Goal: Task Accomplishment & Management: Manage account settings

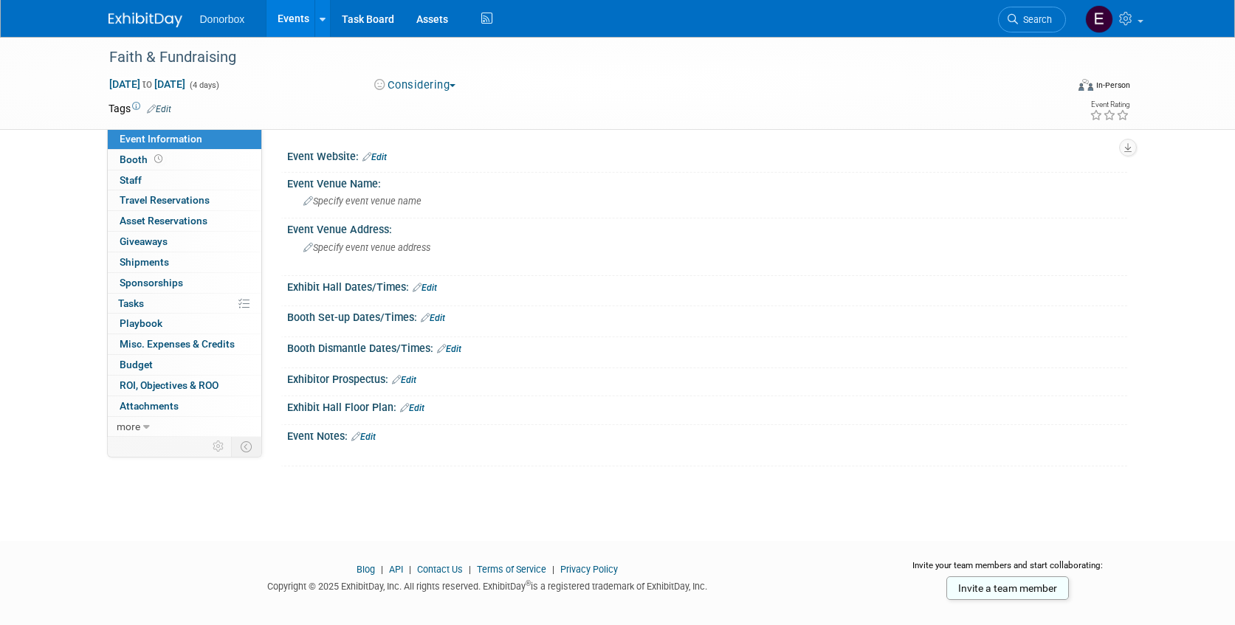
click at [383, 160] on link "Edit" at bounding box center [374, 157] width 24 height 10
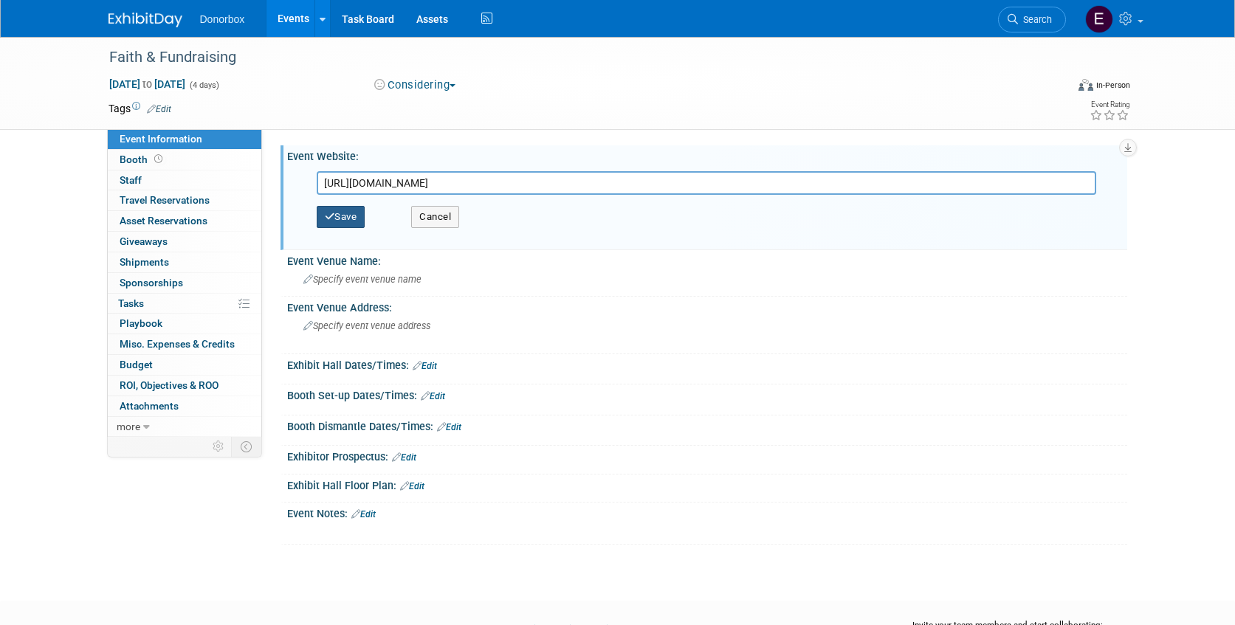
type input "https://www.faithandfundraisingconference.org/"
click at [340, 220] on button "Save" at bounding box center [341, 217] width 49 height 22
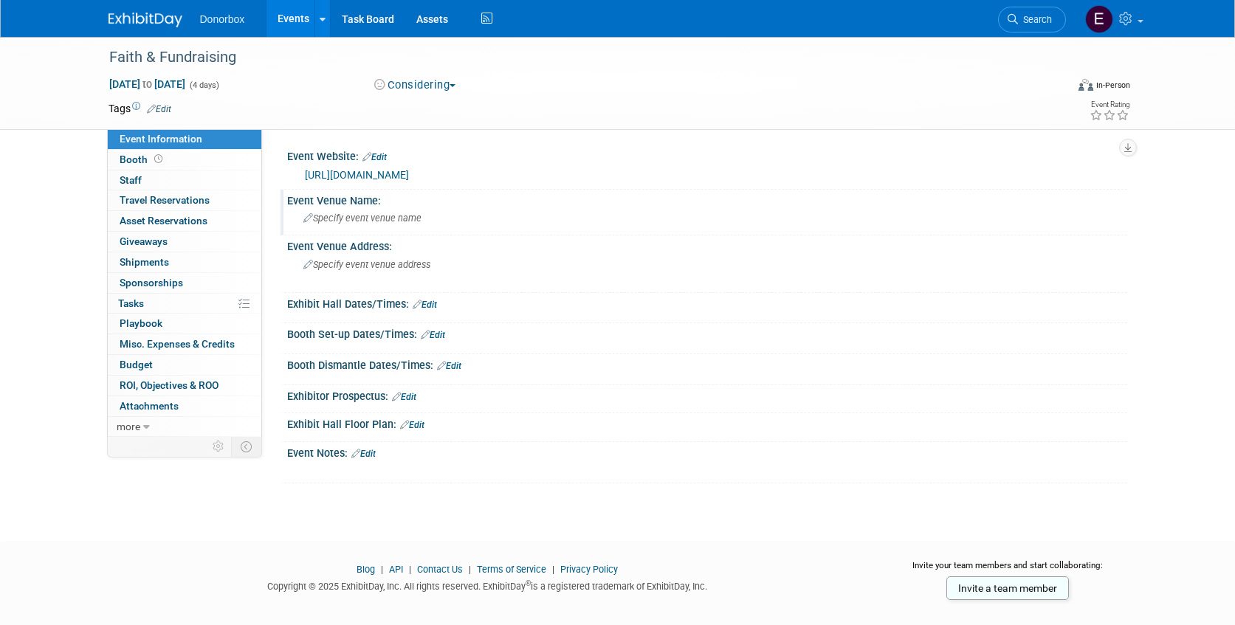
click at [363, 213] on span "Specify event venue name" at bounding box center [362, 218] width 118 height 11
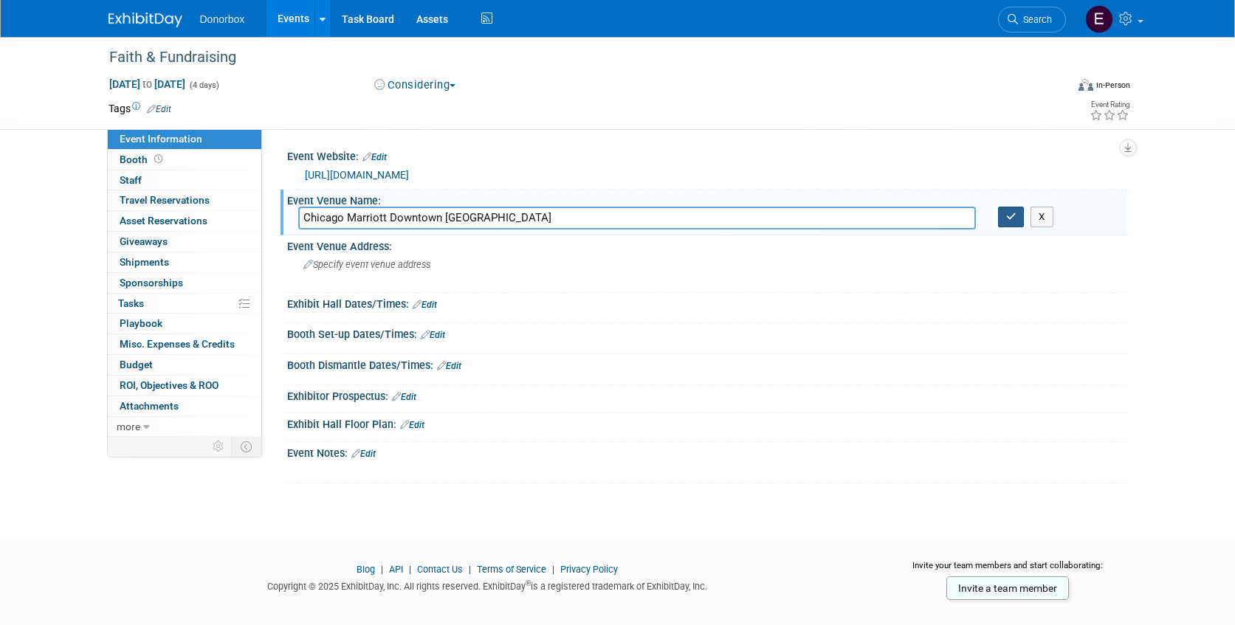
type input "Chicago Marriott Downtown Magnificent Mile"
click at [1014, 219] on icon "button" at bounding box center [1011, 217] width 10 height 10
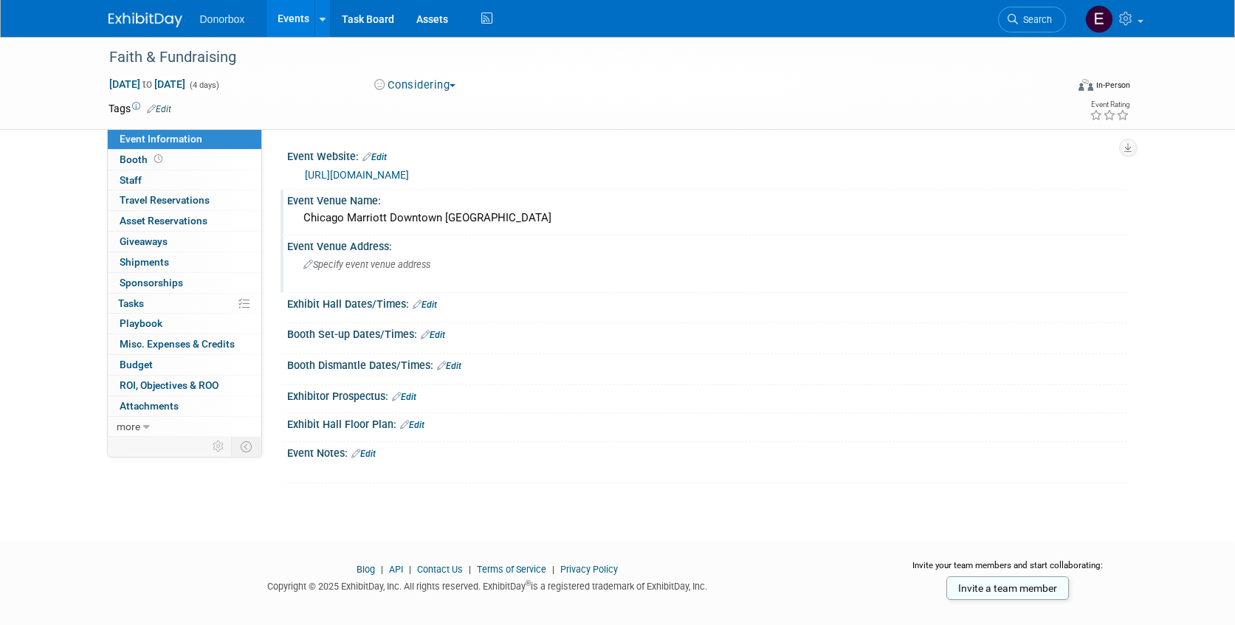
click at [373, 258] on div "Specify event venue address" at bounding box center [462, 270] width 328 height 34
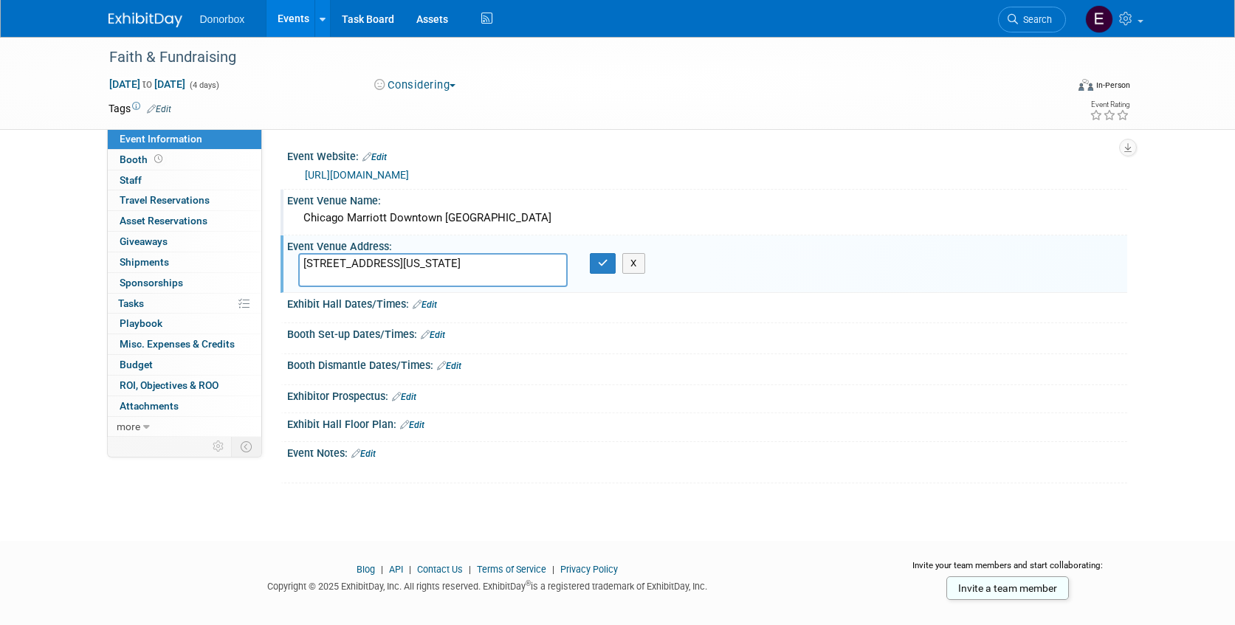
paste textarea "Chicago, Illinois, USA, 60611"
type textarea "540 North Michigan Avenue Chicago, Illinois, USA, 60611"
click at [603, 267] on icon "button" at bounding box center [603, 263] width 10 height 10
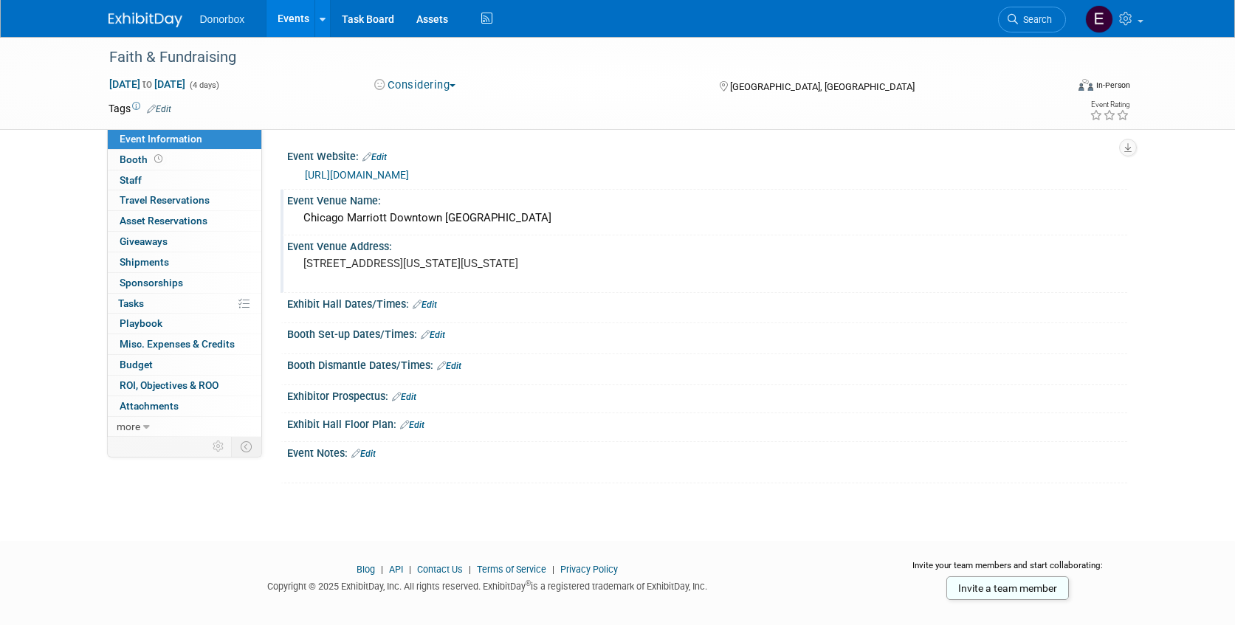
click at [407, 397] on link "Edit" at bounding box center [404, 397] width 24 height 10
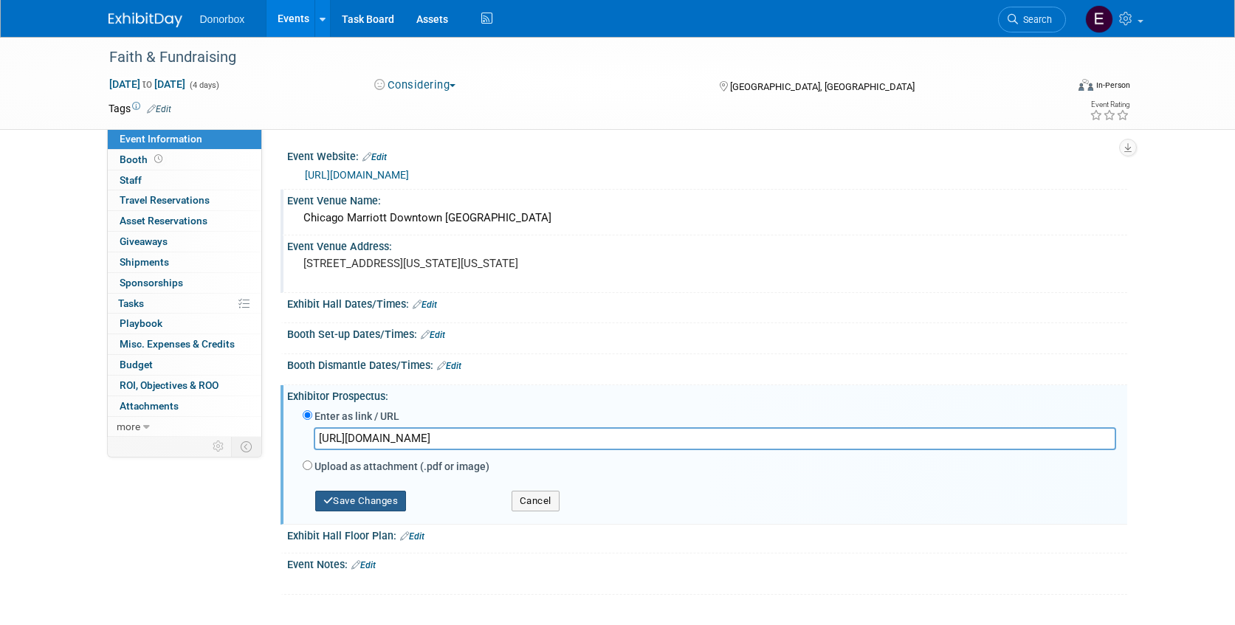
type input "https://www.faithandfundraisingconference.org/_files/ugd/969849_5c908aa7c91c4bf…"
click at [354, 498] on button "Save Changes" at bounding box center [361, 501] width 92 height 21
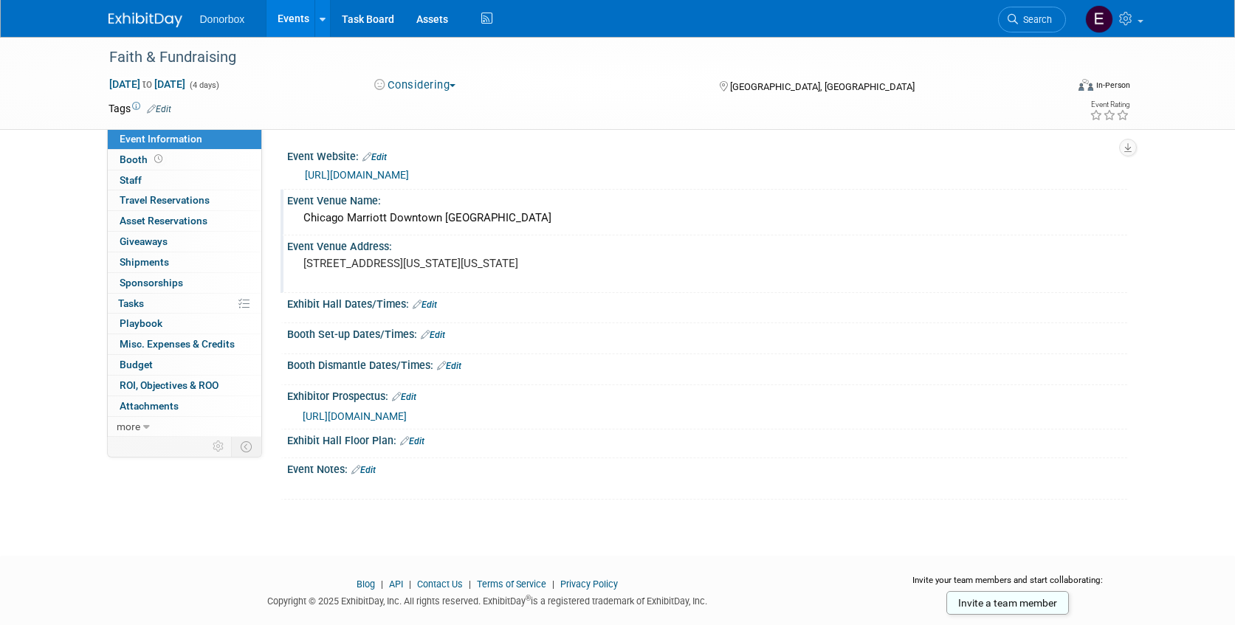
click at [165, 110] on link "Edit" at bounding box center [159, 109] width 24 height 10
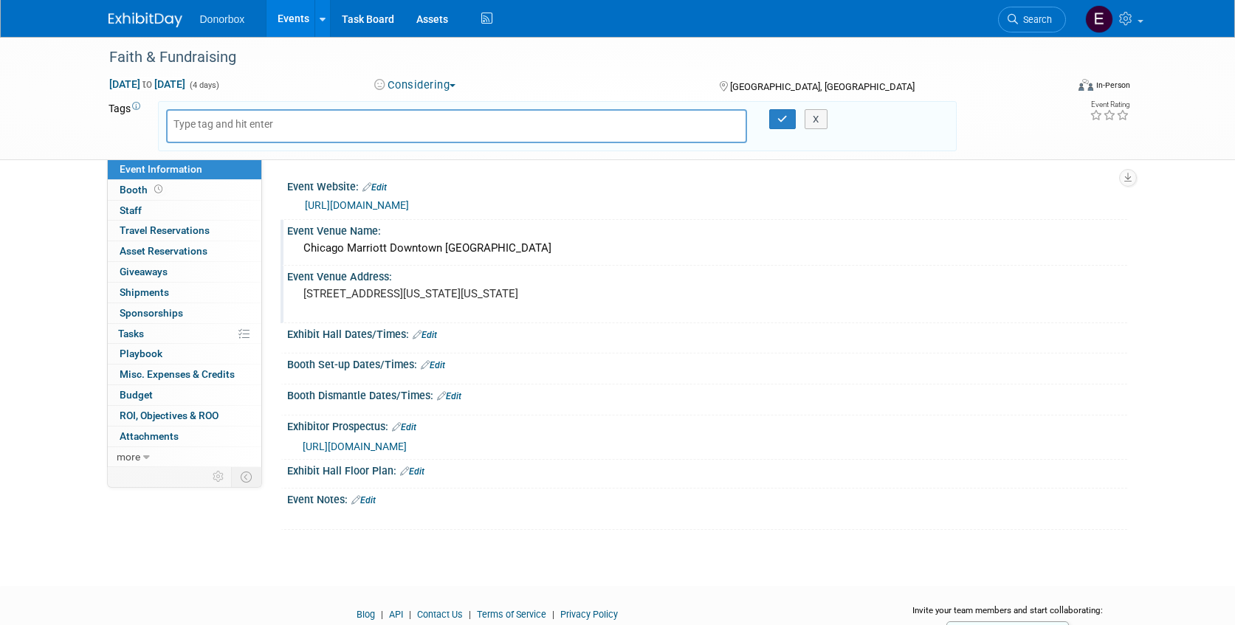
click at [117, 142] on td "Tags Edit" at bounding box center [127, 126] width 36 height 50
click at [131, 332] on span "Tasks 0%" at bounding box center [131, 334] width 26 height 12
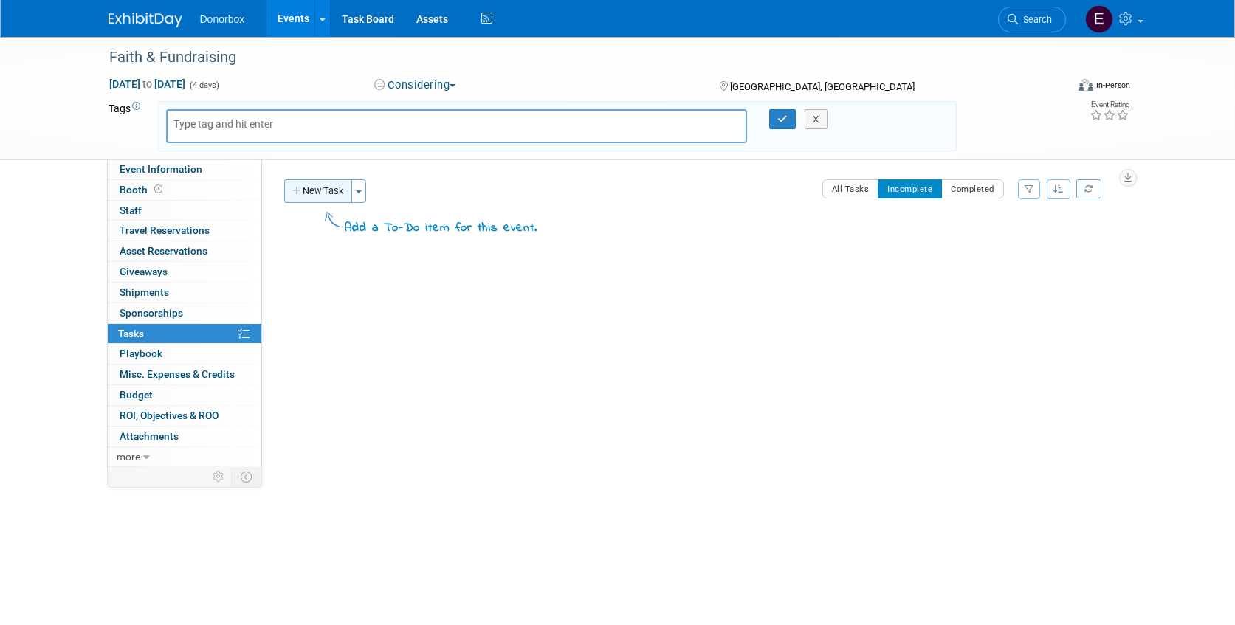
click at [317, 189] on button "New Task" at bounding box center [318, 191] width 68 height 24
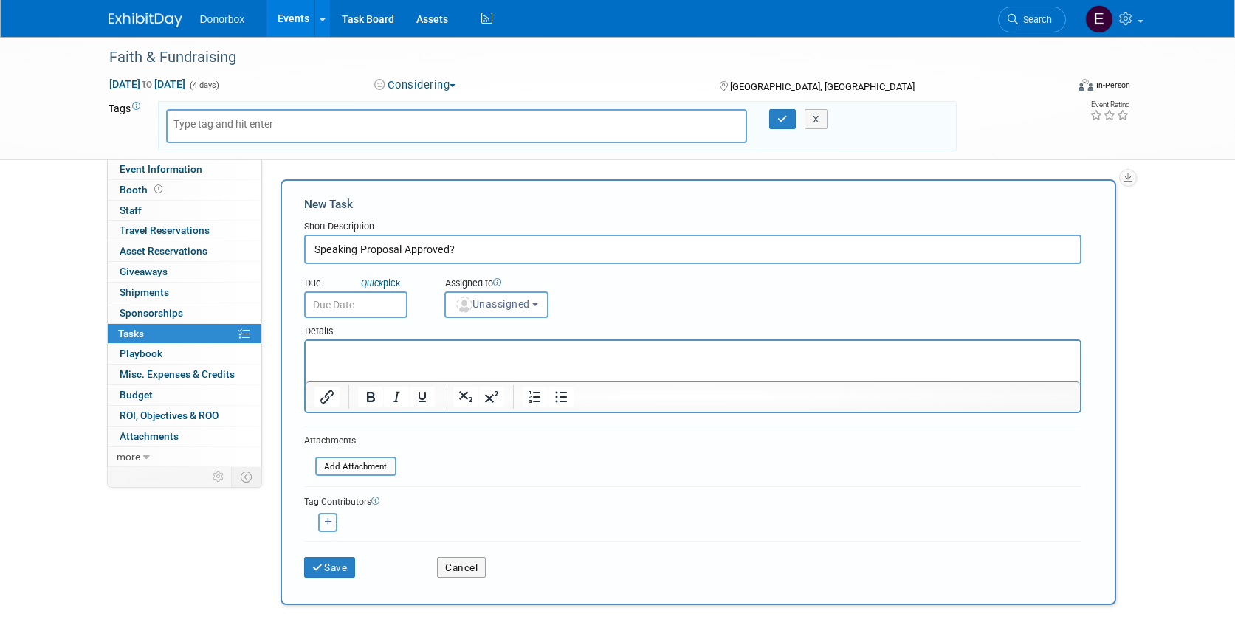
type input "Speaking Proposal Approved?"
click at [363, 312] on body "Donorbox Events Add Event Bulk Upload Events Shareable Event Boards Recently Vi…" at bounding box center [617, 312] width 1235 height 625
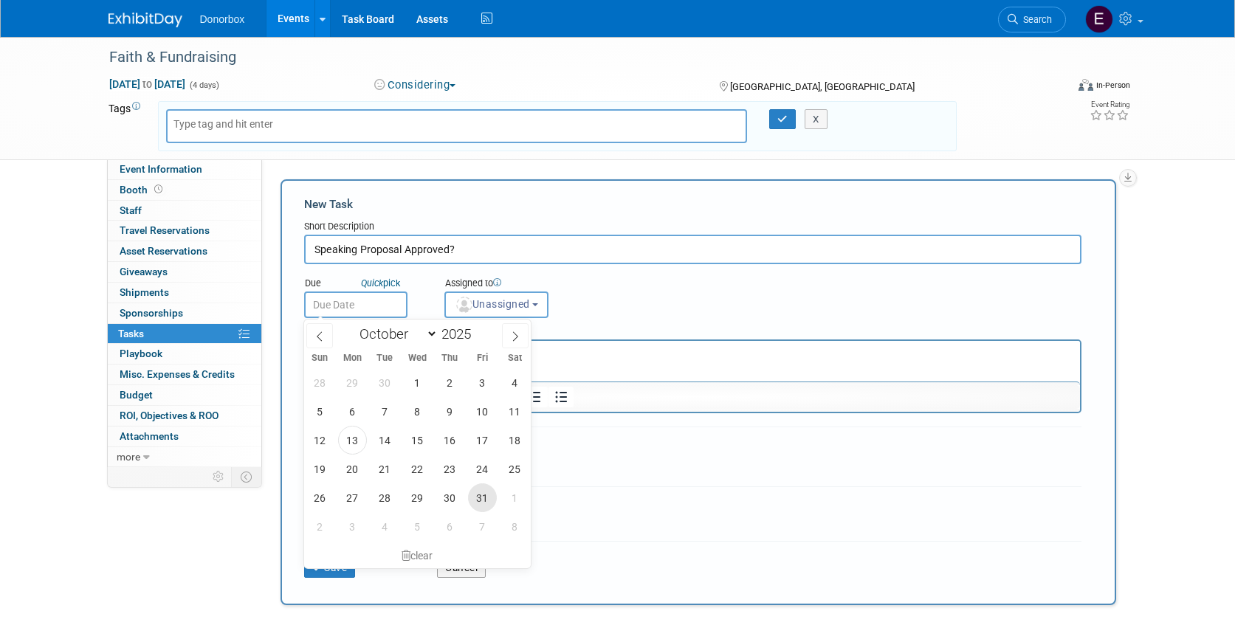
click at [479, 501] on span "31" at bounding box center [482, 498] width 29 height 29
type input "Oct 31, 2025"
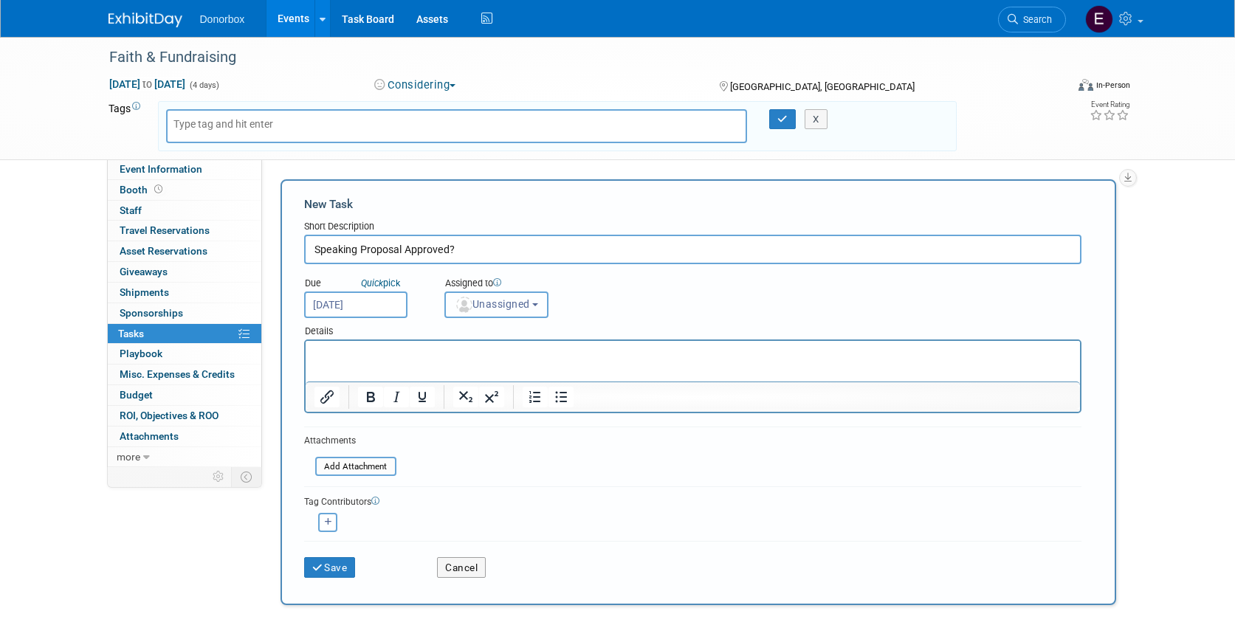
click at [539, 297] on button "Unassigned" at bounding box center [496, 305] width 105 height 27
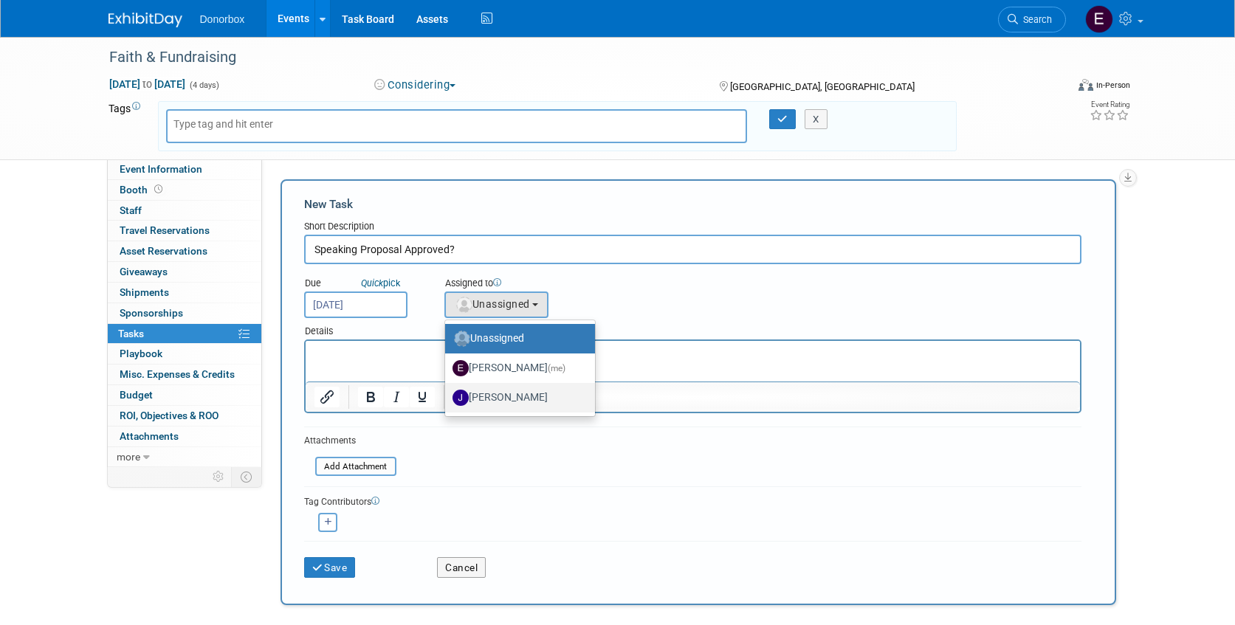
click at [489, 393] on label "[PERSON_NAME]" at bounding box center [517, 398] width 128 height 24
click at [447, 393] on input "[PERSON_NAME]" at bounding box center [443, 396] width 10 height 10
select select "8090a3d8-9a8a-4678-8293-271434dd6e36"
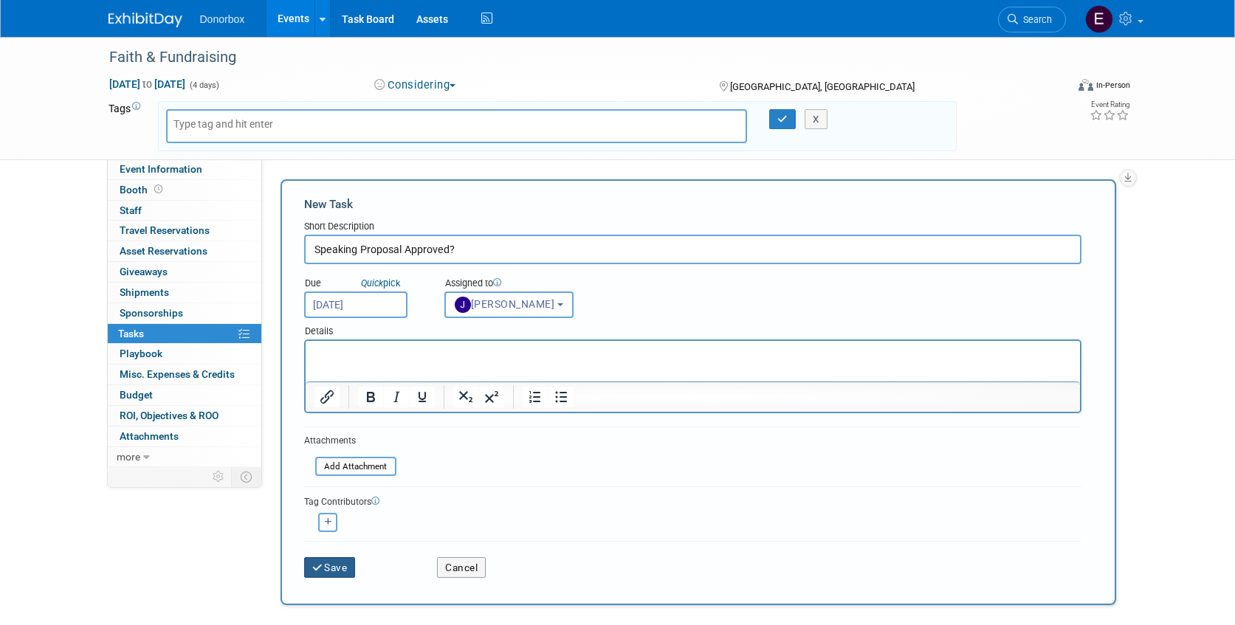
click at [341, 571] on button "Save" at bounding box center [330, 567] width 52 height 21
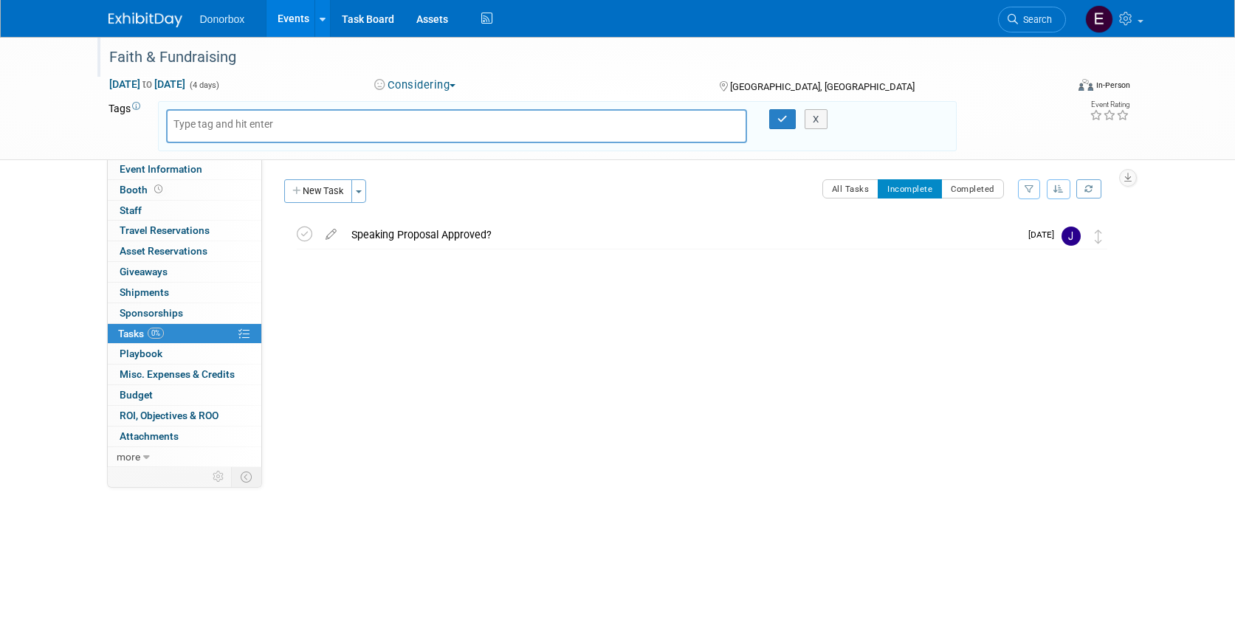
click at [189, 59] on div "Faith & Fundraising" at bounding box center [574, 57] width 940 height 27
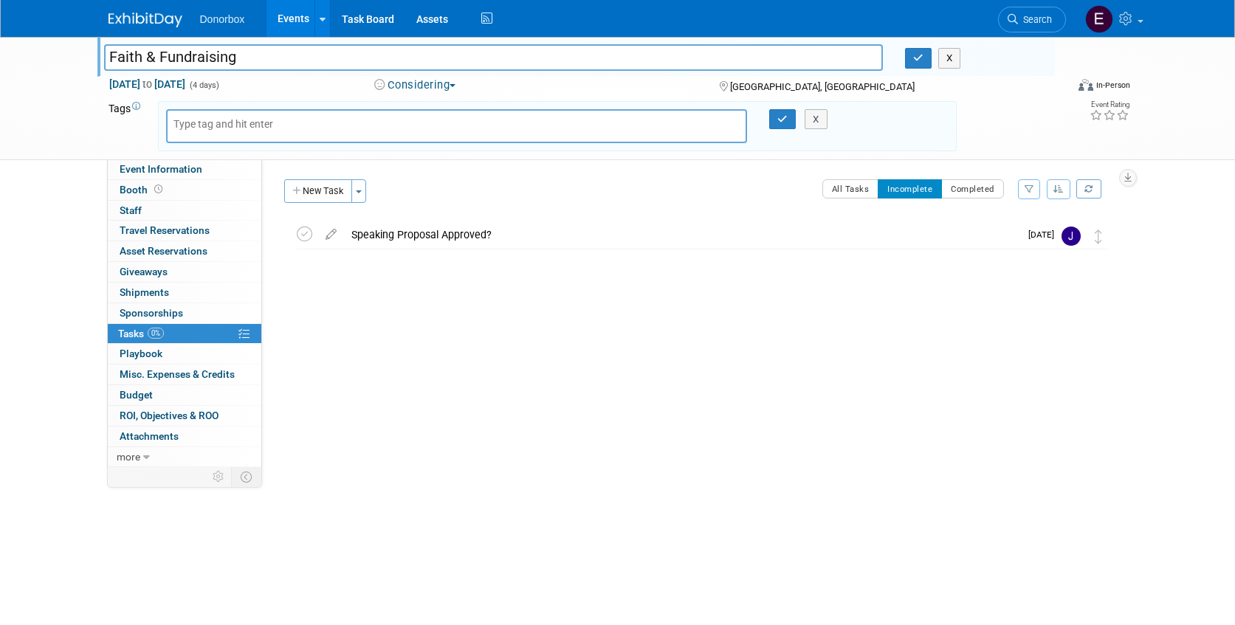
click at [290, 18] on link "Events" at bounding box center [294, 18] width 54 height 37
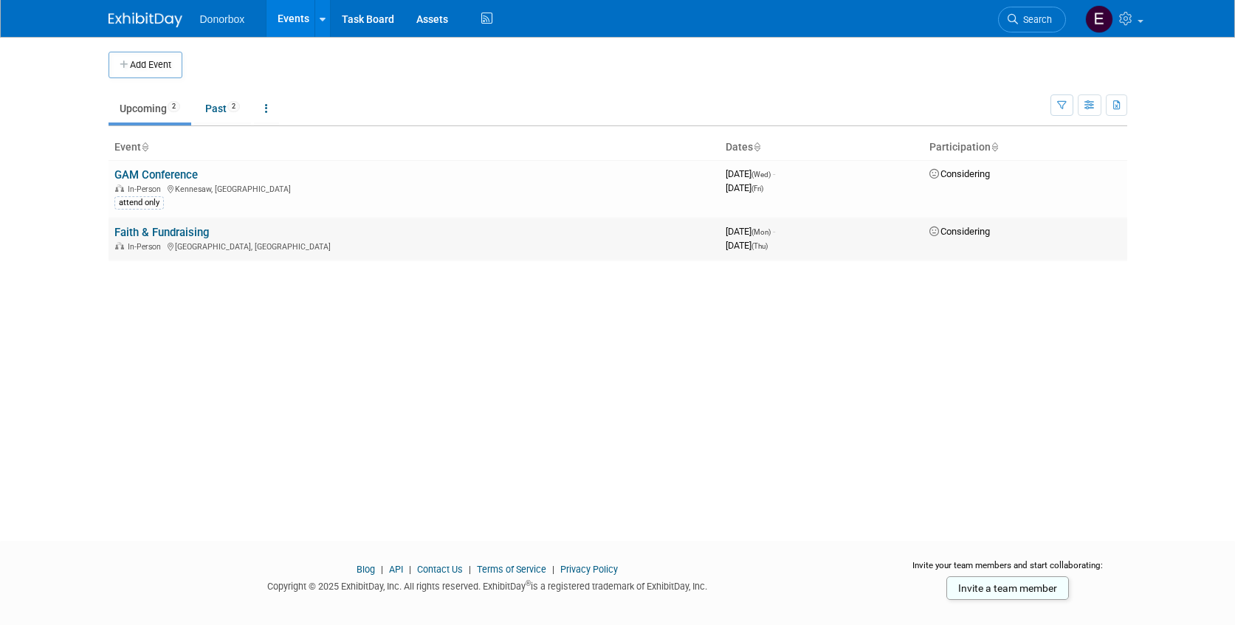
click at [158, 236] on link "Faith & Fundraising" at bounding box center [161, 232] width 94 height 13
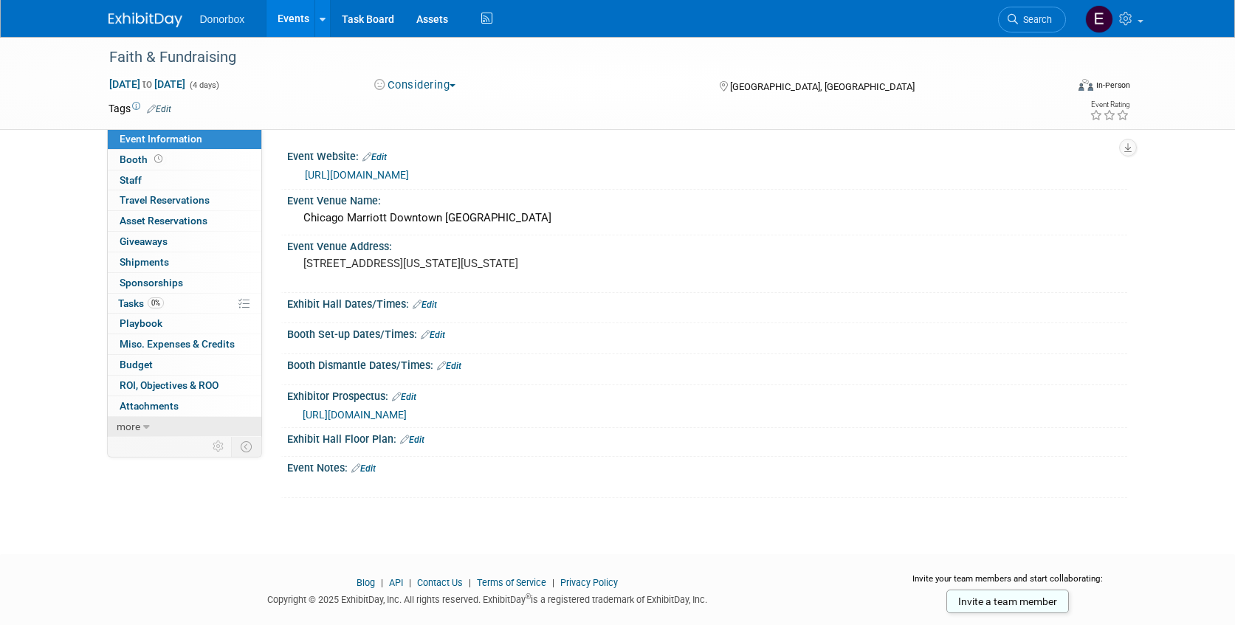
click at [143, 430] on icon at bounding box center [146, 427] width 7 height 10
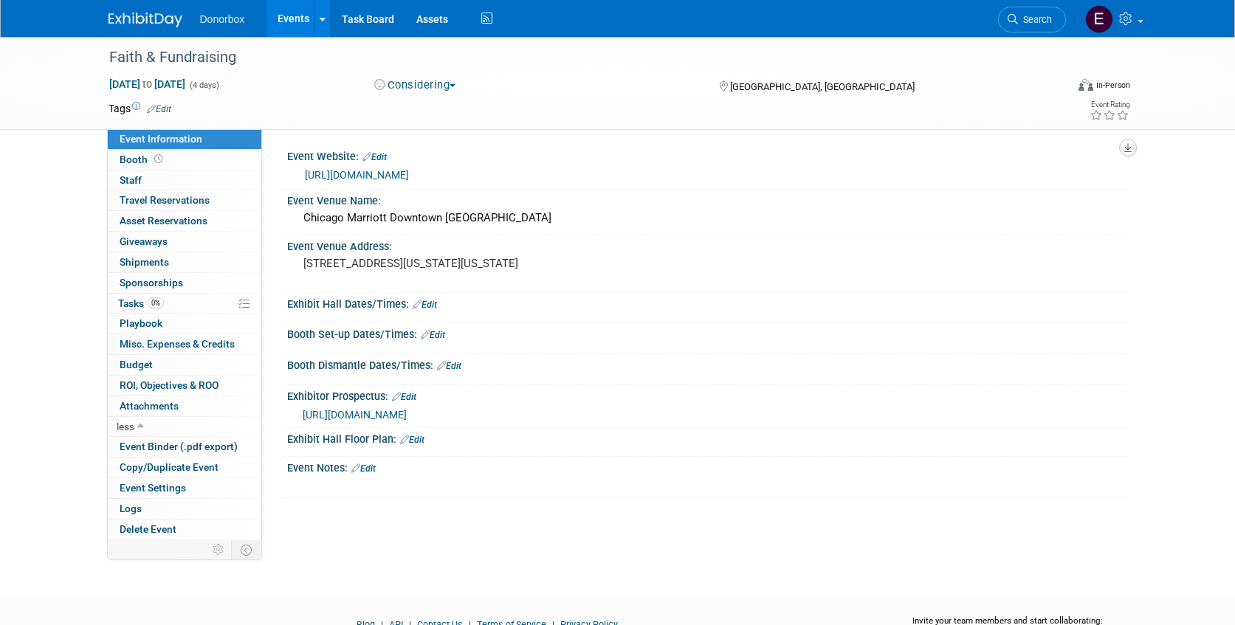
click at [1128, 146] on icon "button" at bounding box center [1127, 148] width 7 height 10
click at [1061, 190] on link "Export tab to PDF" at bounding box center [1063, 190] width 124 height 21
click at [924, 242] on div "Event Venue Address:" at bounding box center [707, 245] width 840 height 18
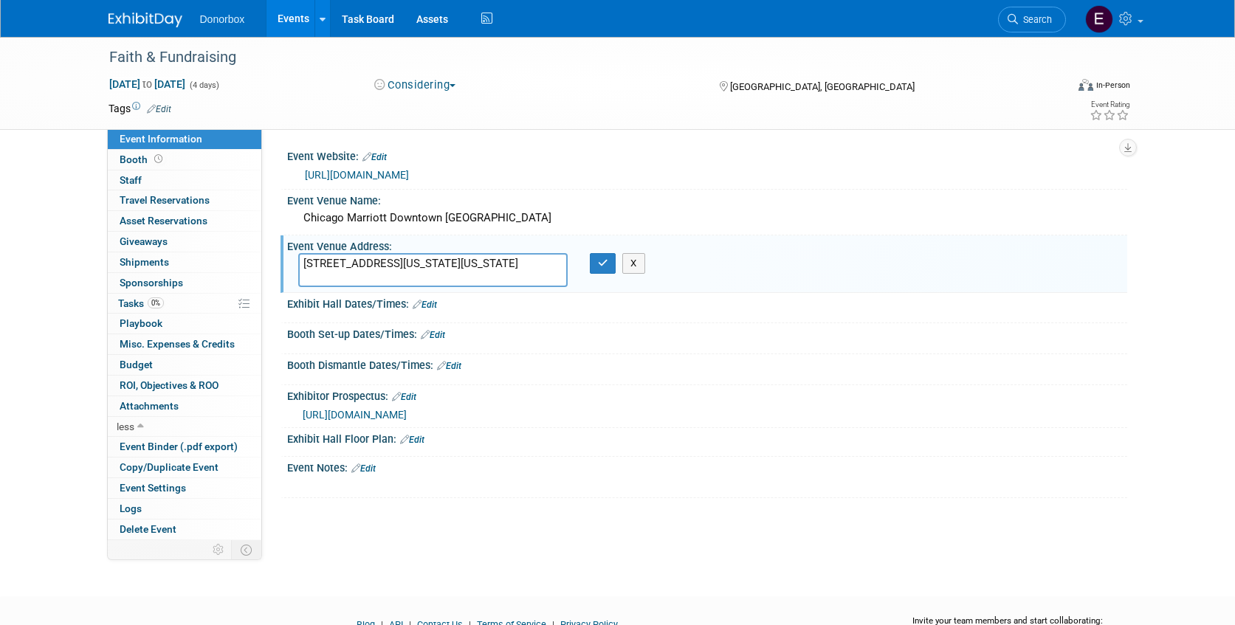
click at [886, 574] on body "Donorbox Events Add Event Bulk Upload Events Shareable Event Boards Recently Vi…" at bounding box center [617, 312] width 1235 height 625
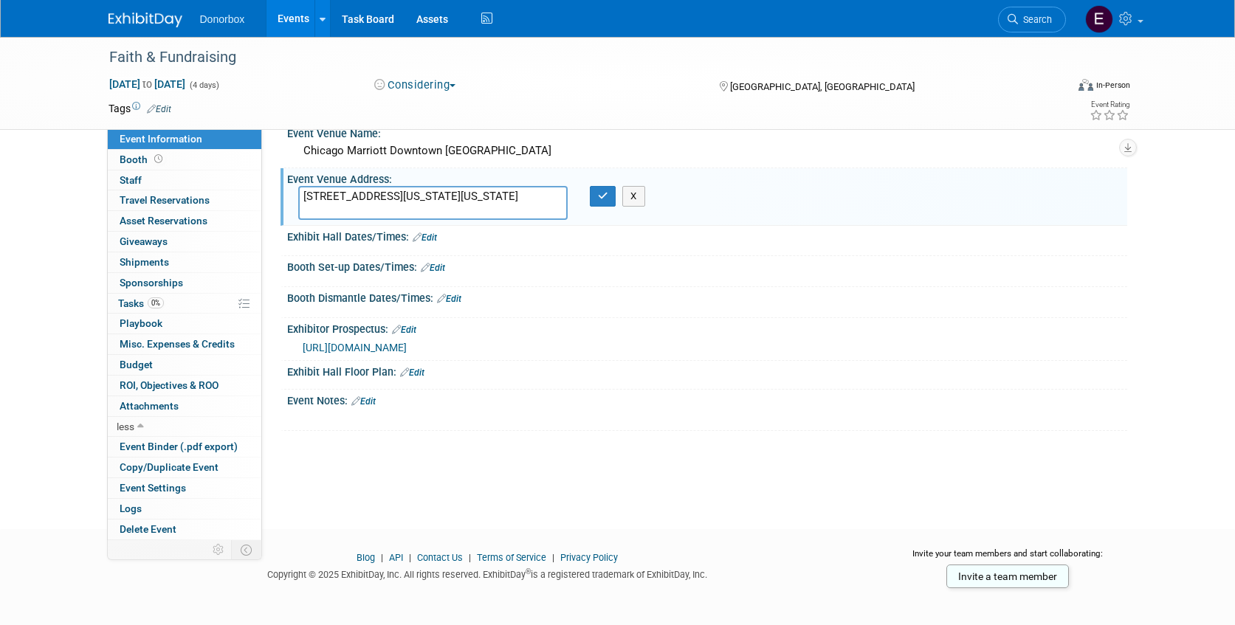
scroll to position [72, 0]
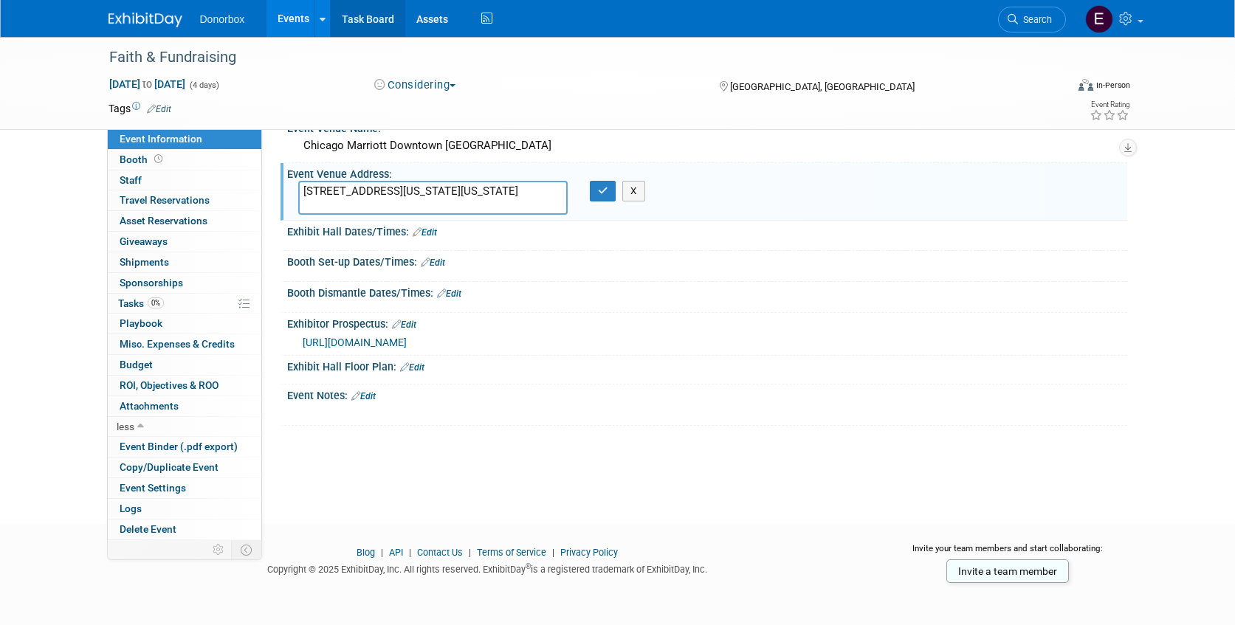
click at [389, 17] on link "Task Board" at bounding box center [368, 18] width 75 height 37
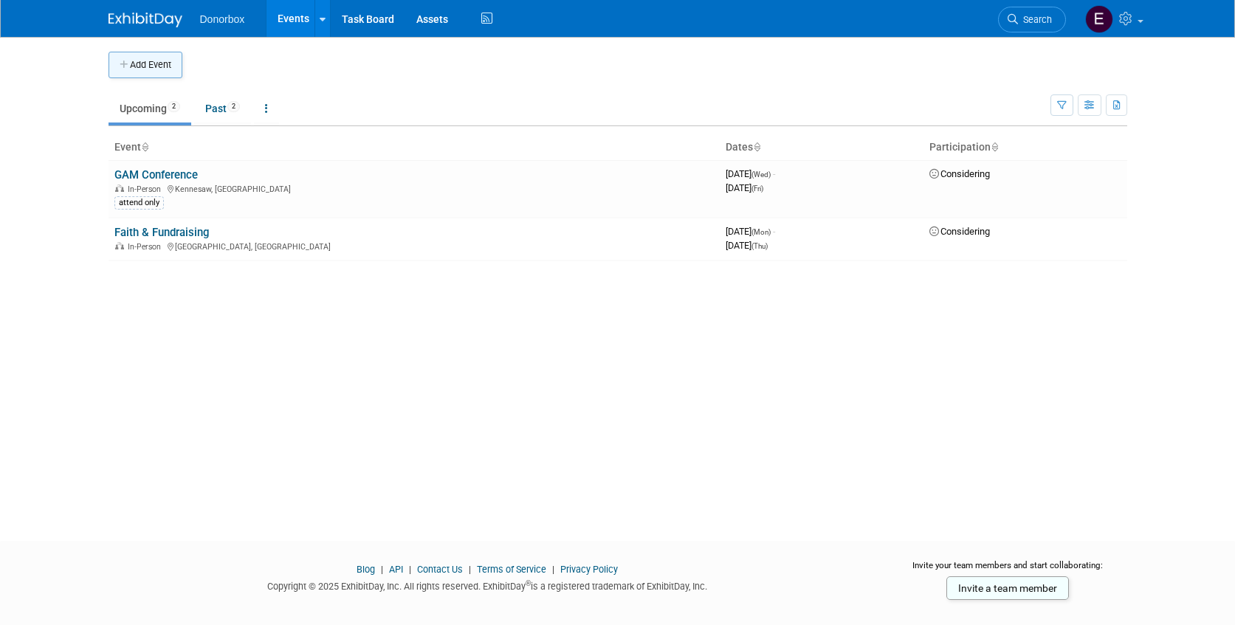
click at [137, 64] on button "Add Event" at bounding box center [146, 65] width 74 height 27
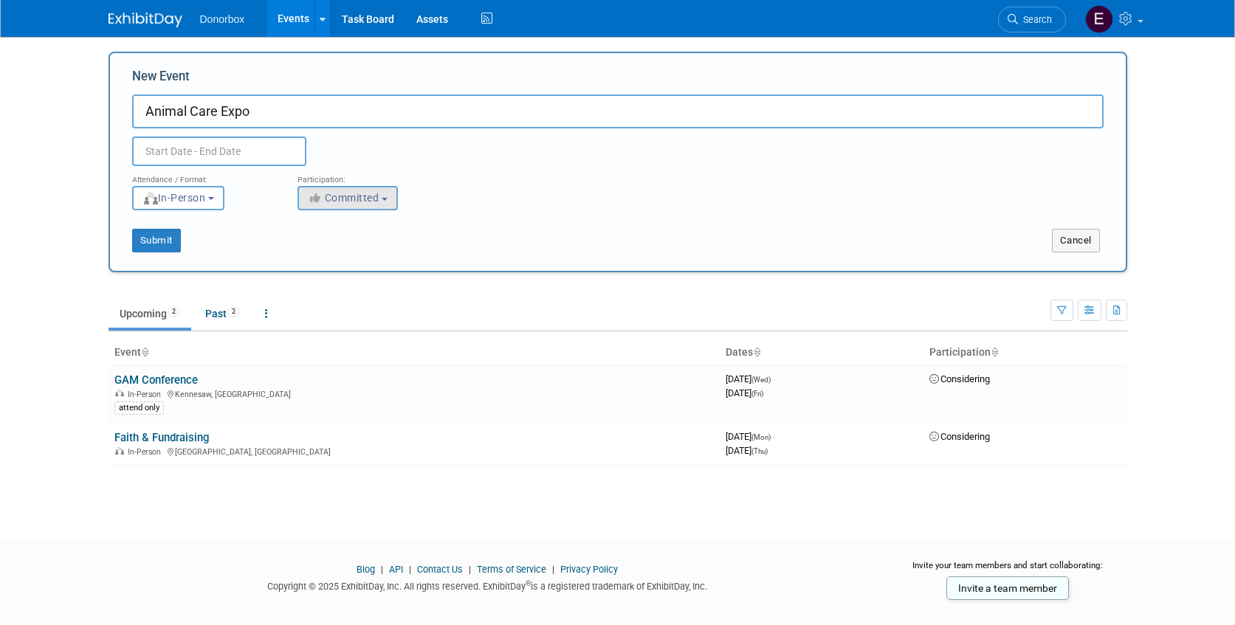
type input "Animal Care Expo"
click at [391, 199] on button "Committed" at bounding box center [348, 198] width 100 height 24
click at [367, 227] on label "Committed" at bounding box center [354, 228] width 97 height 19
click at [312, 227] on input "Committed" at bounding box center [307, 229] width 10 height 10
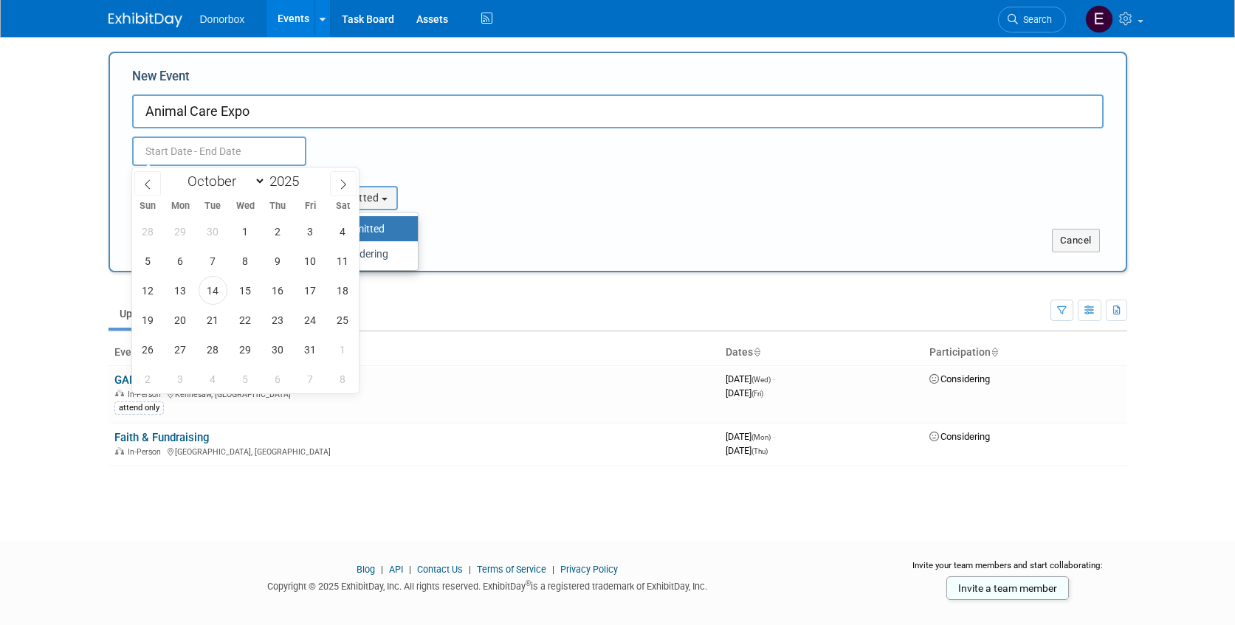
click at [202, 149] on input "text" at bounding box center [219, 152] width 174 height 30
click at [343, 180] on icon at bounding box center [343, 184] width 10 height 10
select select "11"
click at [343, 180] on icon at bounding box center [343, 184] width 10 height 10
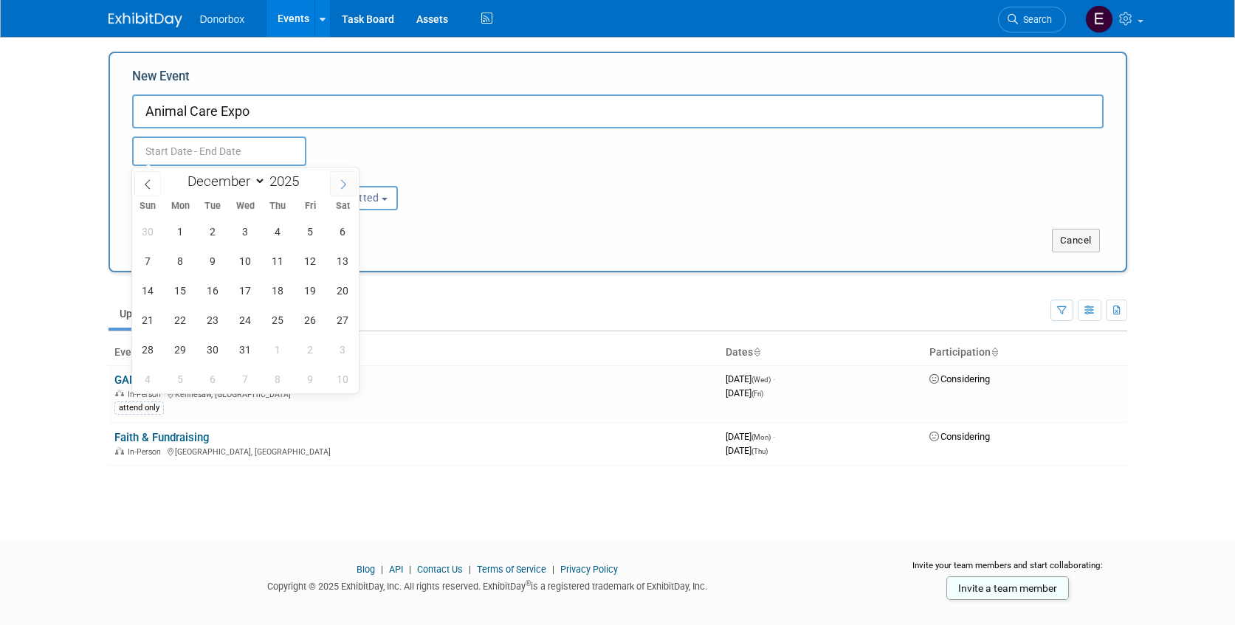
type input "2026"
click at [343, 180] on icon at bounding box center [343, 184] width 10 height 10
select select "3"
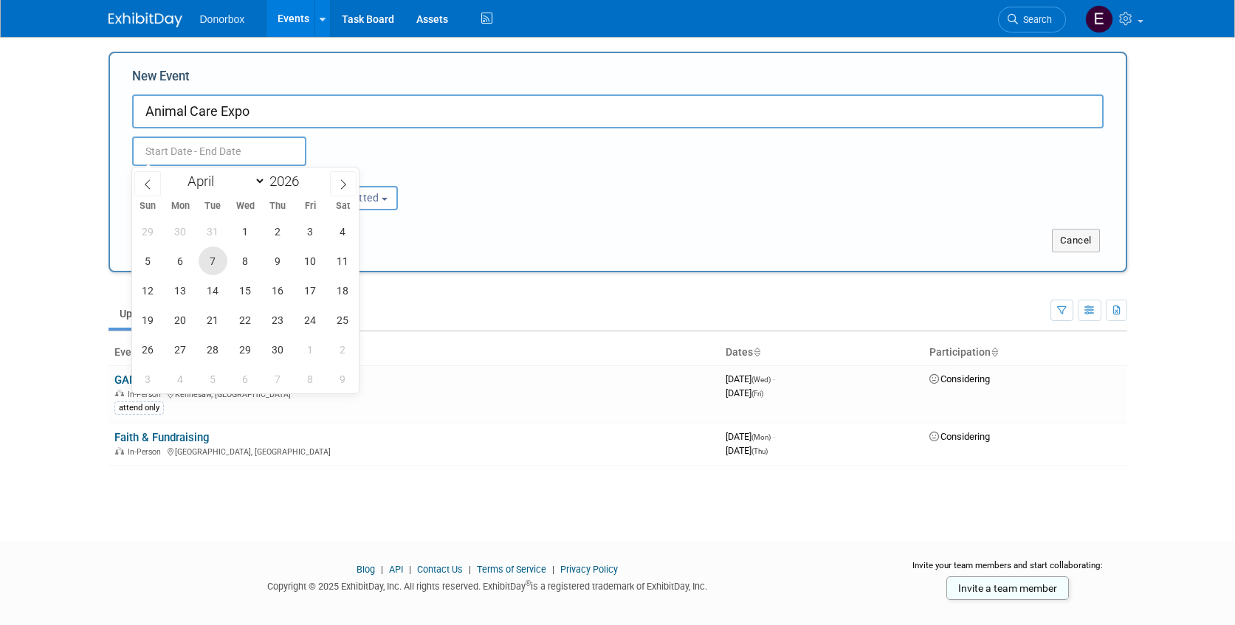
click at [213, 258] on span "7" at bounding box center [213, 261] width 29 height 29
click at [309, 258] on span "10" at bounding box center [310, 261] width 29 height 29
type input "[DATE] to [DATE]"
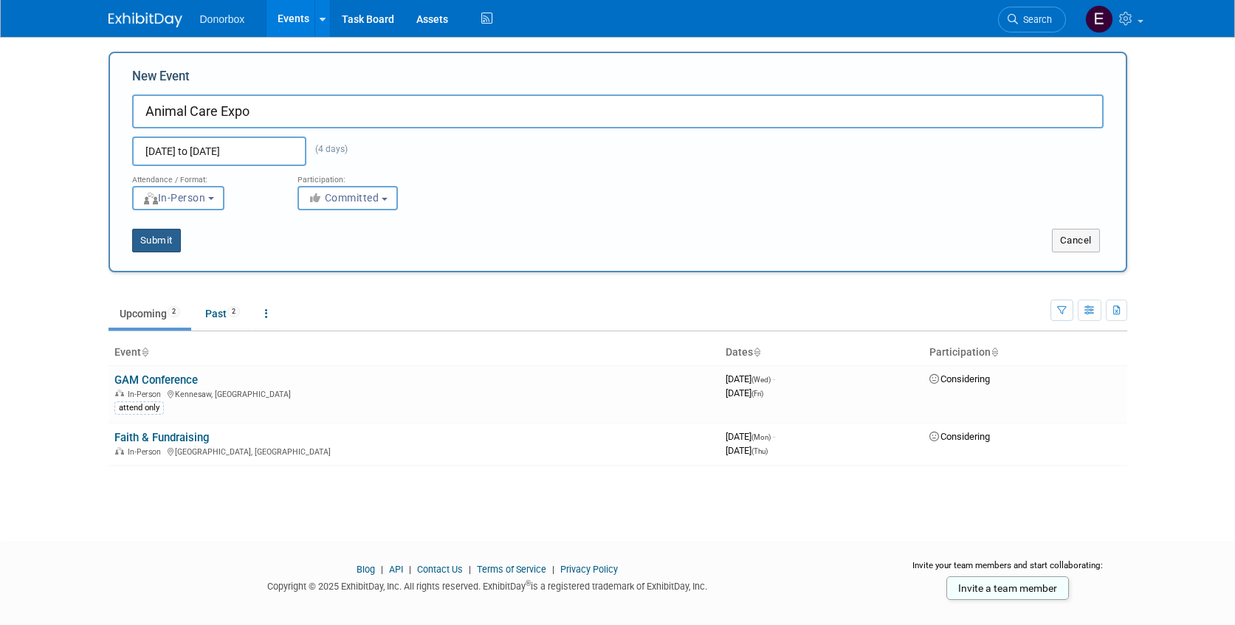
click at [143, 242] on button "Submit" at bounding box center [156, 241] width 49 height 24
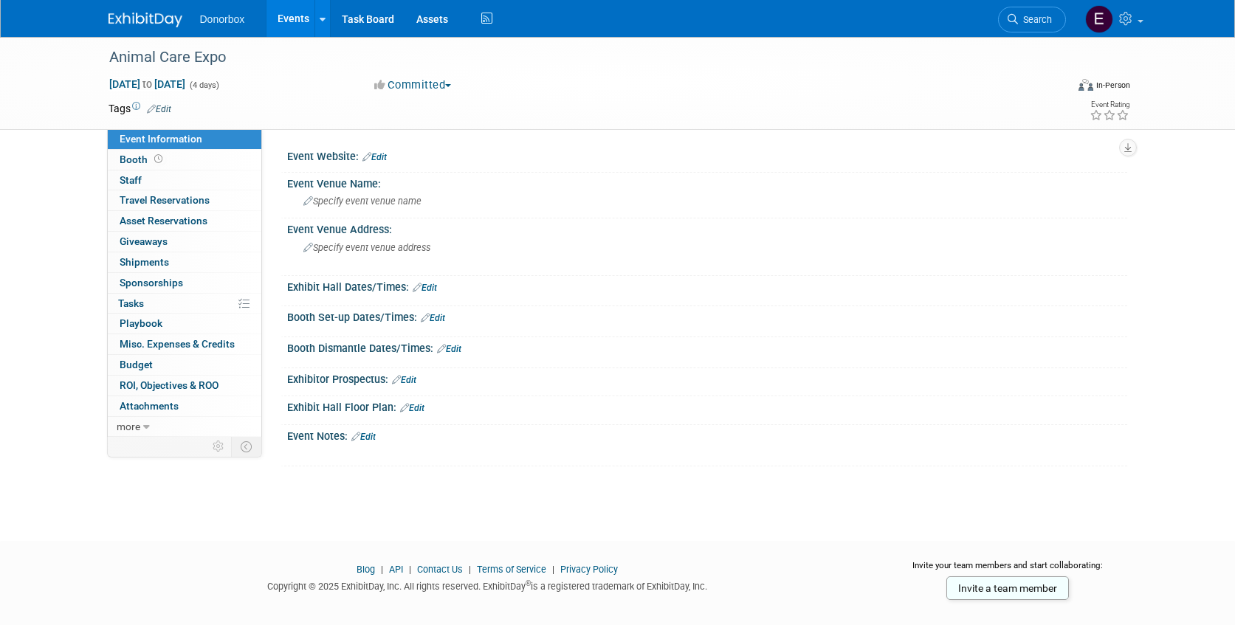
click at [380, 154] on link "Edit" at bounding box center [374, 157] width 24 height 10
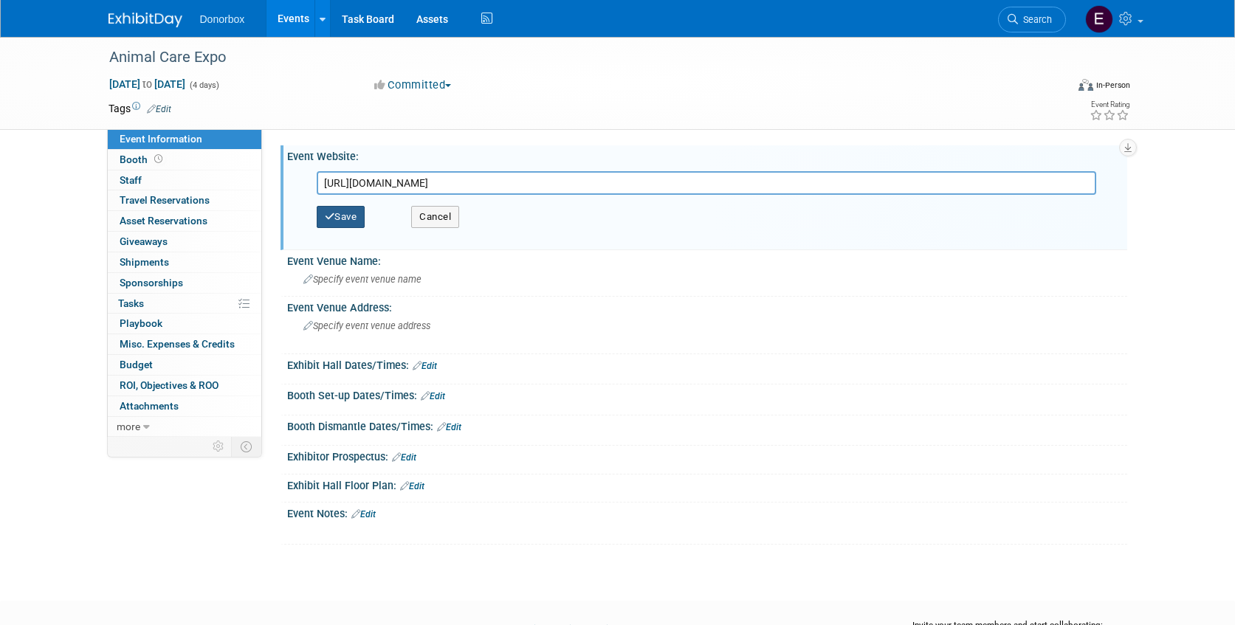
type input "[URL][DOMAIN_NAME]"
click at [355, 217] on button "Save" at bounding box center [341, 217] width 49 height 22
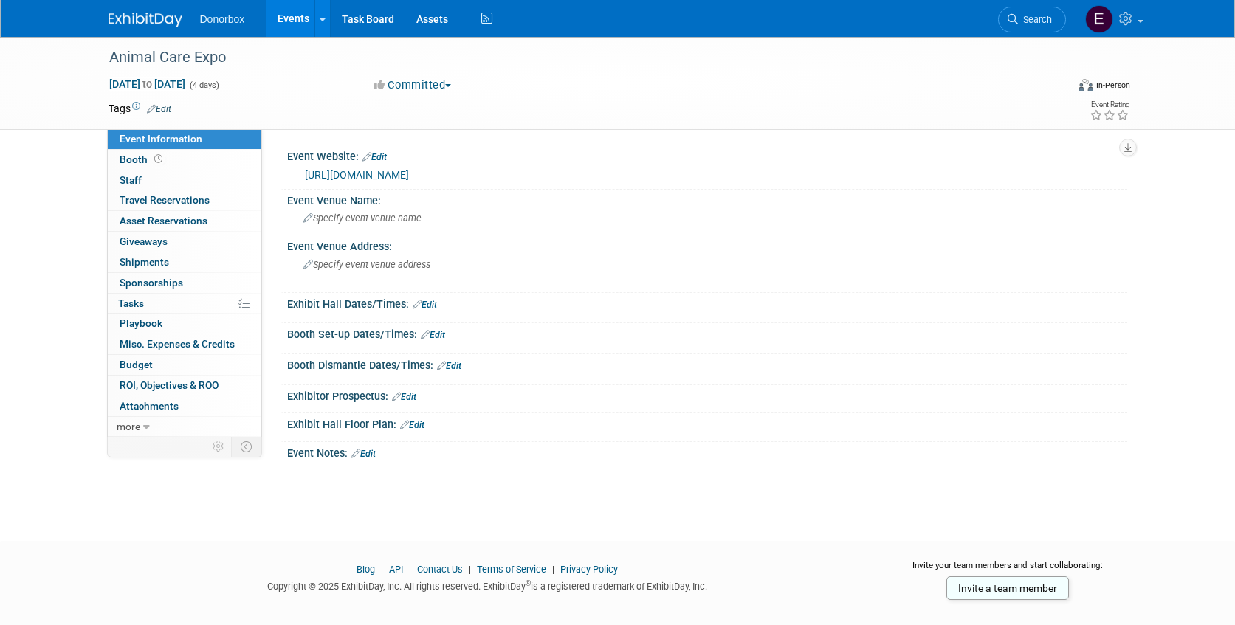
click at [382, 152] on link "Edit" at bounding box center [374, 157] width 24 height 10
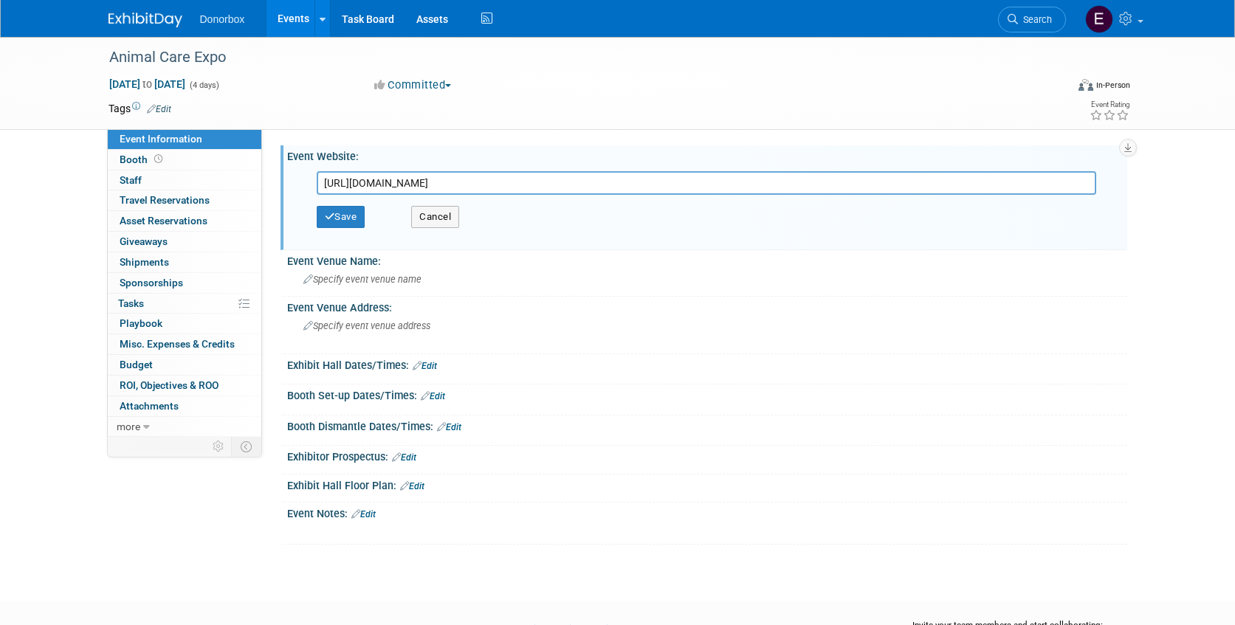
click at [423, 195] on input "[URL][DOMAIN_NAME]" at bounding box center [707, 183] width 780 height 24
type input "[URL][DOMAIN_NAME]"
click at [353, 213] on button "Save" at bounding box center [341, 217] width 49 height 22
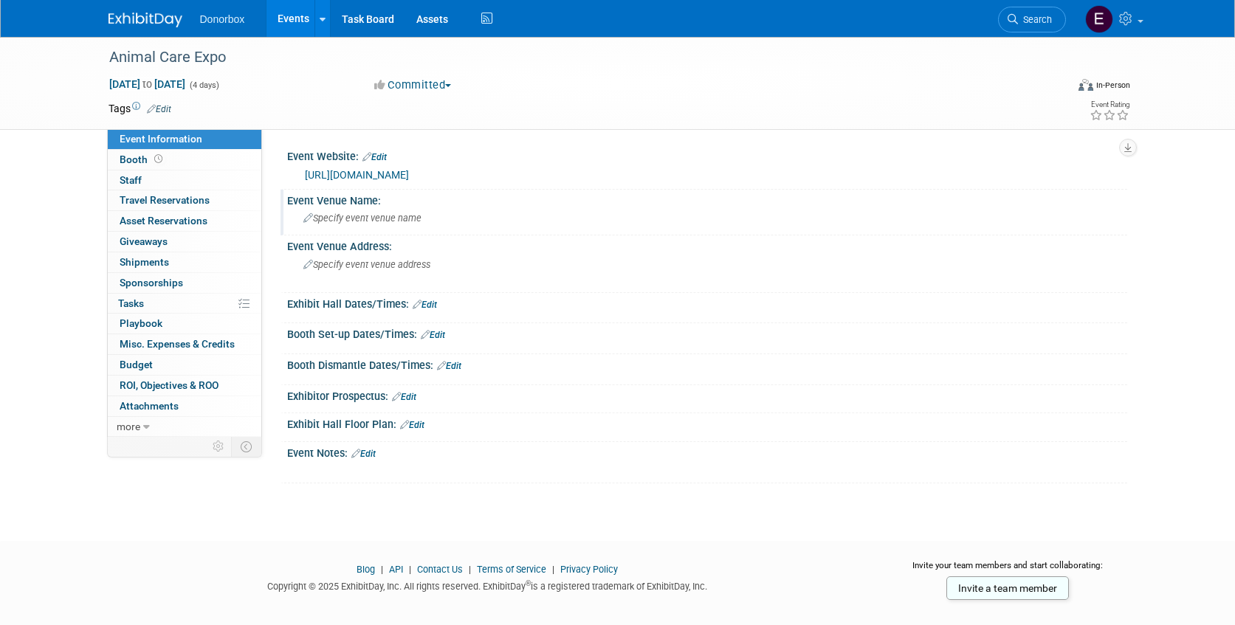
click at [361, 213] on span "Specify event venue name" at bounding box center [362, 218] width 118 height 11
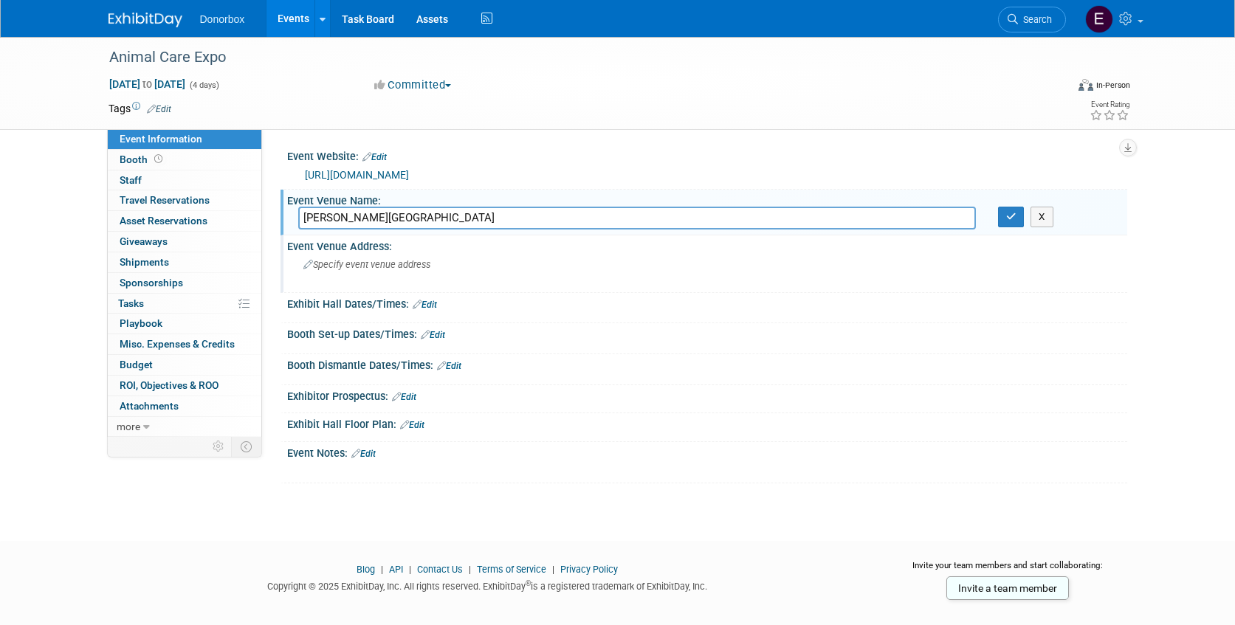
type input "[PERSON_NAME][GEOGRAPHIC_DATA]"
click at [339, 267] on span "Specify event venue address" at bounding box center [366, 264] width 127 height 11
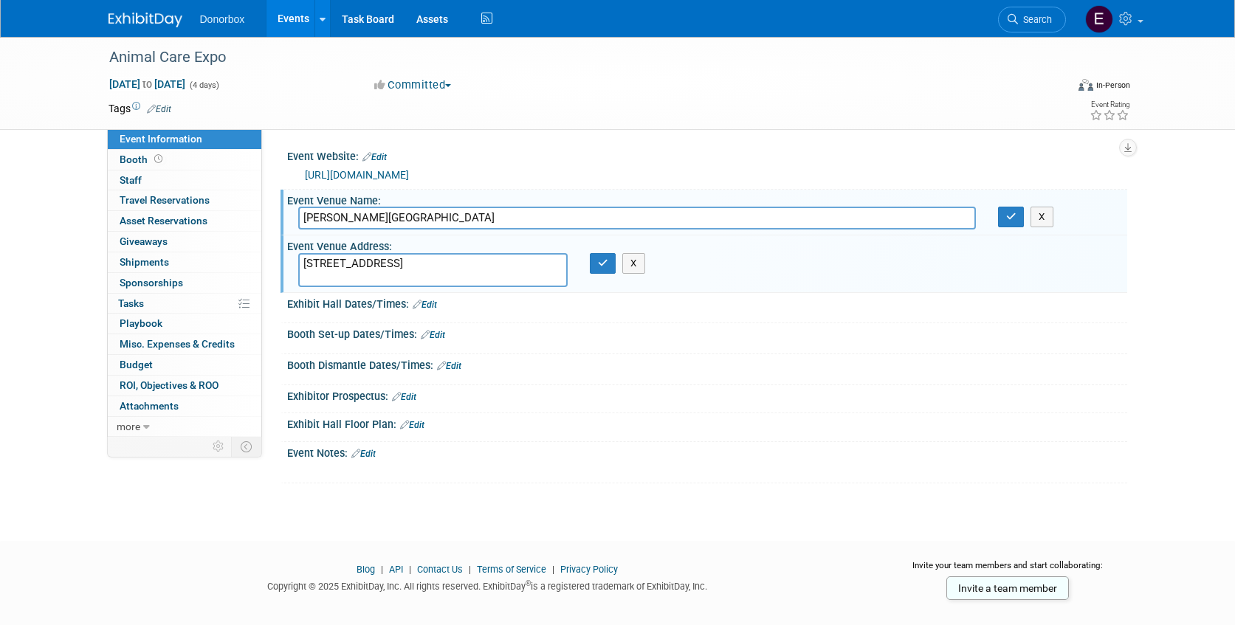
click at [430, 265] on textarea "[STREET_ADDRESS]" at bounding box center [432, 270] width 269 height 34
type textarea "[STREET_ADDRESS]"
click at [598, 268] on button "button" at bounding box center [603, 263] width 27 height 21
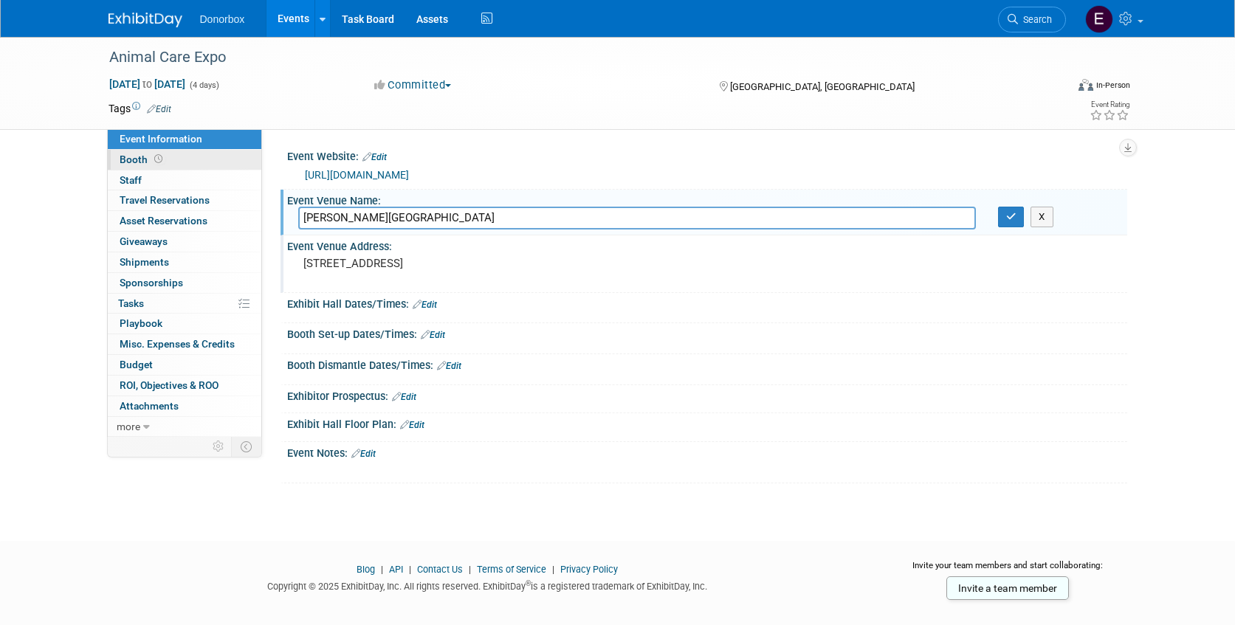
click at [135, 159] on span "Booth" at bounding box center [143, 160] width 46 height 12
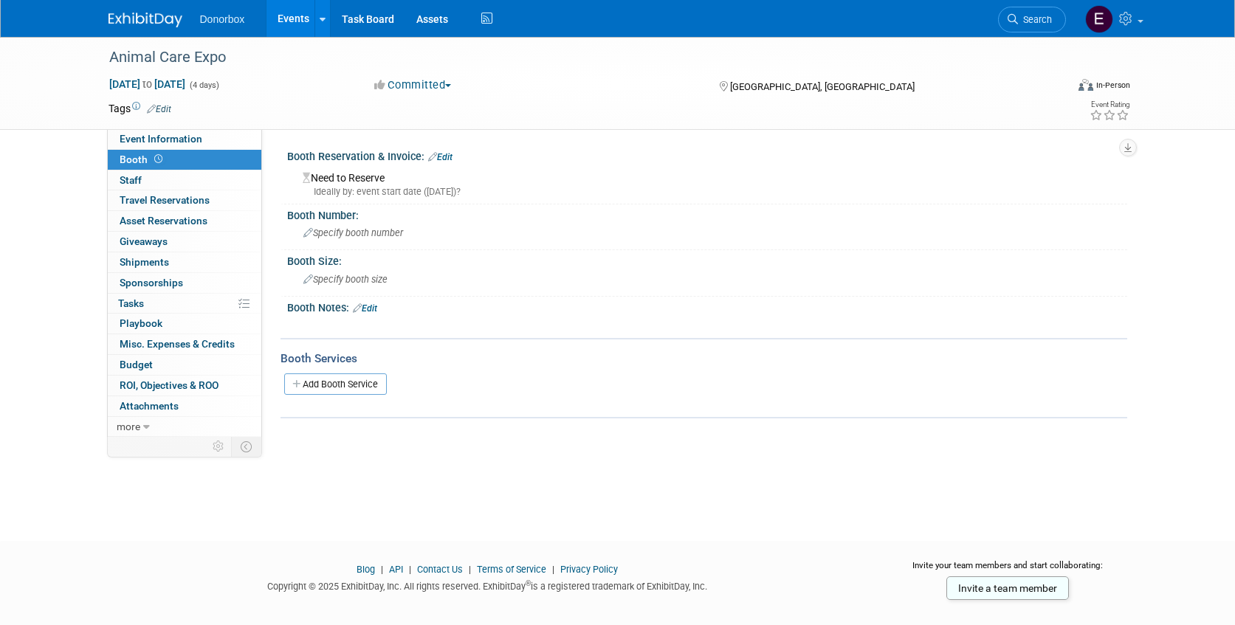
click at [446, 156] on link "Edit" at bounding box center [440, 157] width 24 height 10
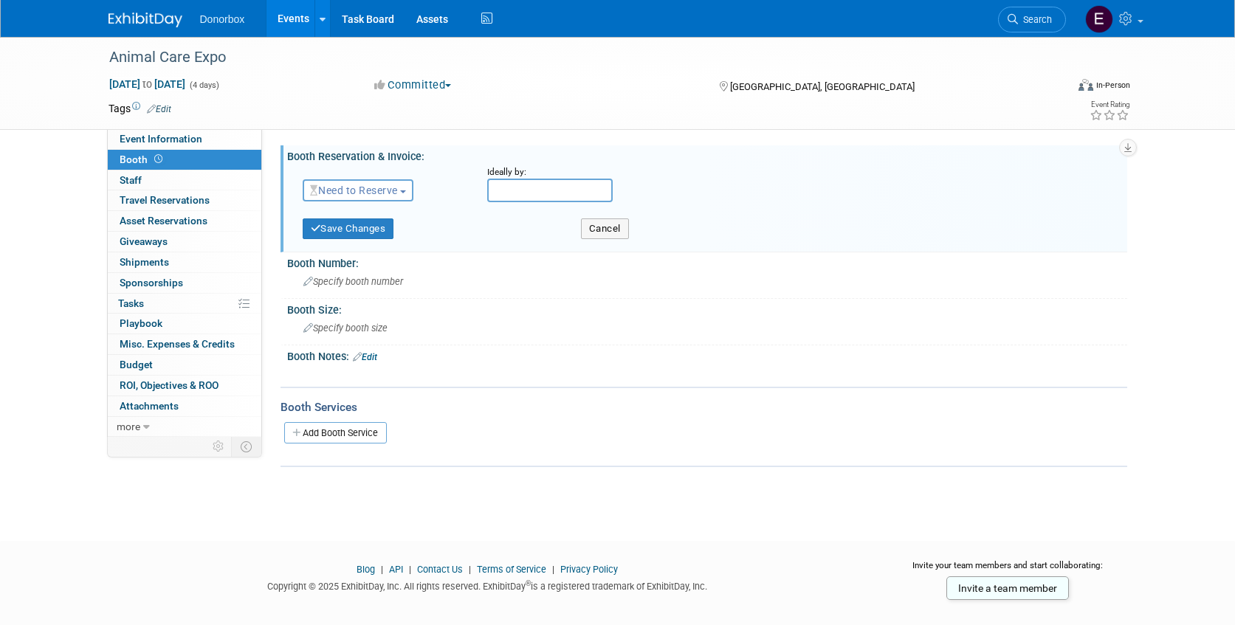
click at [398, 190] on span "Need to Reserve" at bounding box center [354, 191] width 88 height 12
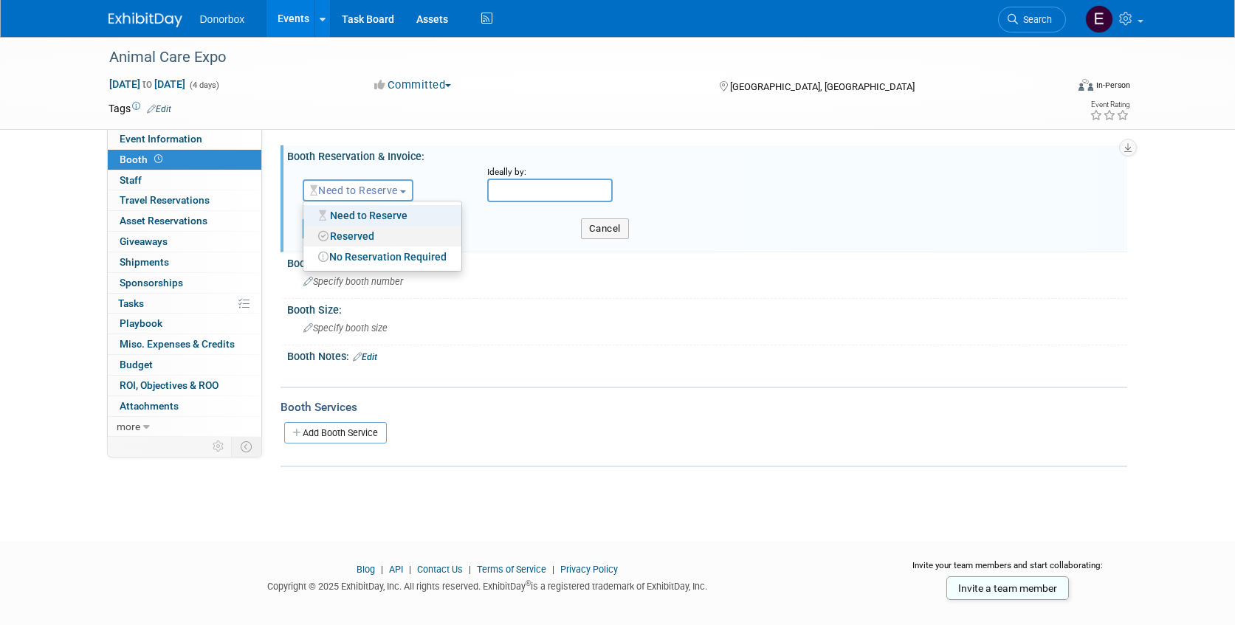
click at [363, 234] on link "Reserved" at bounding box center [382, 236] width 158 height 21
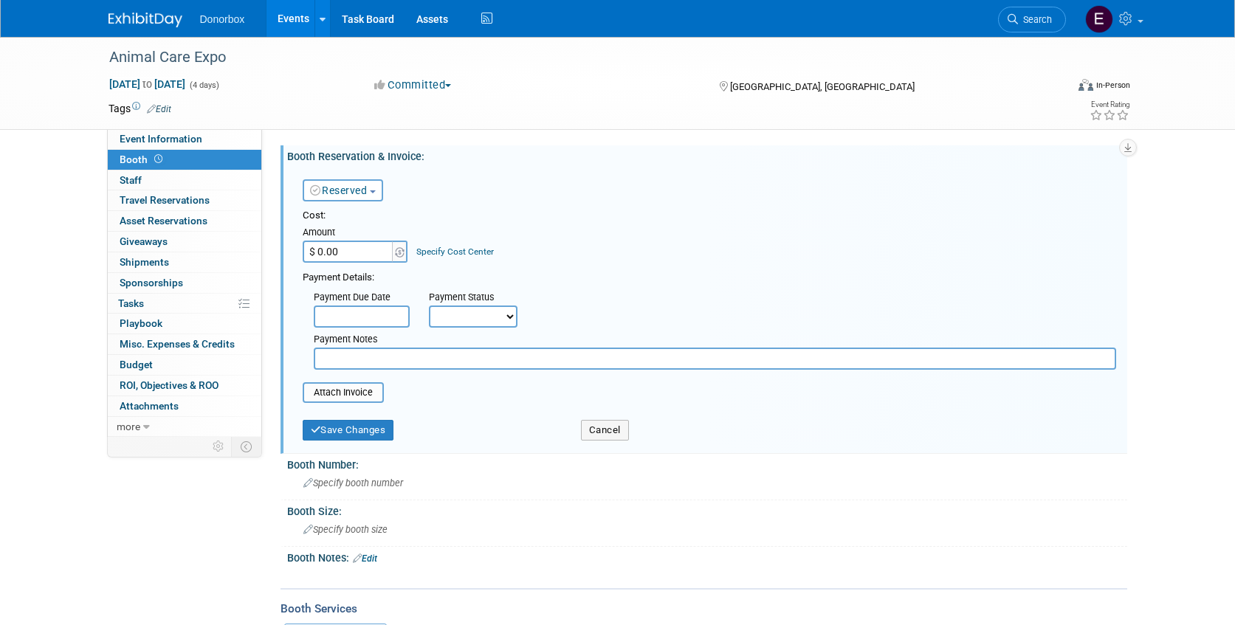
drag, startPoint x: 343, startPoint y: 252, endPoint x: 295, endPoint y: 252, distance: 48.7
click at [295, 252] on div "Reserved Need to Reserve Reserved No Reservation Required Ideally by: Cost:" at bounding box center [707, 305] width 840 height 287
click at [346, 251] on input "$ 0.00" at bounding box center [349, 252] width 92 height 22
drag, startPoint x: 346, startPoint y: 251, endPoint x: 310, endPoint y: 250, distance: 36.2
click at [310, 250] on input "$ 0.00" at bounding box center [349, 252] width 92 height 22
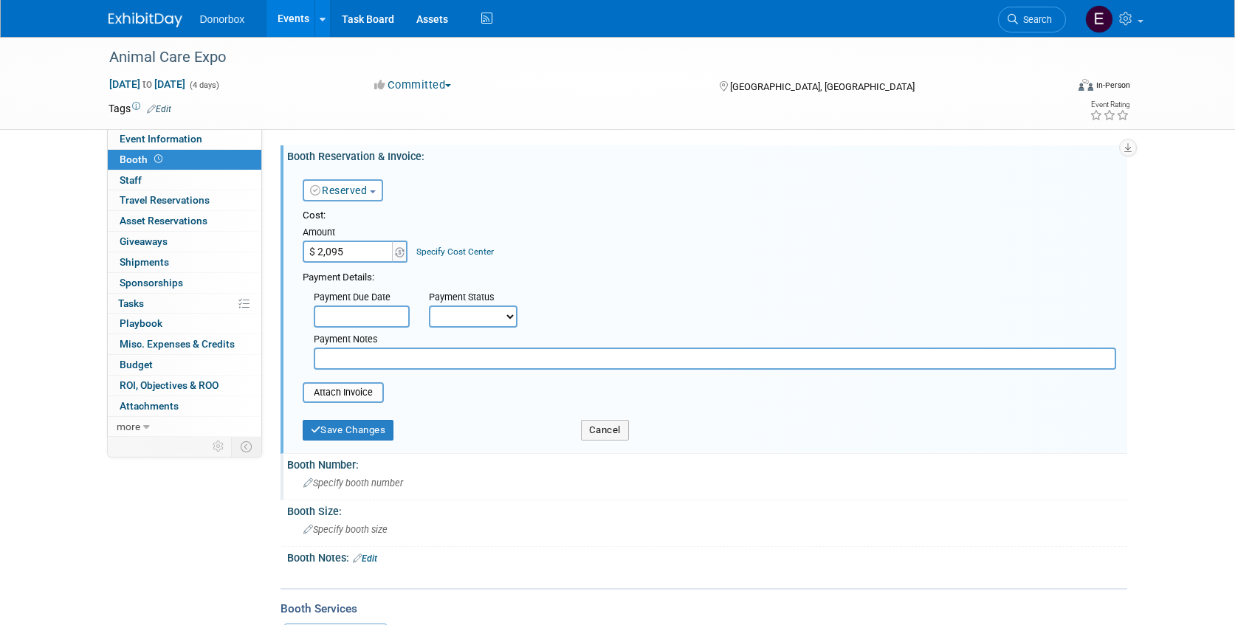
type input "$ 2,095.00"
click at [360, 483] on span "Specify booth number" at bounding box center [353, 483] width 100 height 11
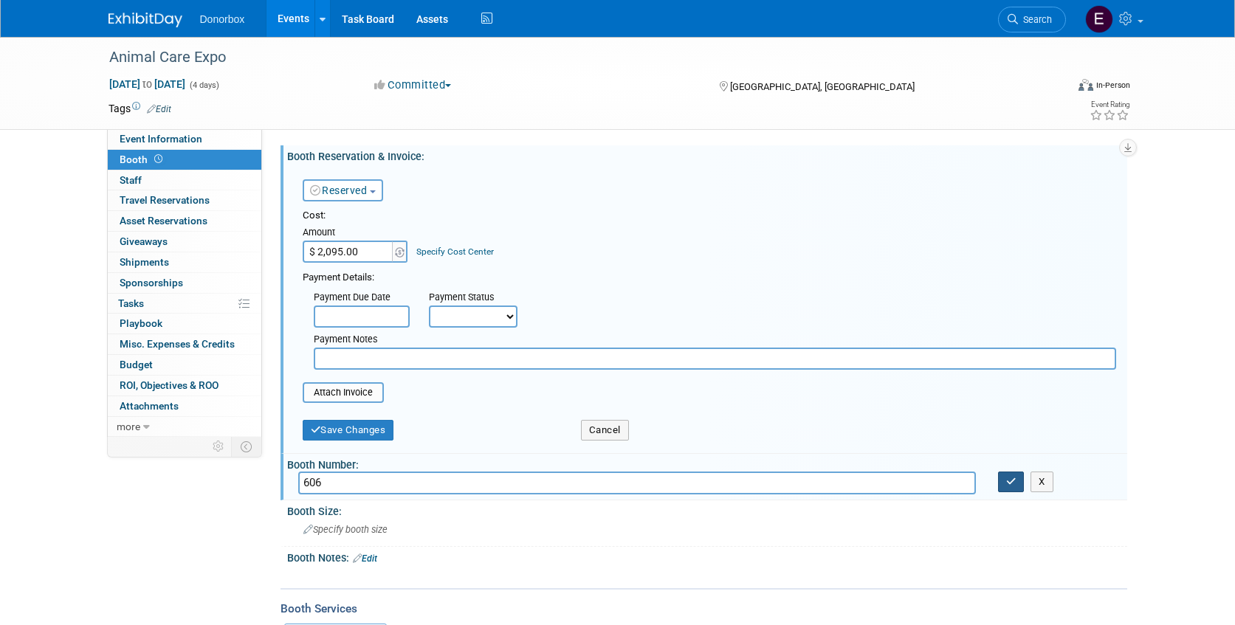
type input "606"
click at [1006, 486] on icon "button" at bounding box center [1011, 482] width 10 height 10
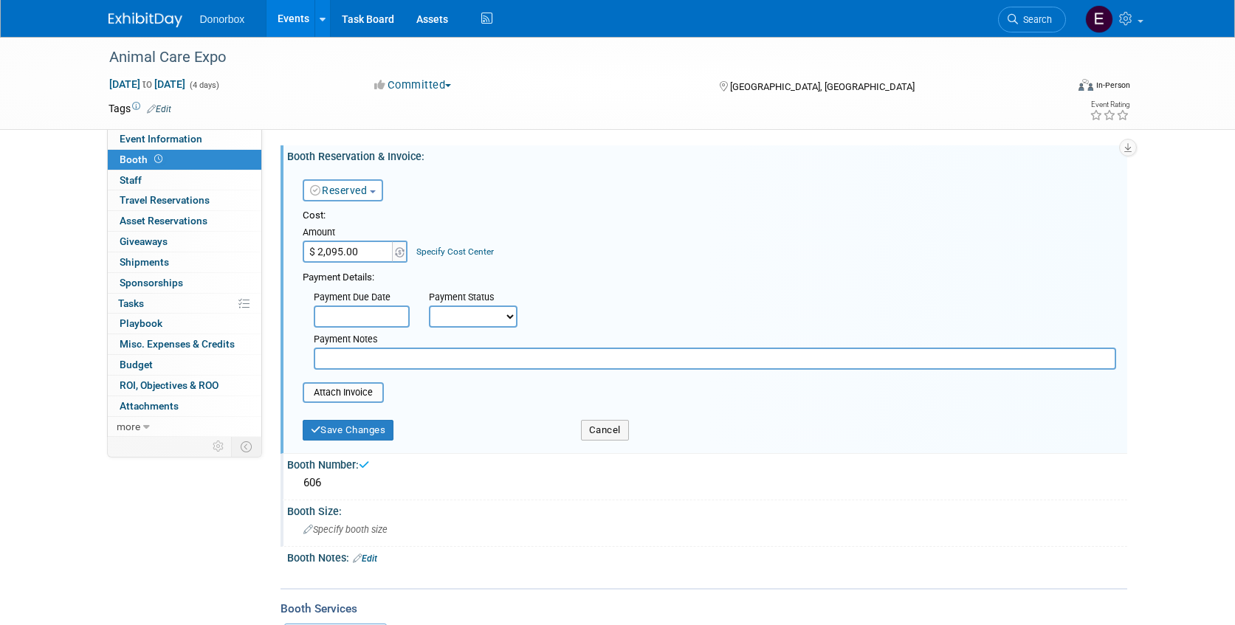
click at [376, 529] on span "Specify booth size" at bounding box center [345, 529] width 84 height 11
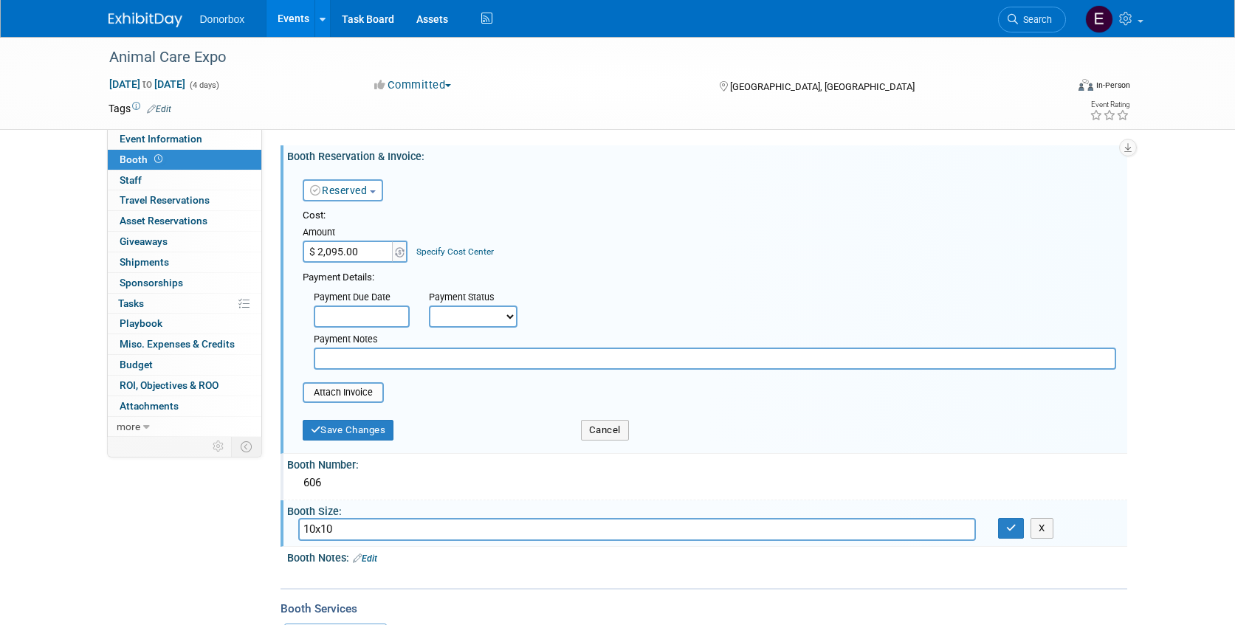
type input "10x10"
click at [377, 588] on div "Booth Notes: Edit X" at bounding box center [704, 568] width 847 height 42
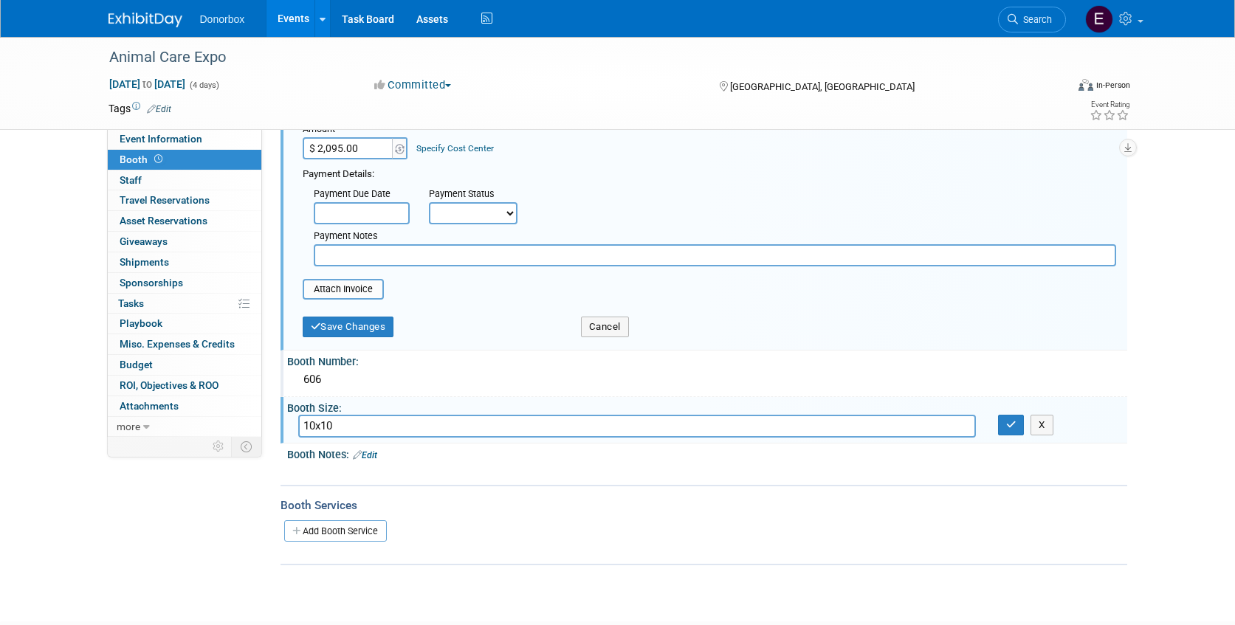
scroll to position [109, 0]
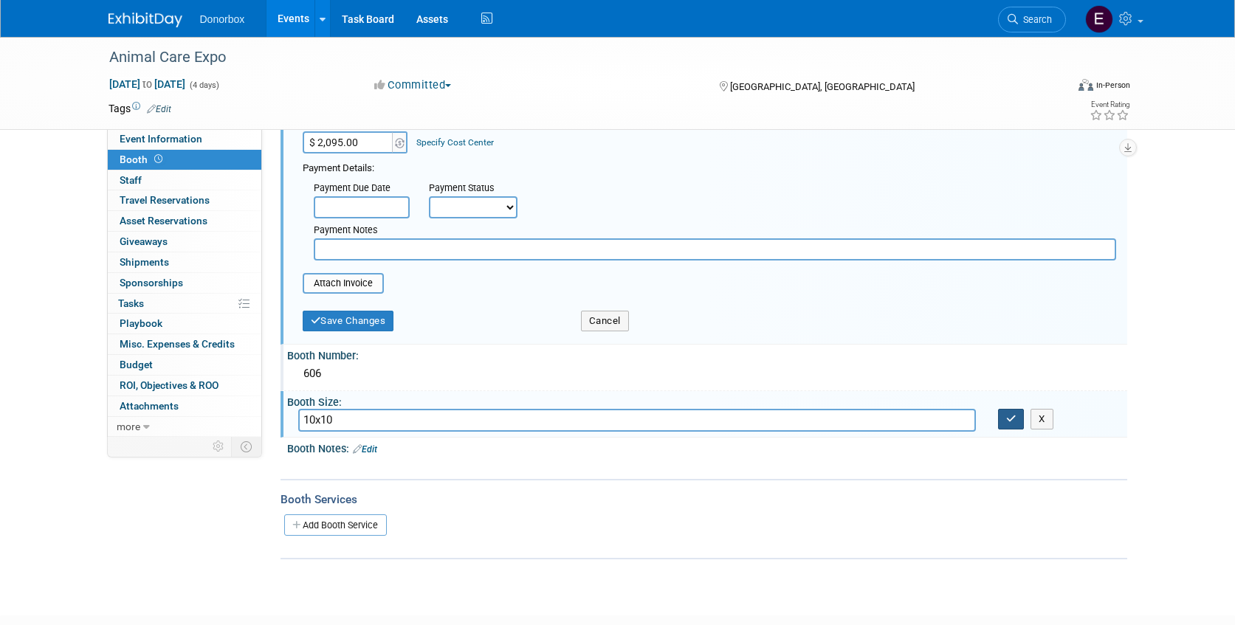
click at [1010, 416] on icon "button" at bounding box center [1011, 419] width 10 height 10
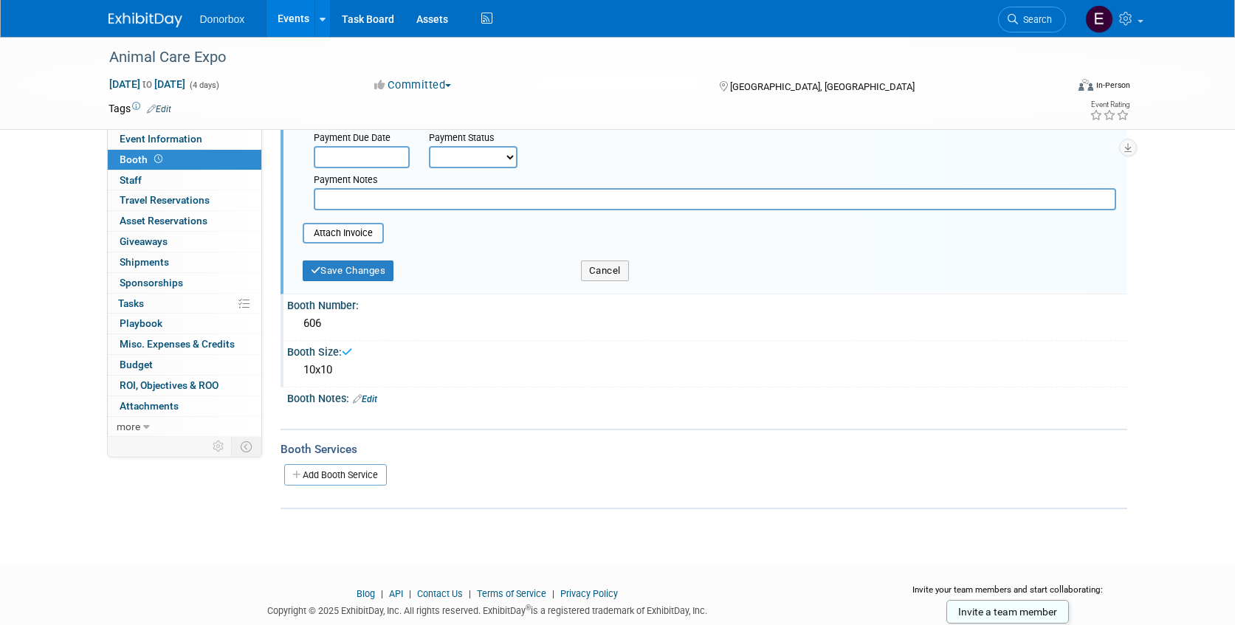
scroll to position [203, 0]
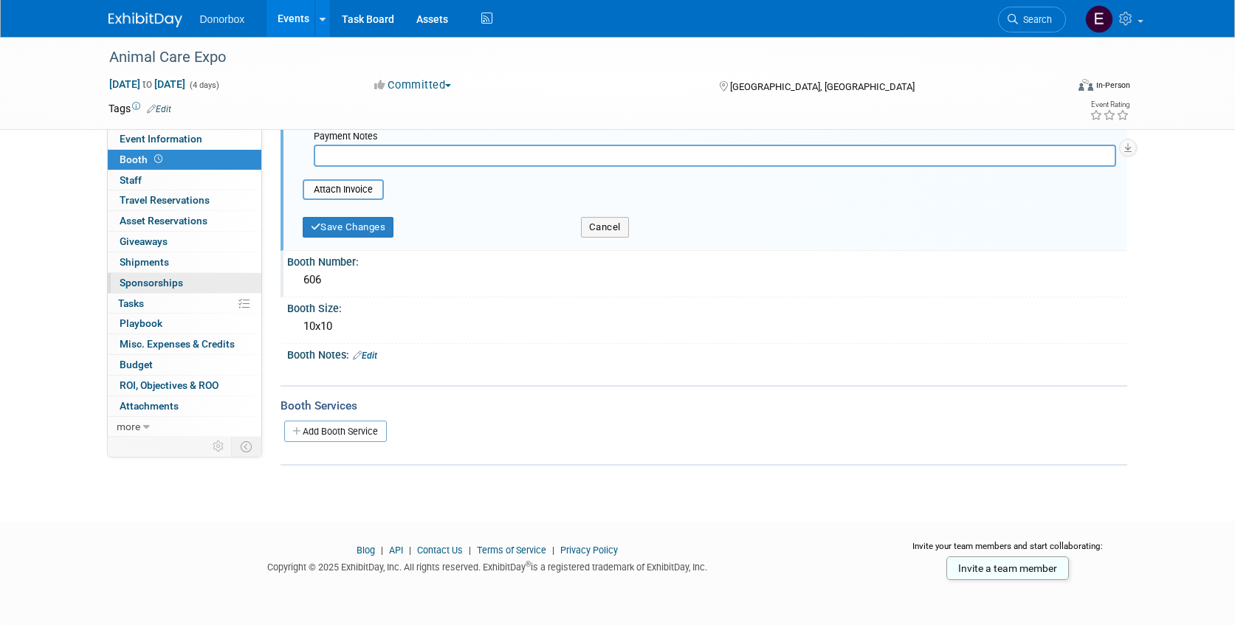
click at [140, 280] on span "Sponsorships 0" at bounding box center [151, 283] width 63 height 12
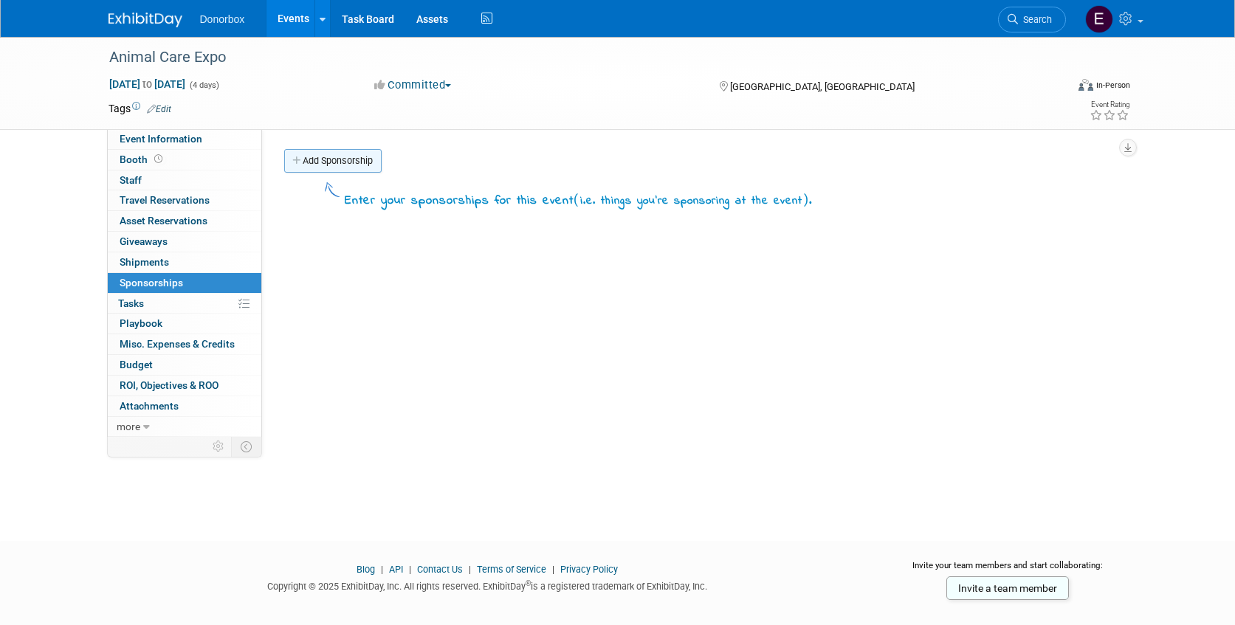
click at [329, 163] on link "Add Sponsorship" at bounding box center [332, 161] width 97 height 24
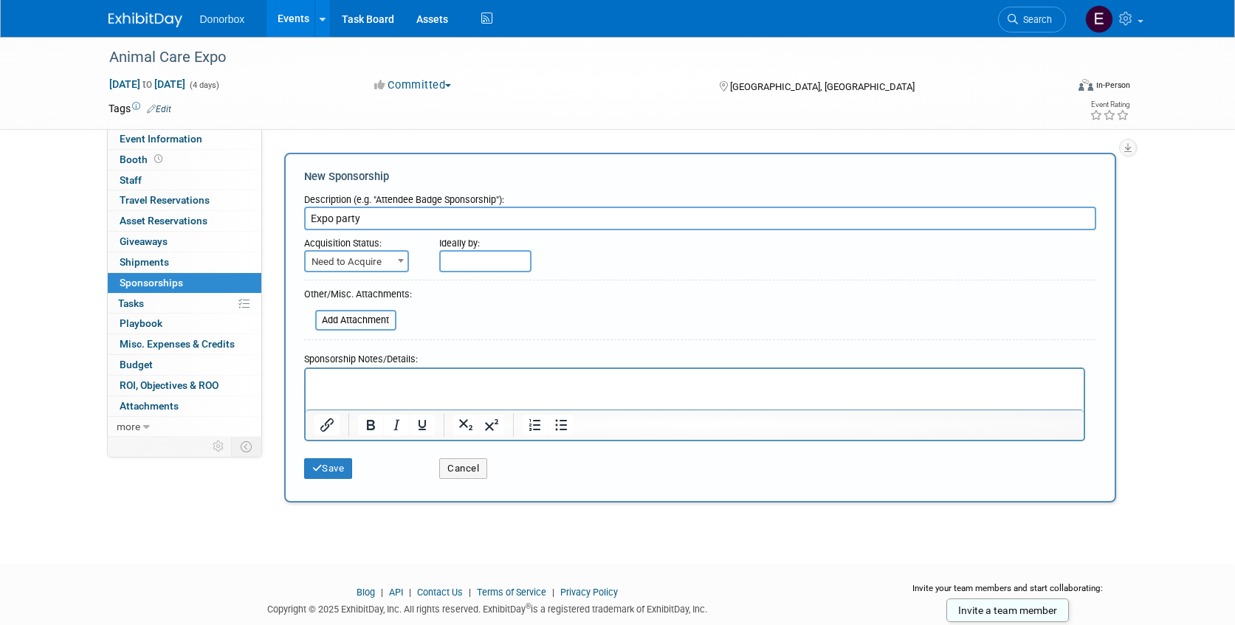
type input "Expo party"
click at [400, 263] on span at bounding box center [400, 260] width 15 height 19
select select "2"
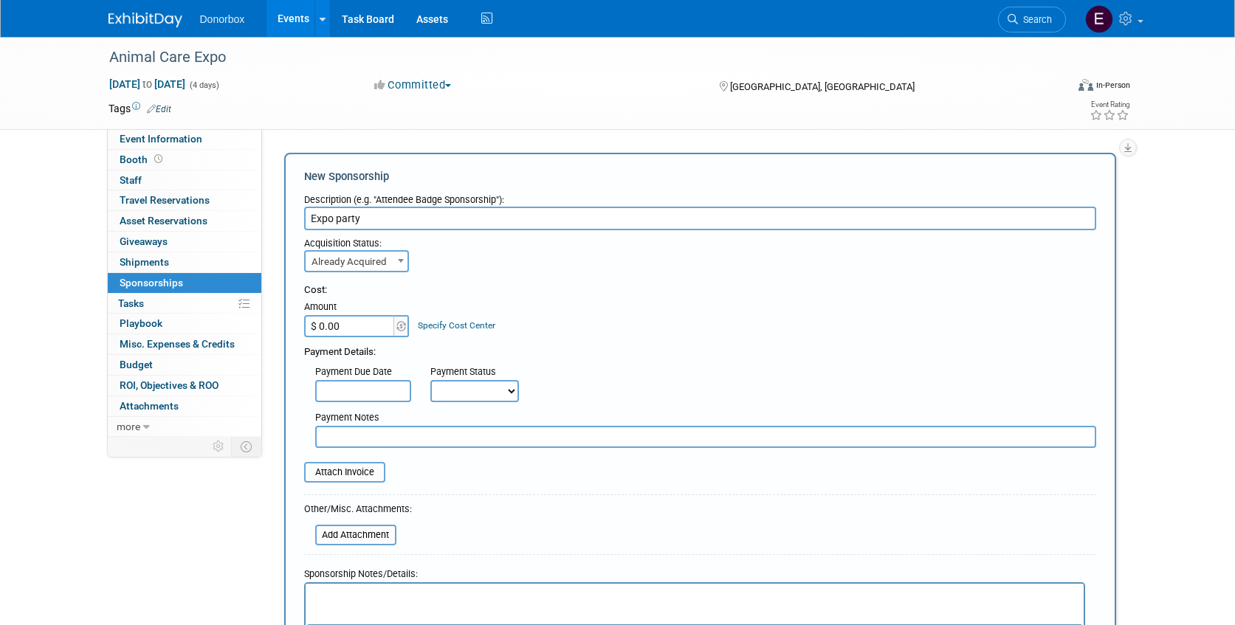
click at [339, 221] on input "Expo party" at bounding box center [700, 219] width 792 height 24
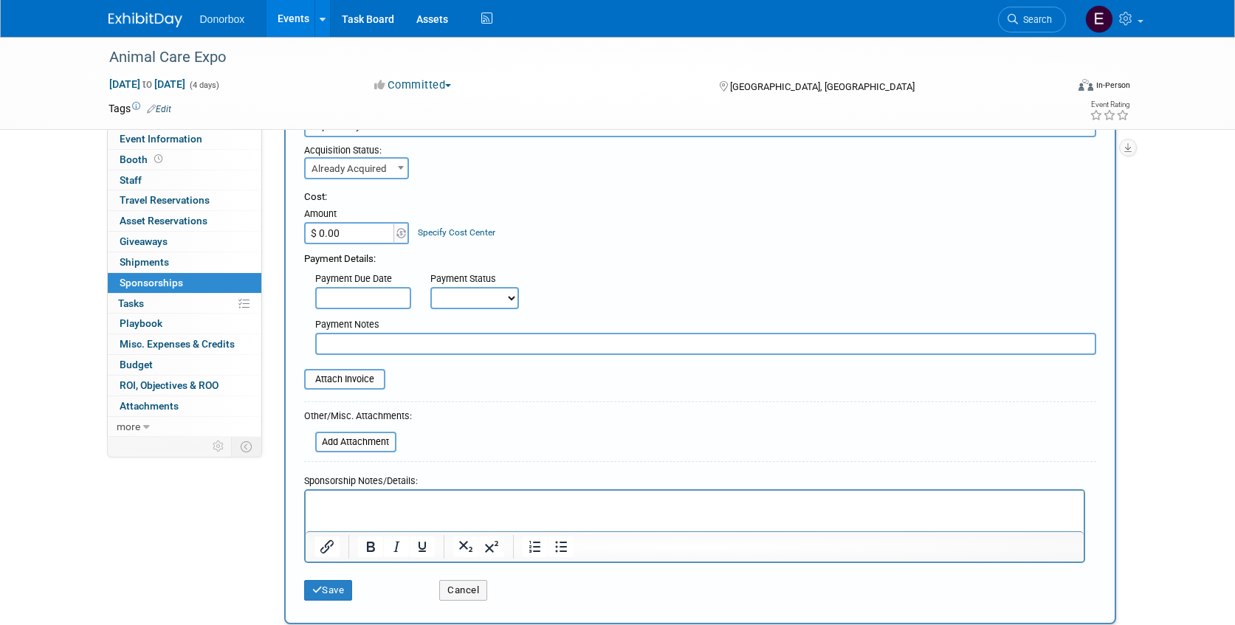
scroll to position [154, 0]
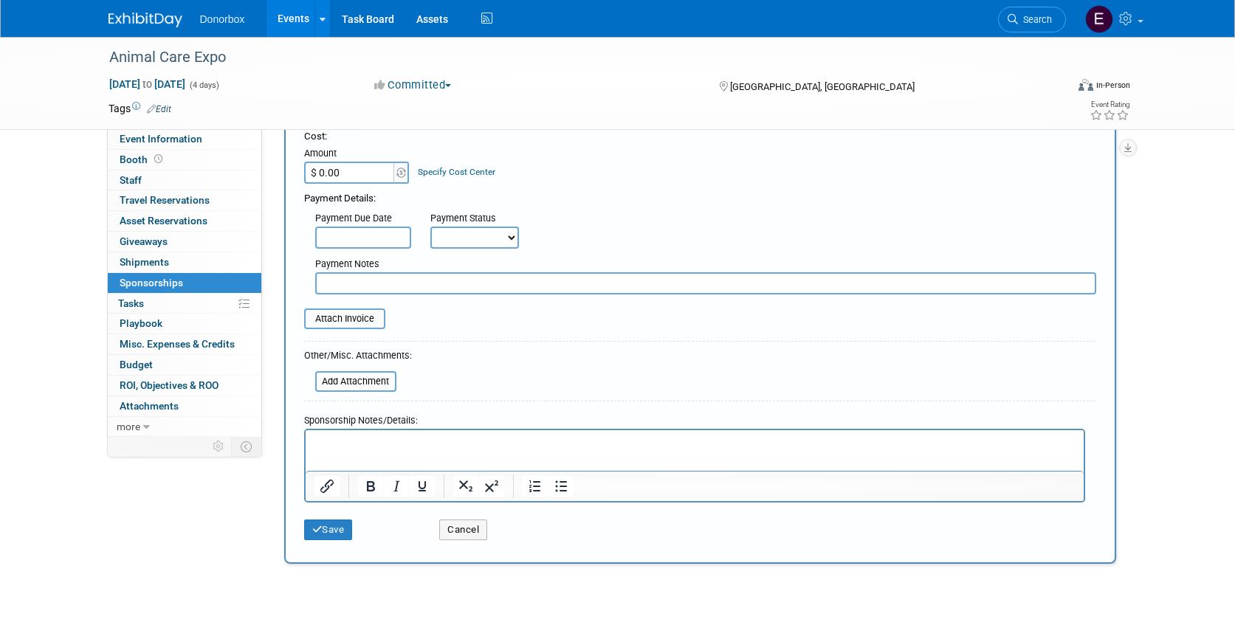
type input "Expo Party"
click at [354, 447] on p "Rich Text Area. Press ALT-0 for help." at bounding box center [694, 443] width 761 height 15
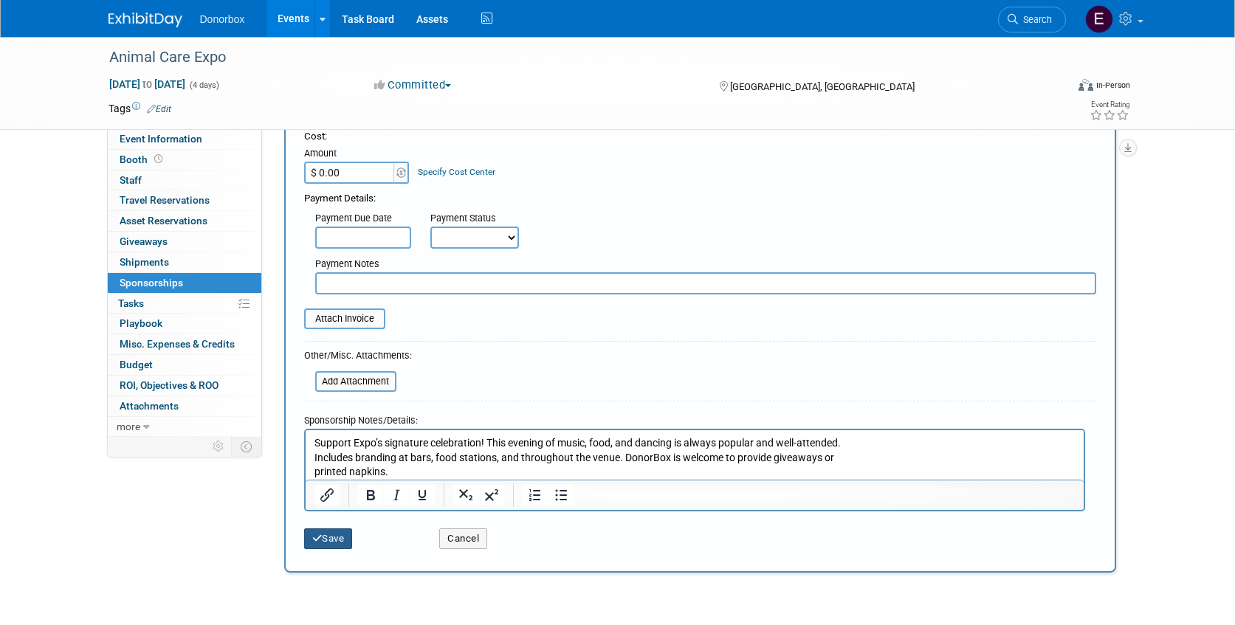
click at [331, 536] on button "Save" at bounding box center [328, 539] width 49 height 21
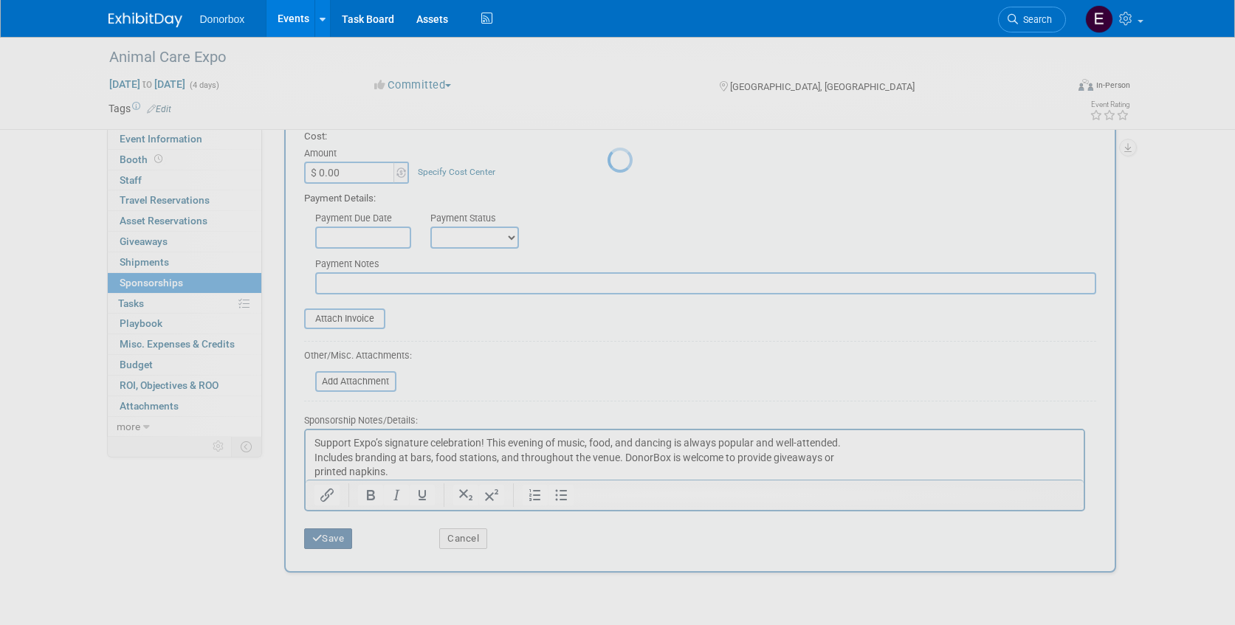
scroll to position [19, 0]
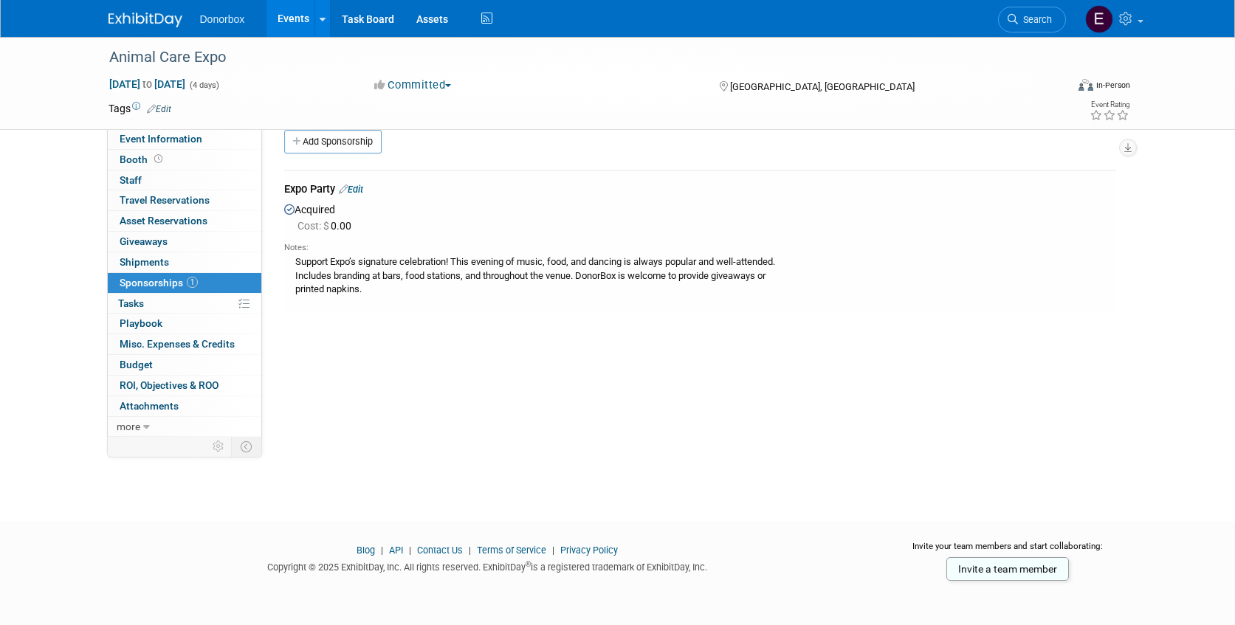
click at [431, 272] on div "Support Expo’s signature celebration! This evening of music, food, and dancing …" at bounding box center [700, 275] width 832 height 43
click at [363, 186] on link "Edit" at bounding box center [351, 189] width 24 height 11
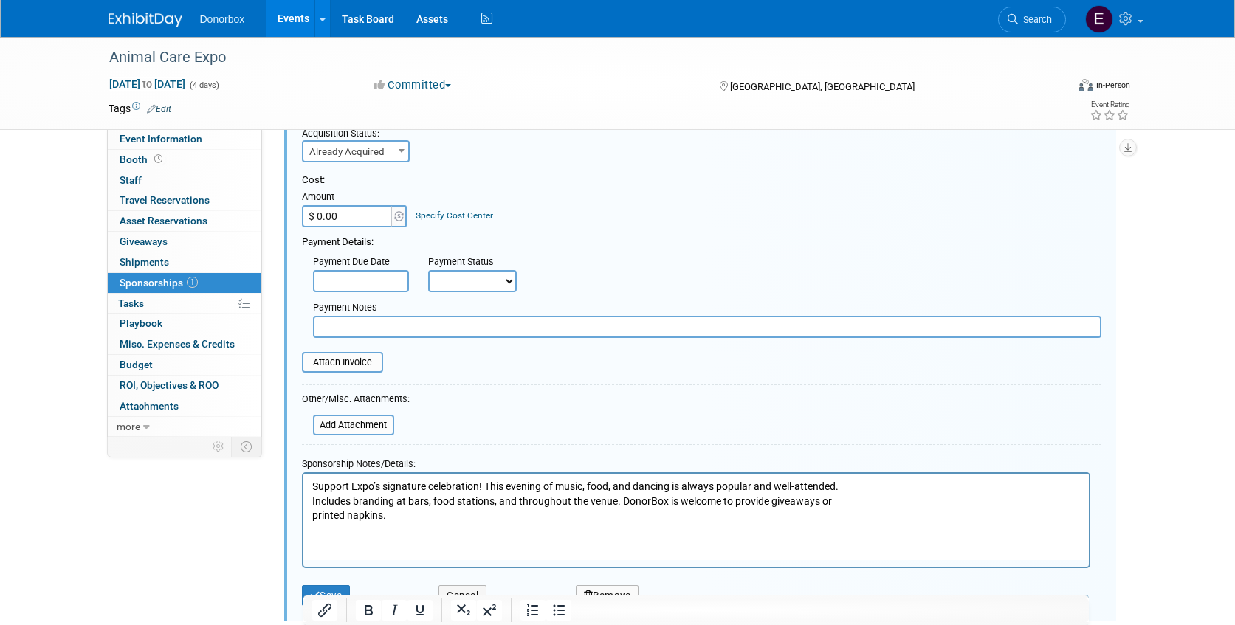
scroll to position [141, 0]
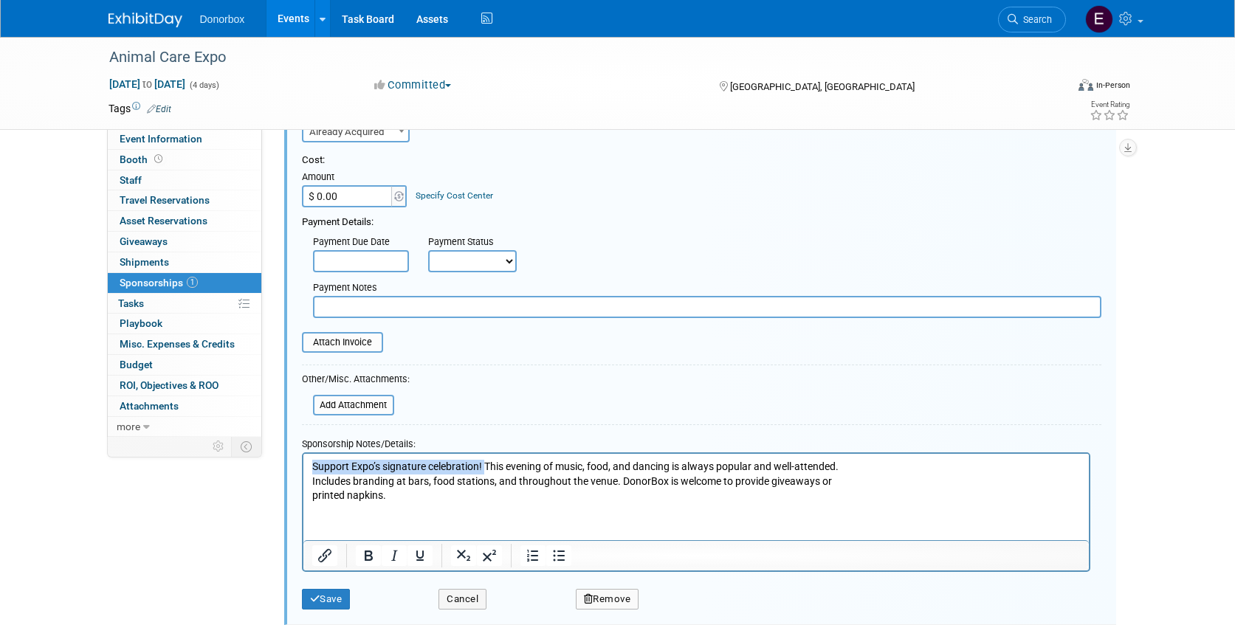
drag, startPoint x: 486, startPoint y: 464, endPoint x: 292, endPoint y: 470, distance: 194.3
click at [303, 470] on html "Support Expo’s signature celebration! This evening of music, food, and dancing …" at bounding box center [696, 477] width 786 height 49
click at [321, 597] on button "Save" at bounding box center [326, 599] width 49 height 21
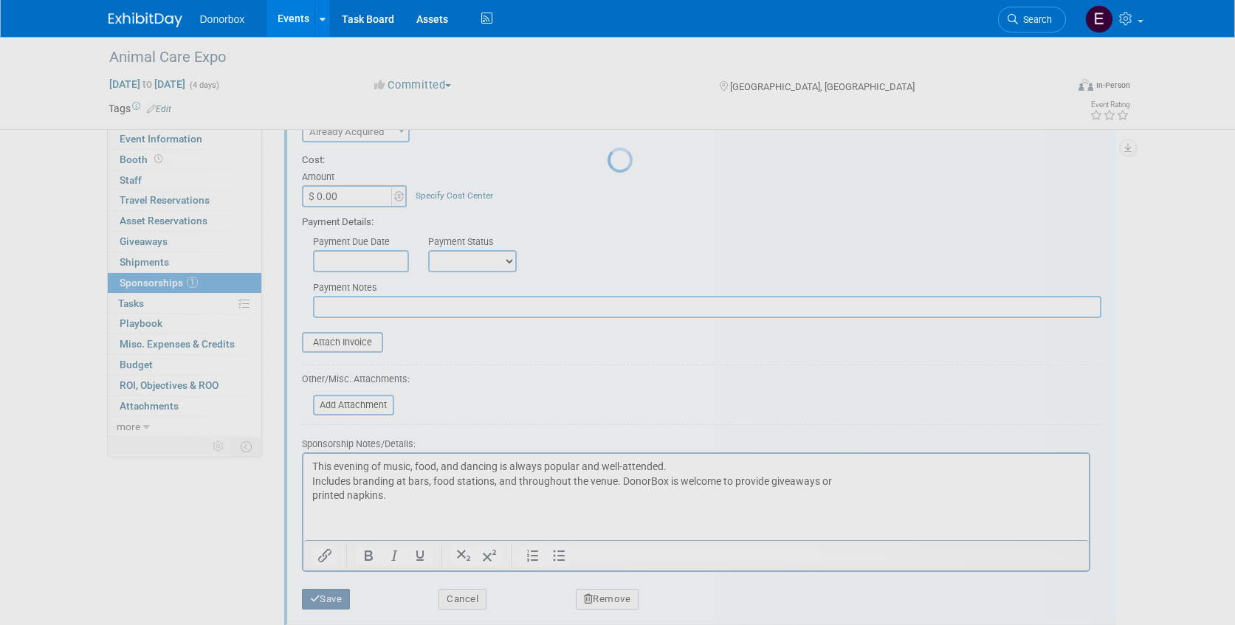
scroll to position [19, 0]
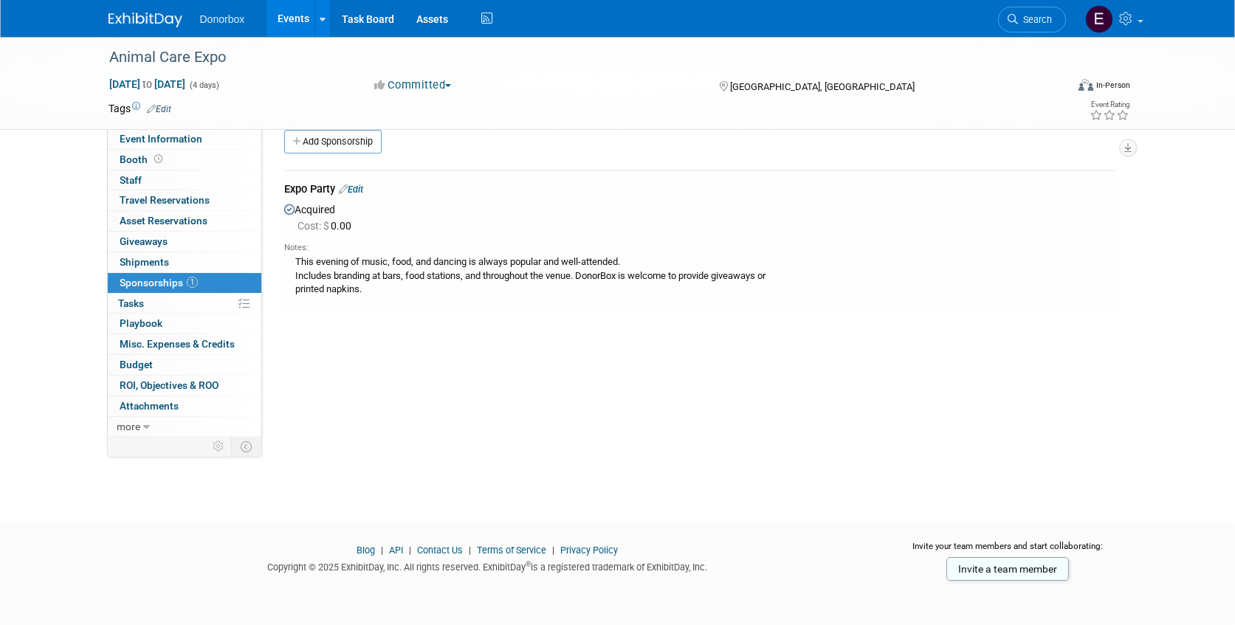
click at [358, 193] on link "Edit" at bounding box center [351, 189] width 24 height 11
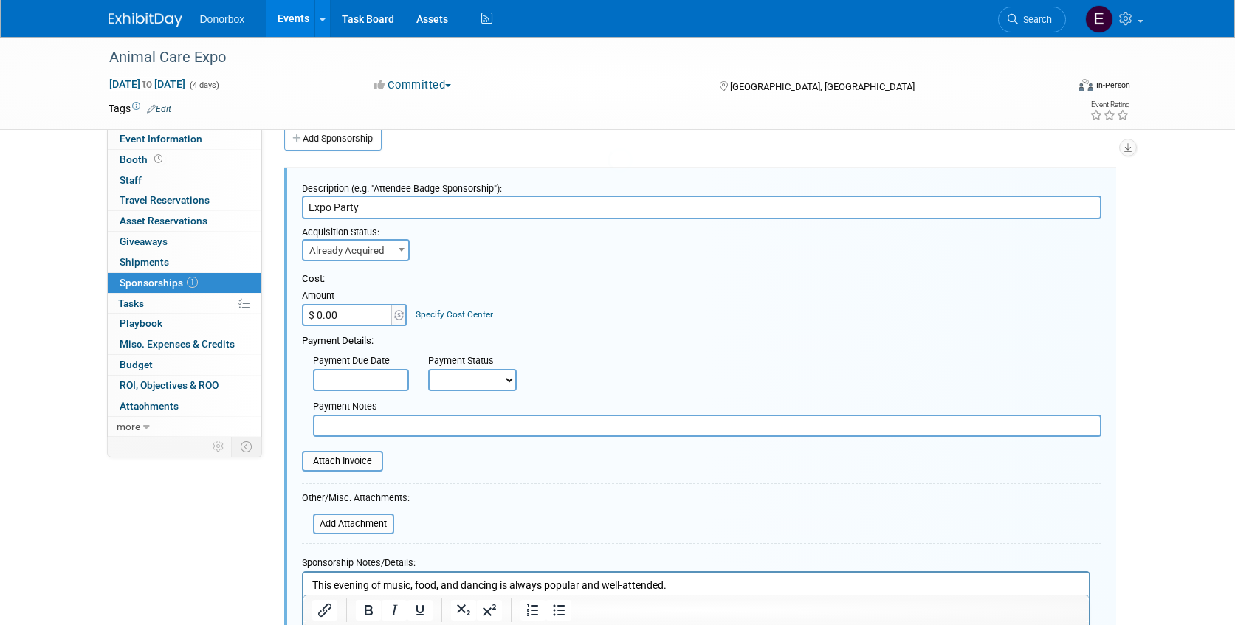
scroll to position [0, 0]
type input "$ 10,000.00"
click at [543, 498] on form "Description (e.g. "Attendee Badge Sponsorship"): Expo Party Acquisition Status:…" at bounding box center [702, 444] width 800 height 537
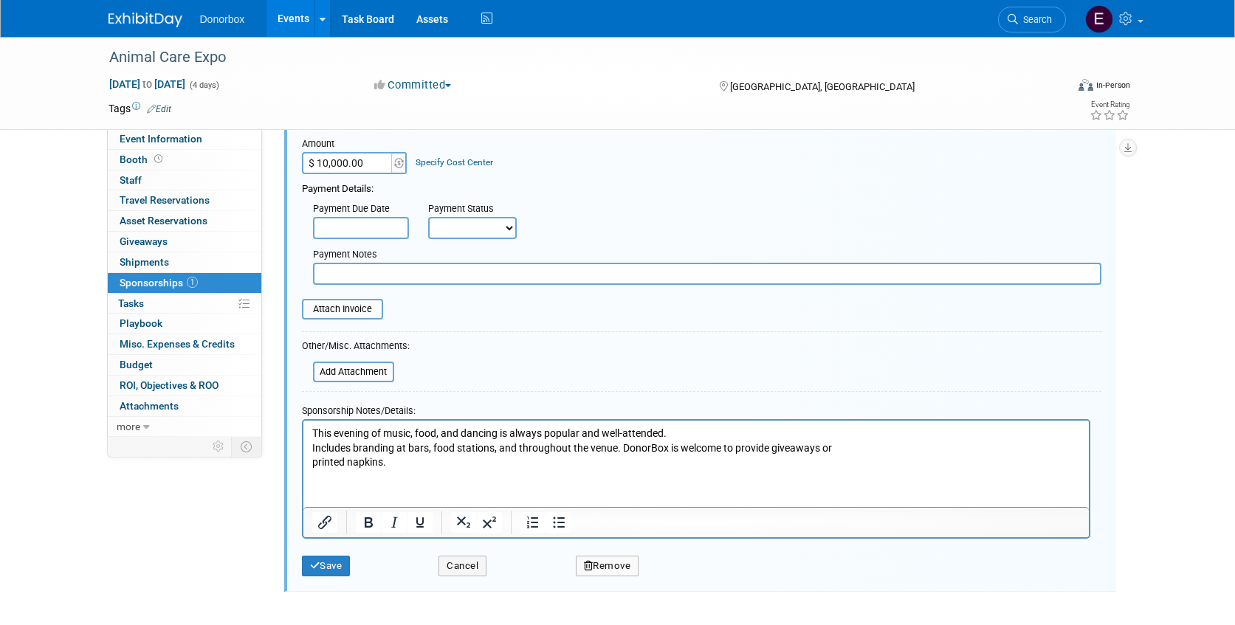
scroll to position [188, 0]
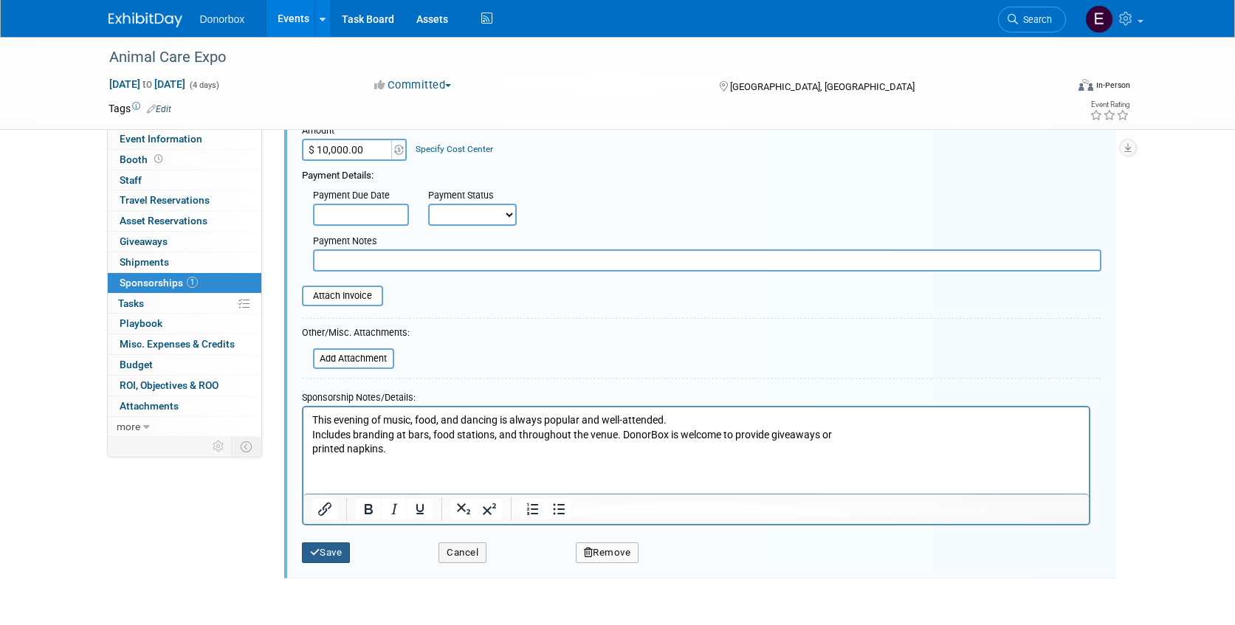
click at [334, 554] on button "Save" at bounding box center [326, 553] width 49 height 21
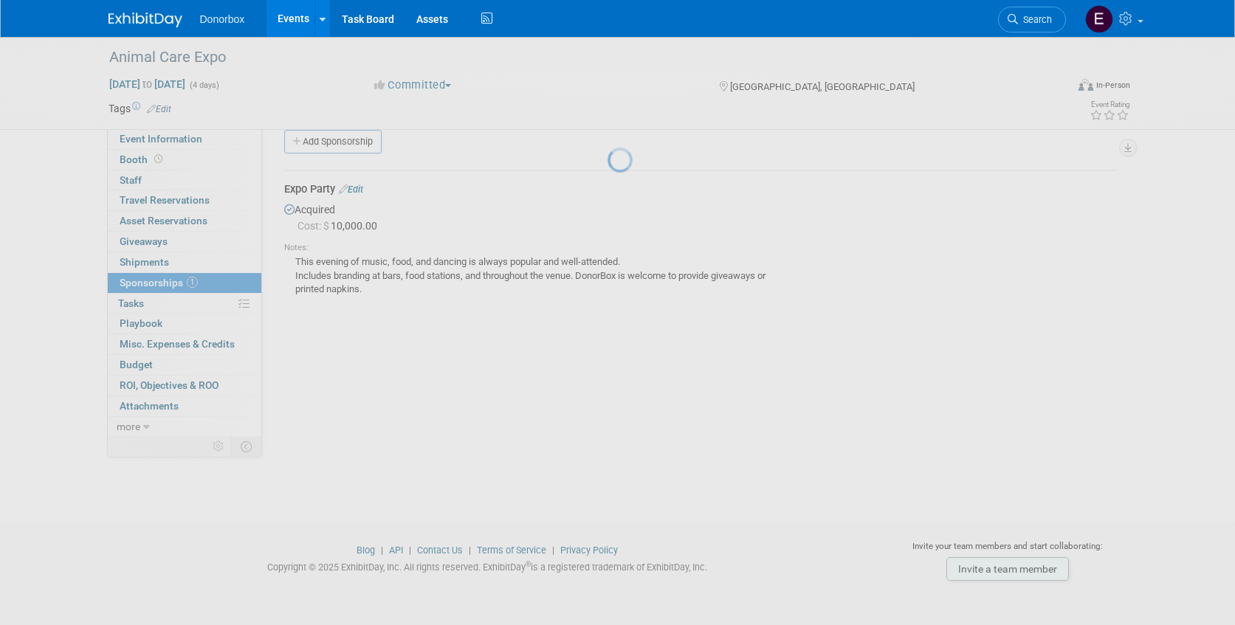
scroll to position [19, 0]
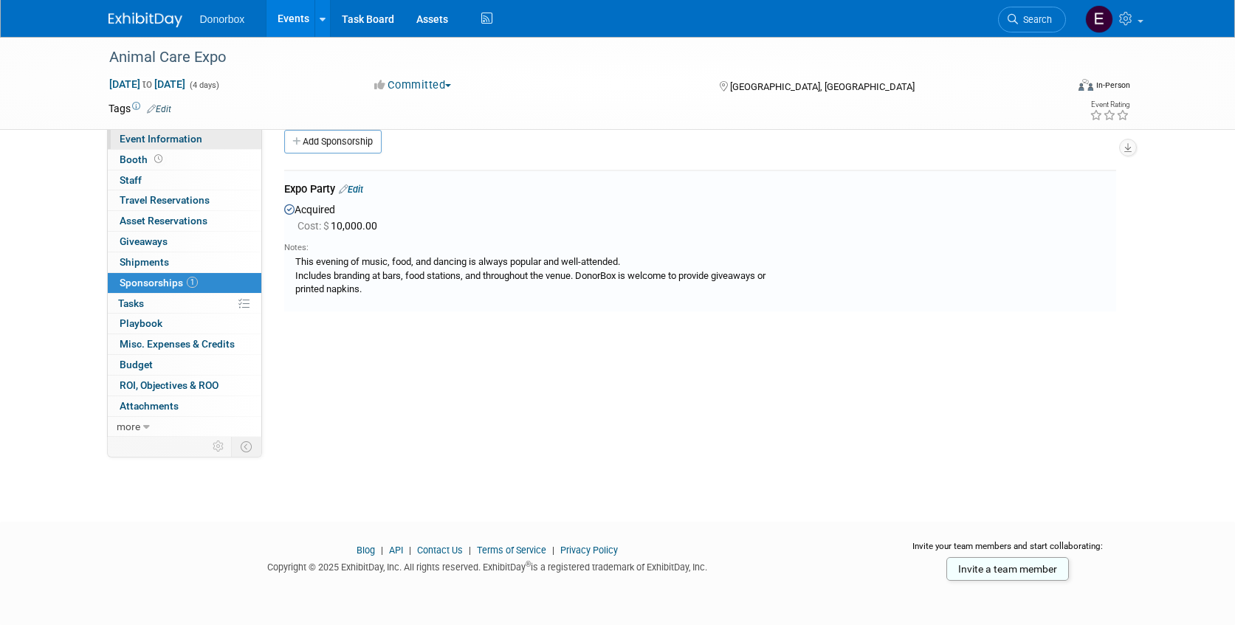
click at [153, 139] on span "Event Information" at bounding box center [161, 139] width 83 height 12
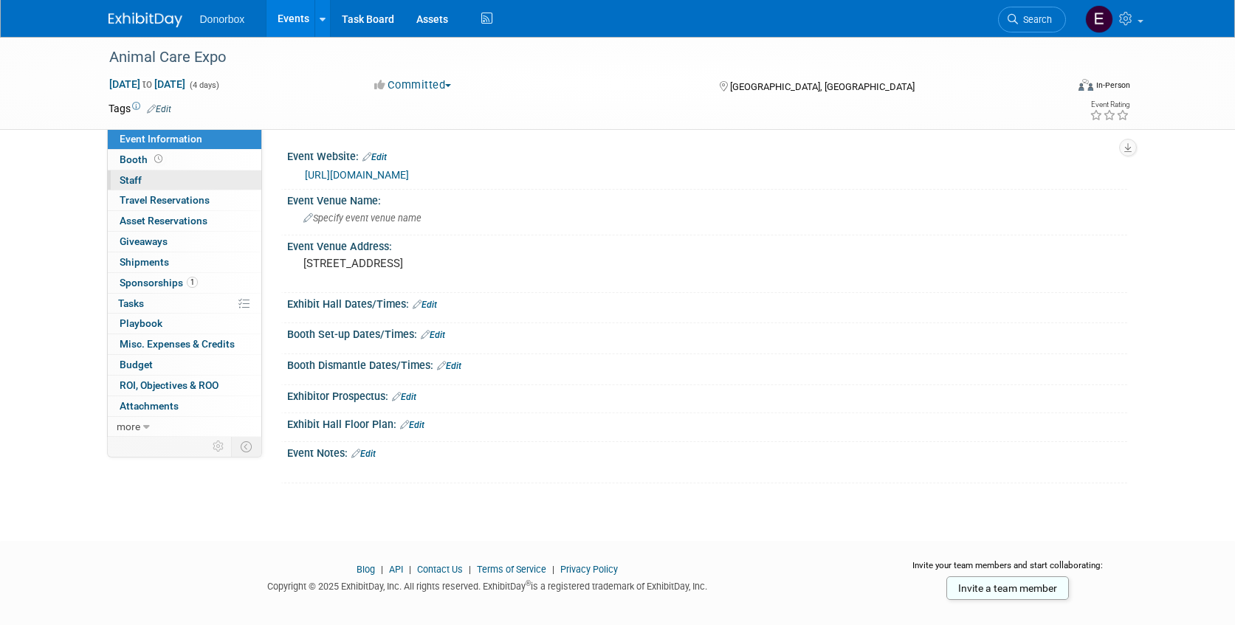
click at [131, 174] on span "Staff 0" at bounding box center [131, 180] width 22 height 12
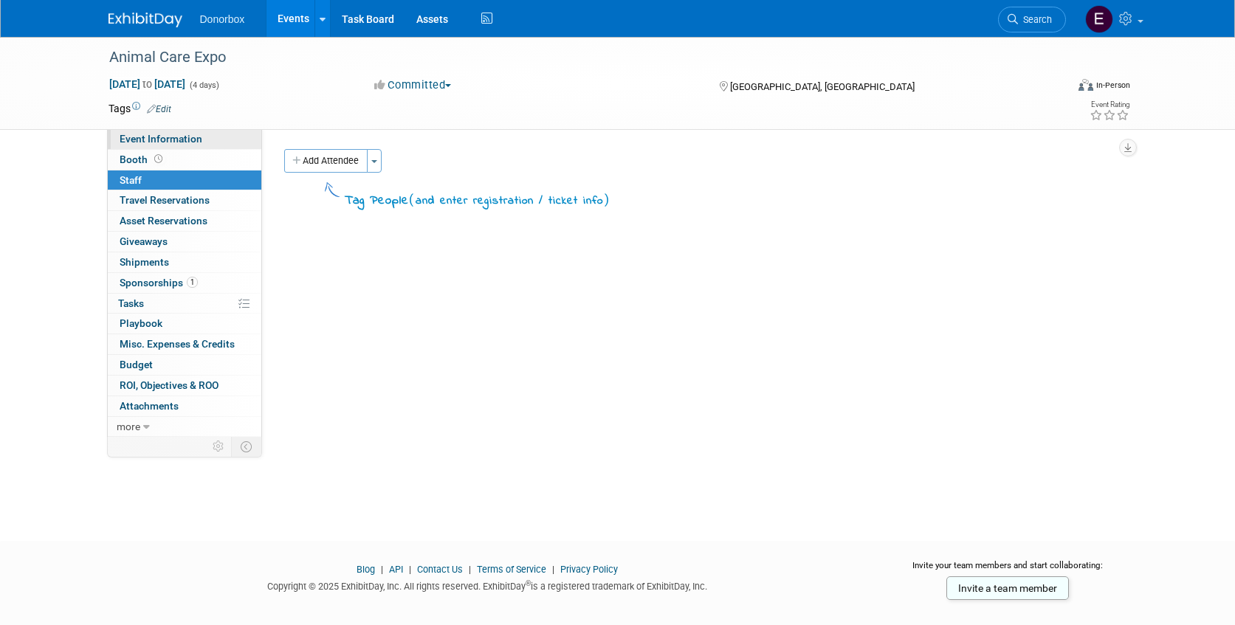
click at [134, 142] on span "Event Information" at bounding box center [161, 139] width 83 height 12
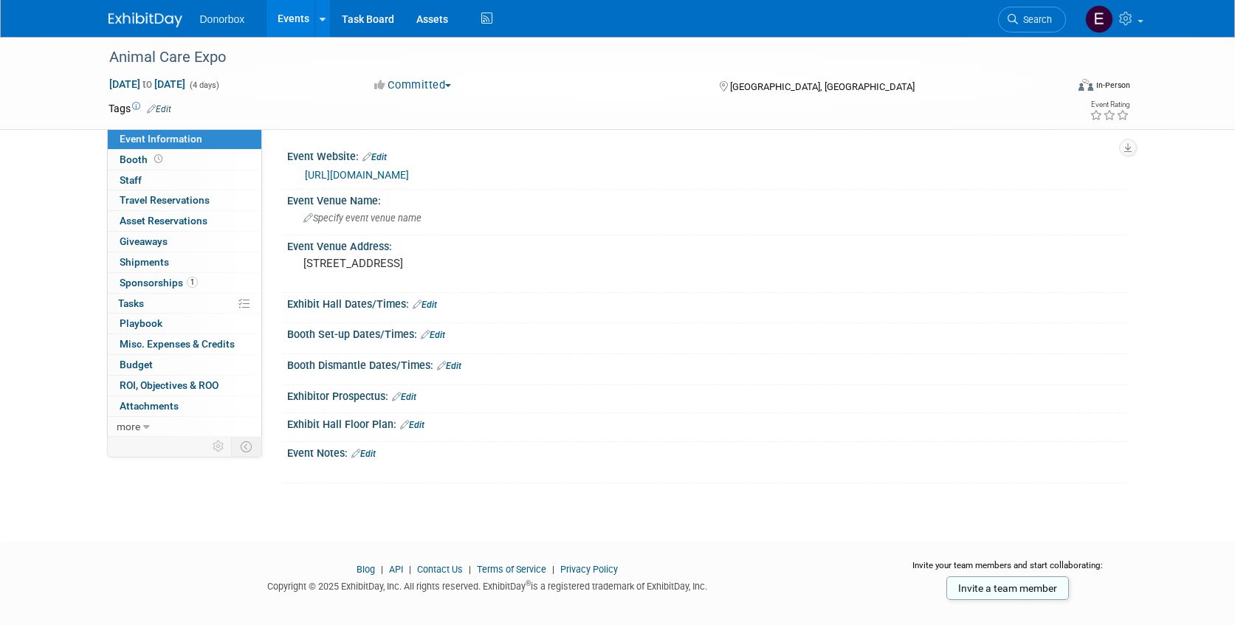
click at [365, 453] on link "Edit" at bounding box center [363, 454] width 24 height 10
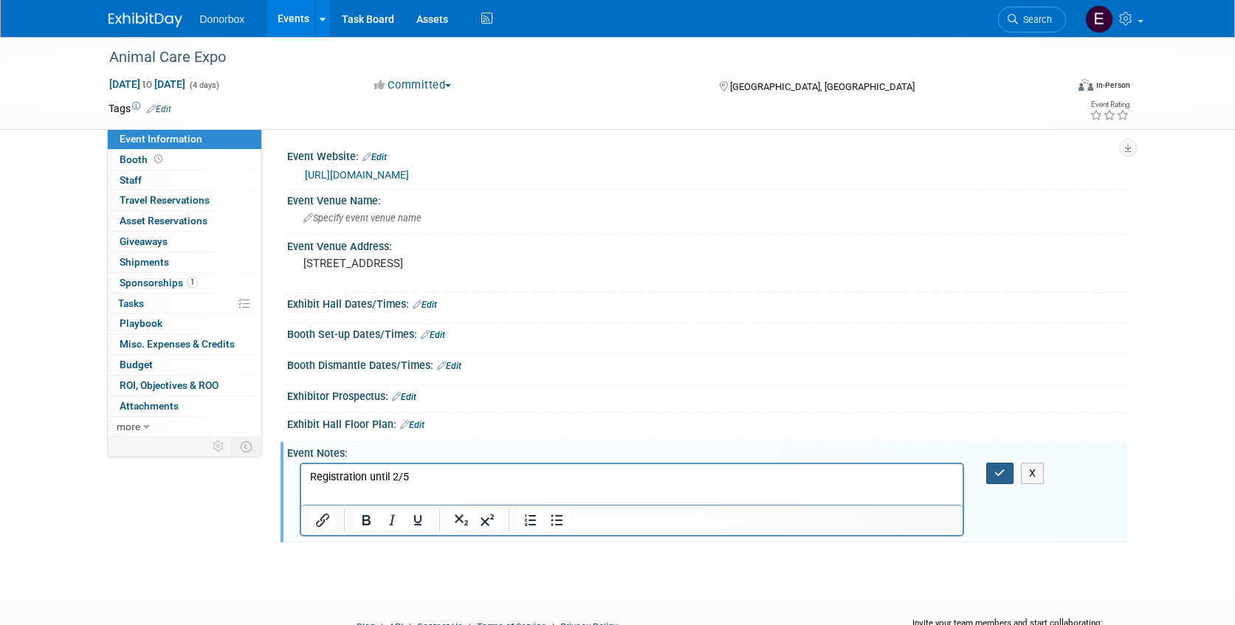
click at [1003, 470] on icon "button" at bounding box center [999, 473] width 11 height 10
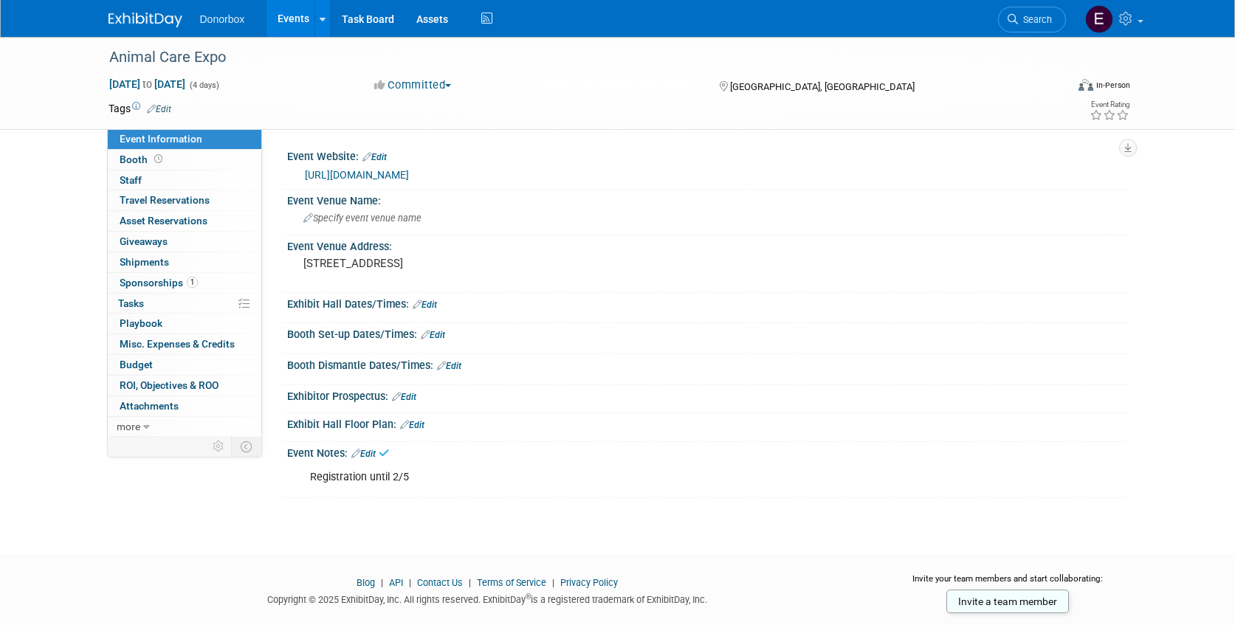
scroll to position [32, 0]
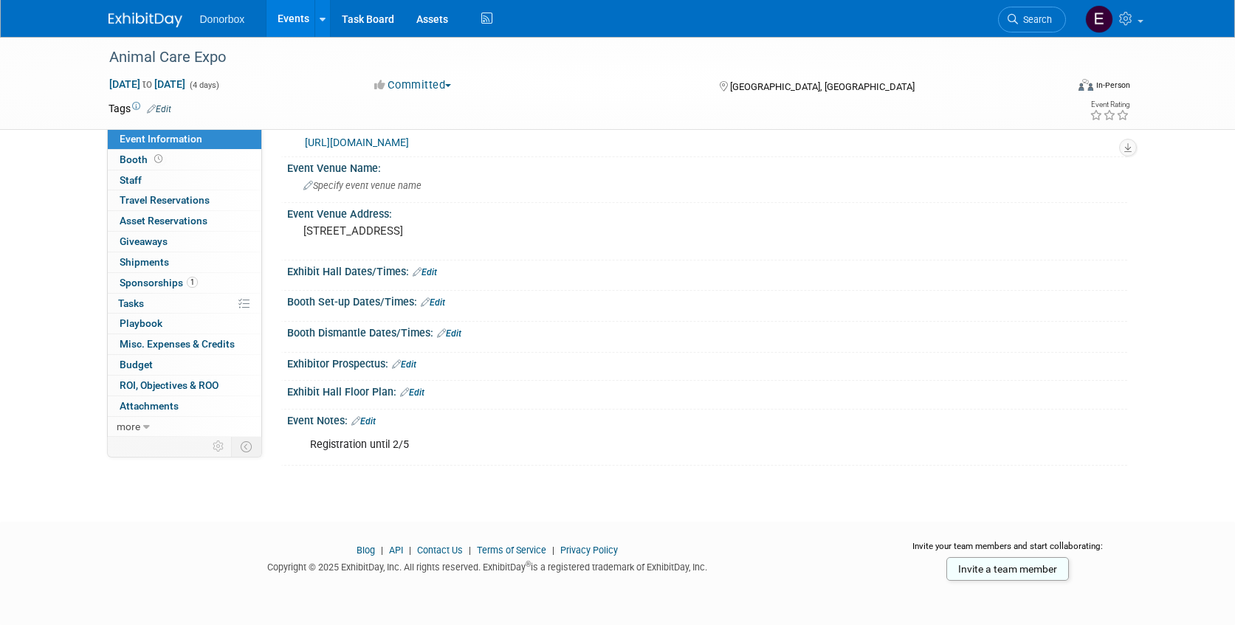
click at [297, 15] on link "Events" at bounding box center [294, 18] width 54 height 37
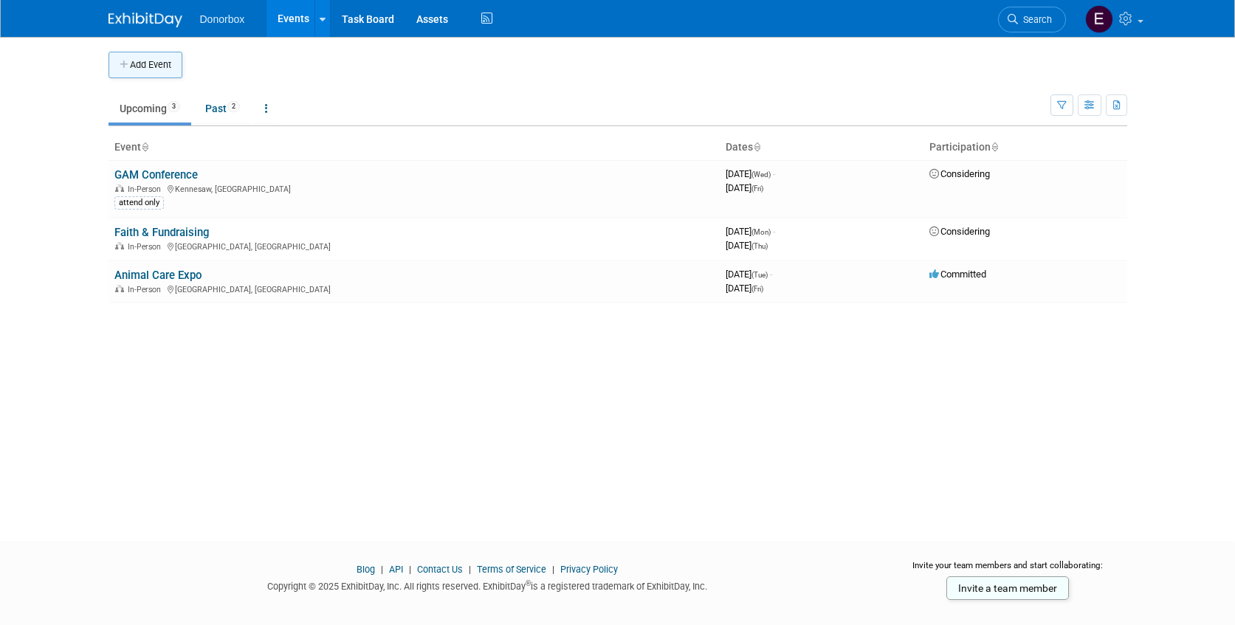
click at [139, 63] on button "Add Event" at bounding box center [146, 65] width 74 height 27
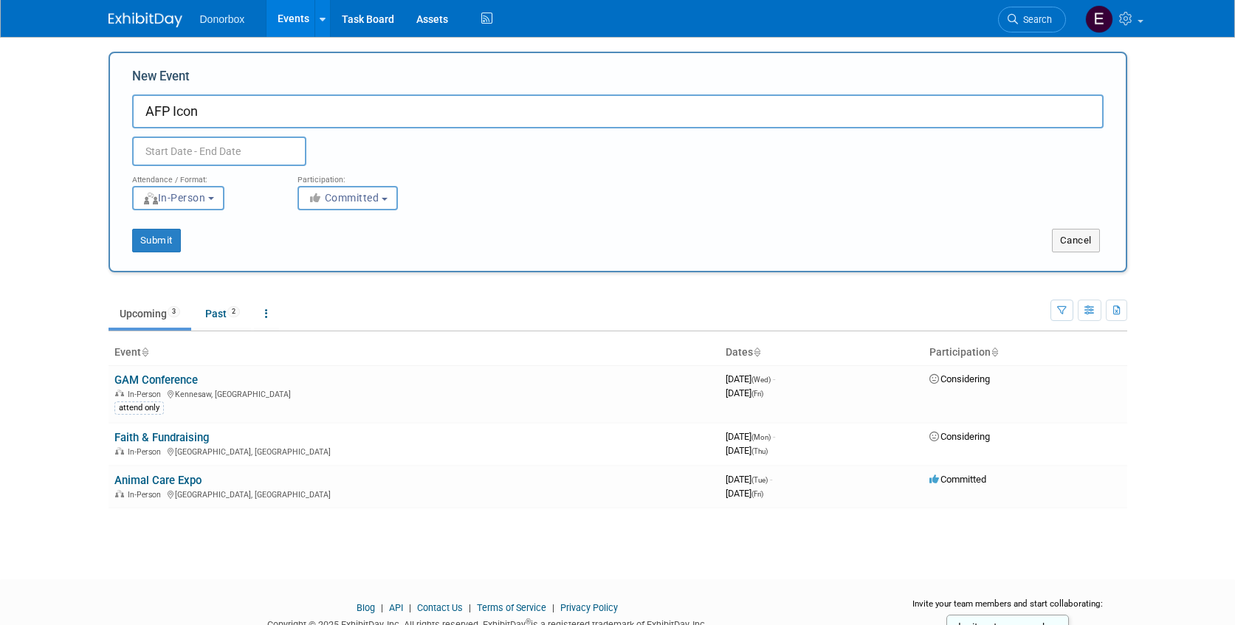
type input "AFP Icon"
click at [181, 157] on input "text" at bounding box center [219, 152] width 174 height 30
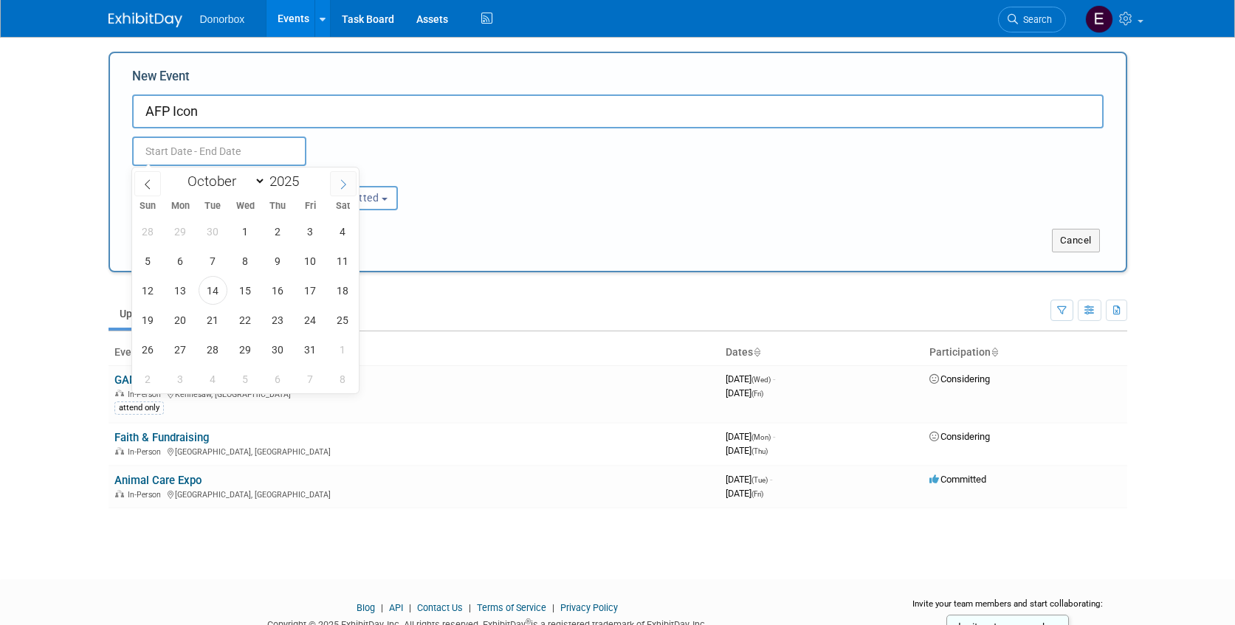
click at [346, 184] on icon at bounding box center [343, 184] width 10 height 10
select select "11"
click at [346, 184] on icon at bounding box center [343, 184] width 10 height 10
type input "2026"
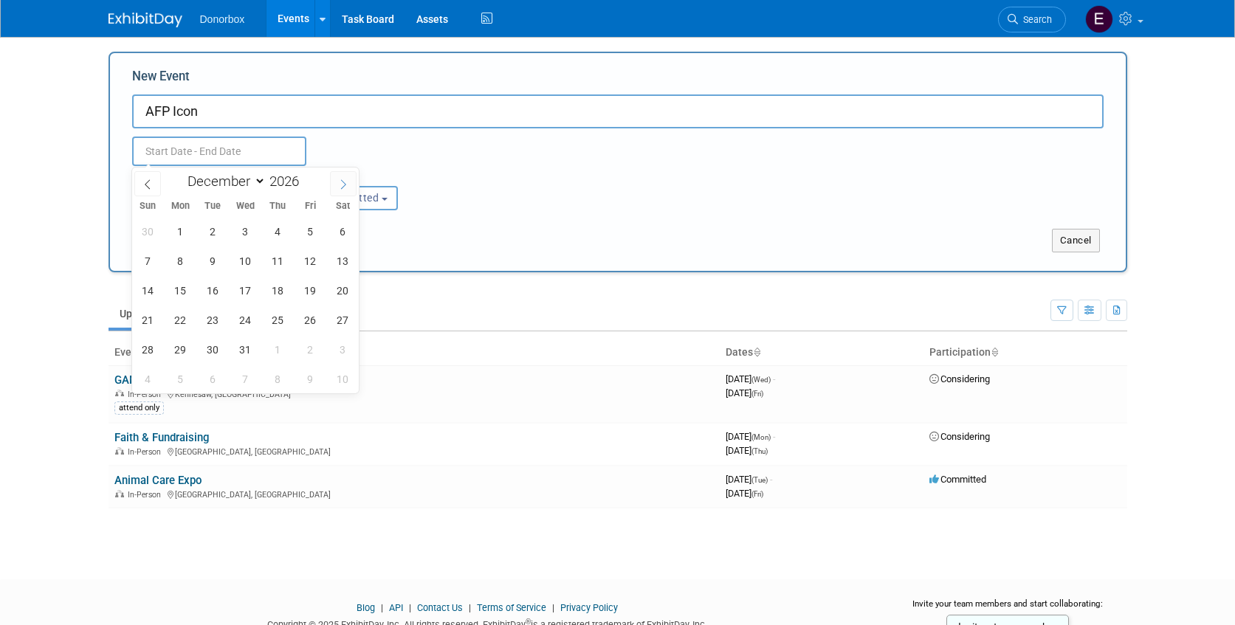
click at [346, 184] on icon at bounding box center [343, 184] width 10 height 10
select select "3"
click at [152, 349] on span "26" at bounding box center [148, 349] width 29 height 29
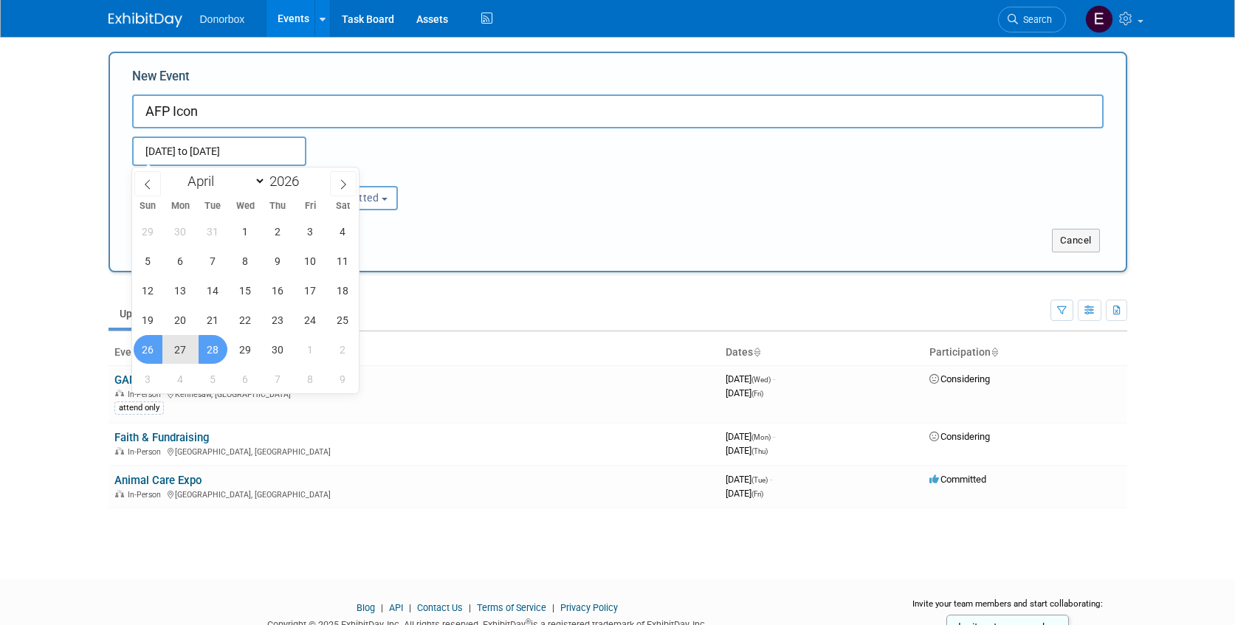
click at [214, 348] on span "28" at bounding box center [213, 349] width 29 height 29
type input "[DATE] to [DATE]"
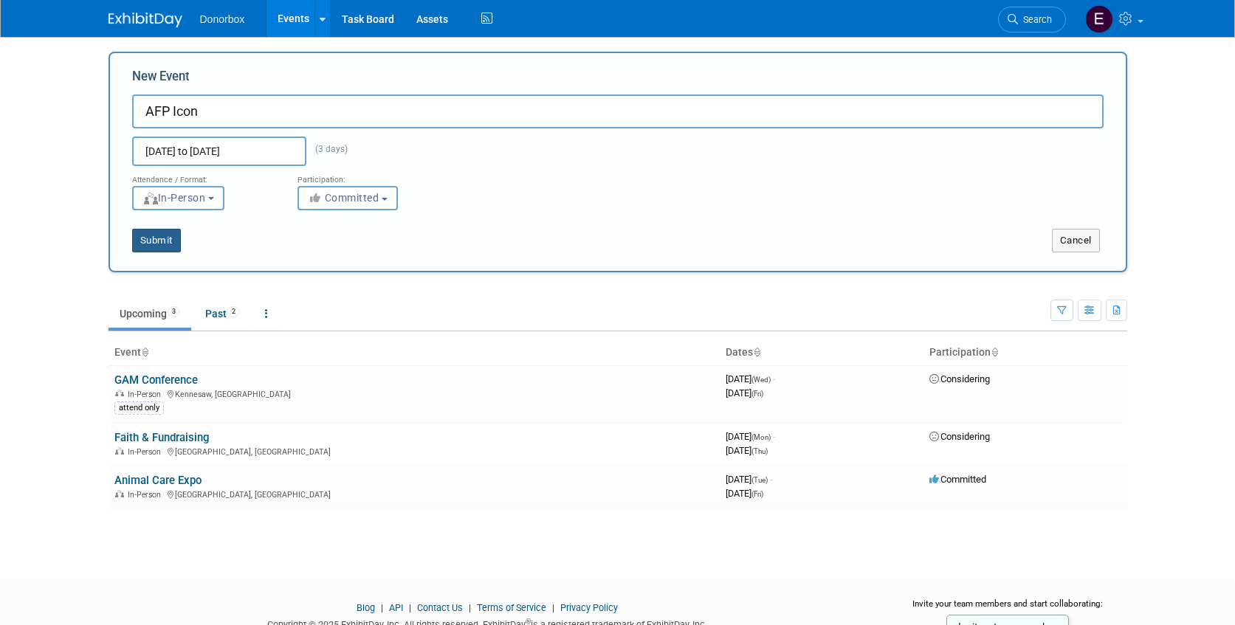
click at [162, 239] on button "Submit" at bounding box center [156, 241] width 49 height 24
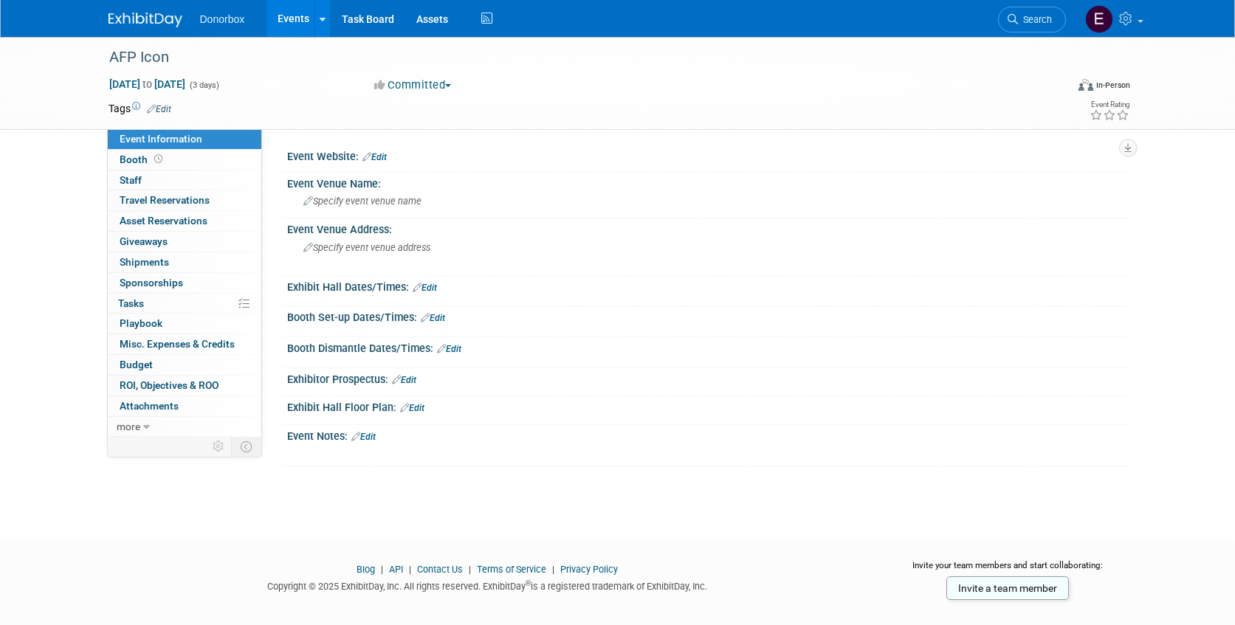
click at [383, 157] on link "Edit" at bounding box center [374, 157] width 24 height 10
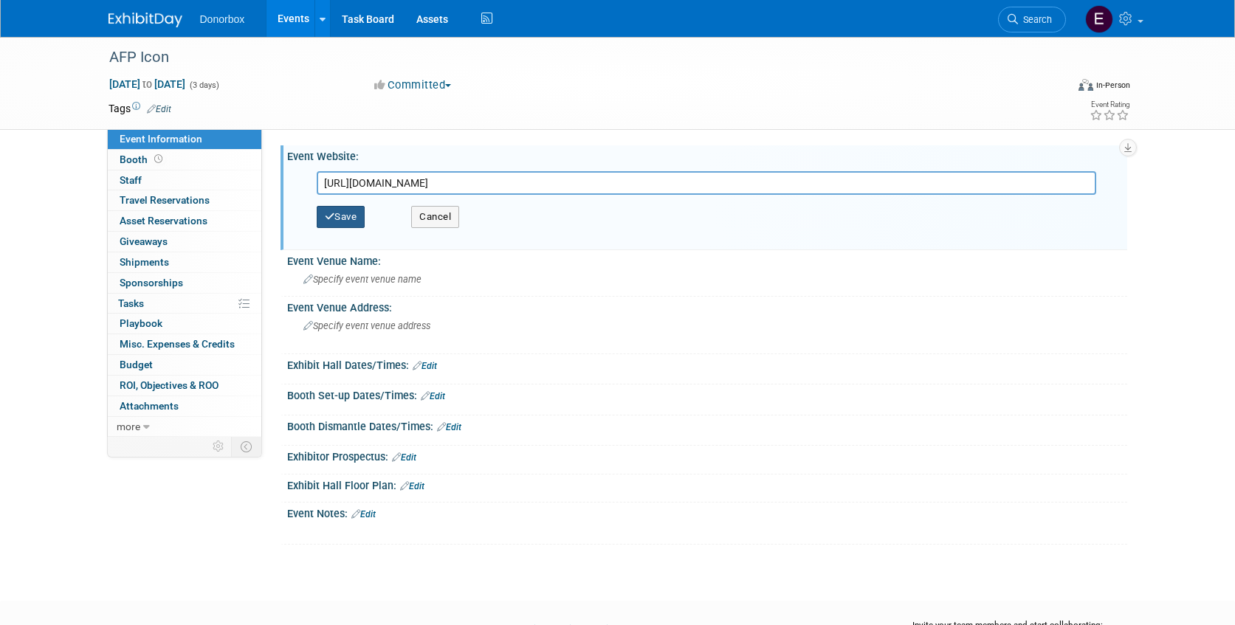
type input "[URL][DOMAIN_NAME]"
click at [331, 215] on icon "button" at bounding box center [330, 217] width 10 height 10
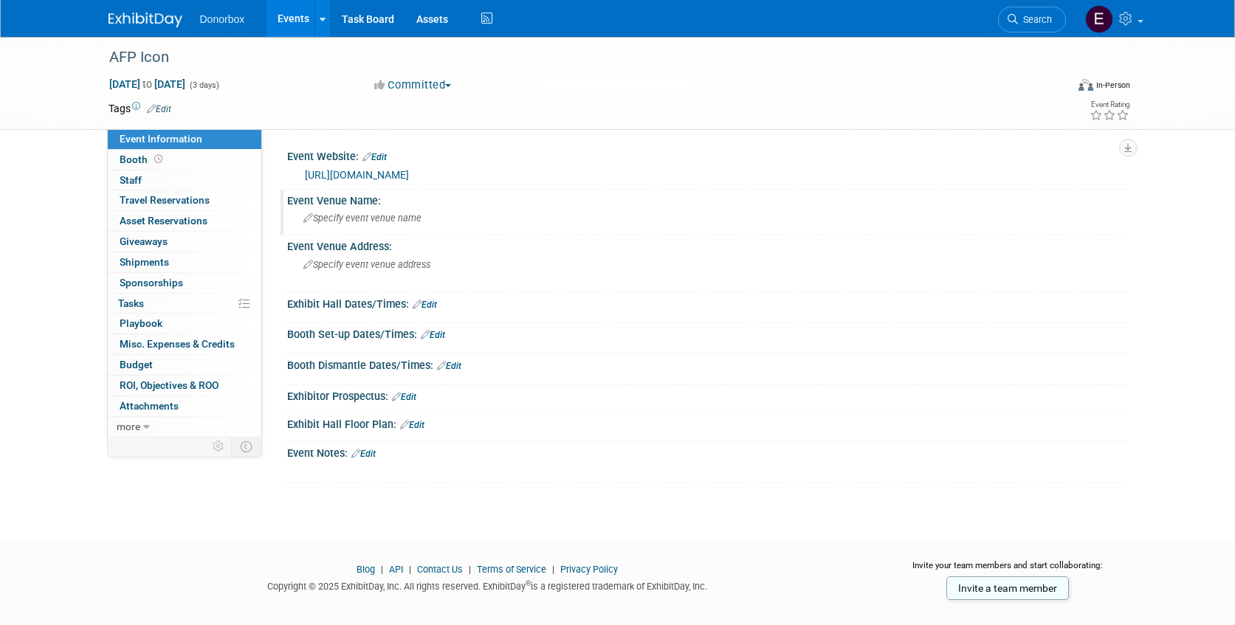
click at [367, 219] on span "Specify event venue name" at bounding box center [362, 218] width 118 height 11
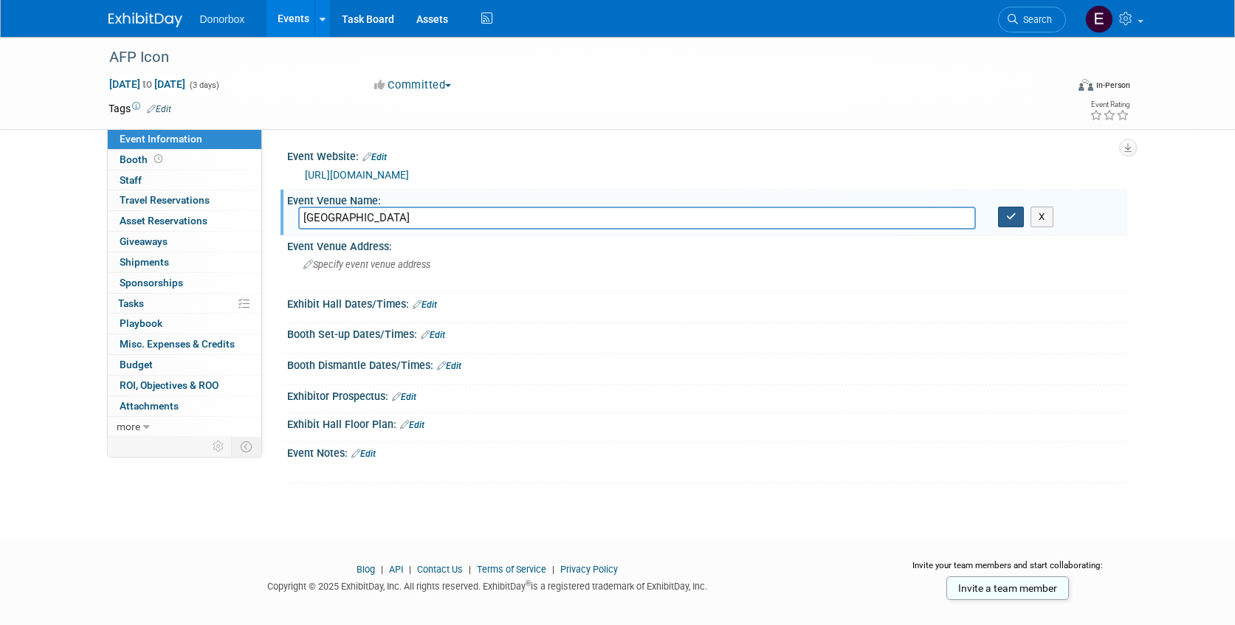
type input "San Diego Convention Center"
click at [1011, 218] on icon "button" at bounding box center [1011, 217] width 10 height 10
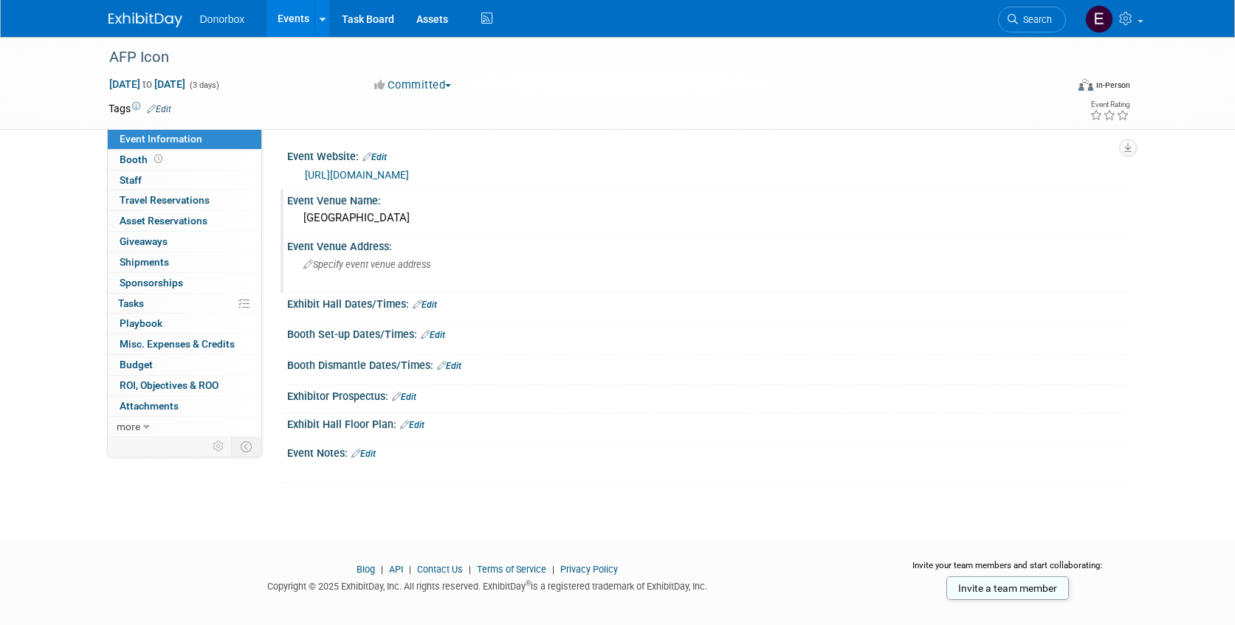
click at [393, 271] on div "Specify event venue address" at bounding box center [462, 270] width 328 height 34
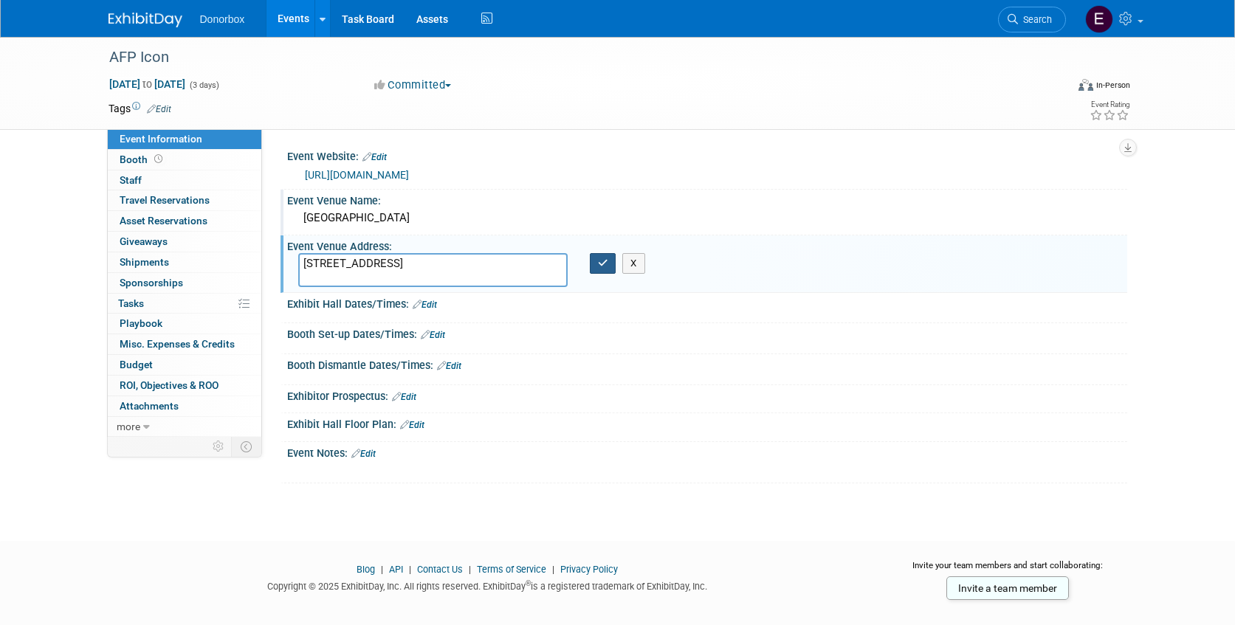
type textarea "111 W Harbor Drive, San Diego, CA 92101"
click at [604, 259] on icon "button" at bounding box center [603, 263] width 10 height 10
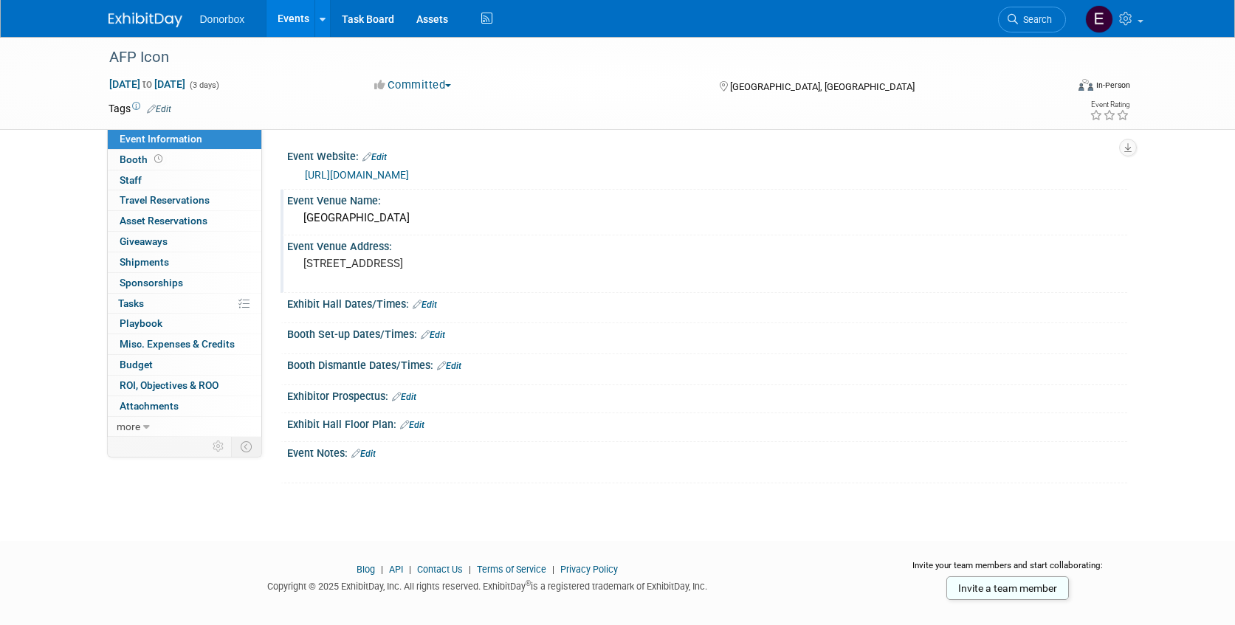
click at [413, 399] on link "Edit" at bounding box center [404, 397] width 24 height 10
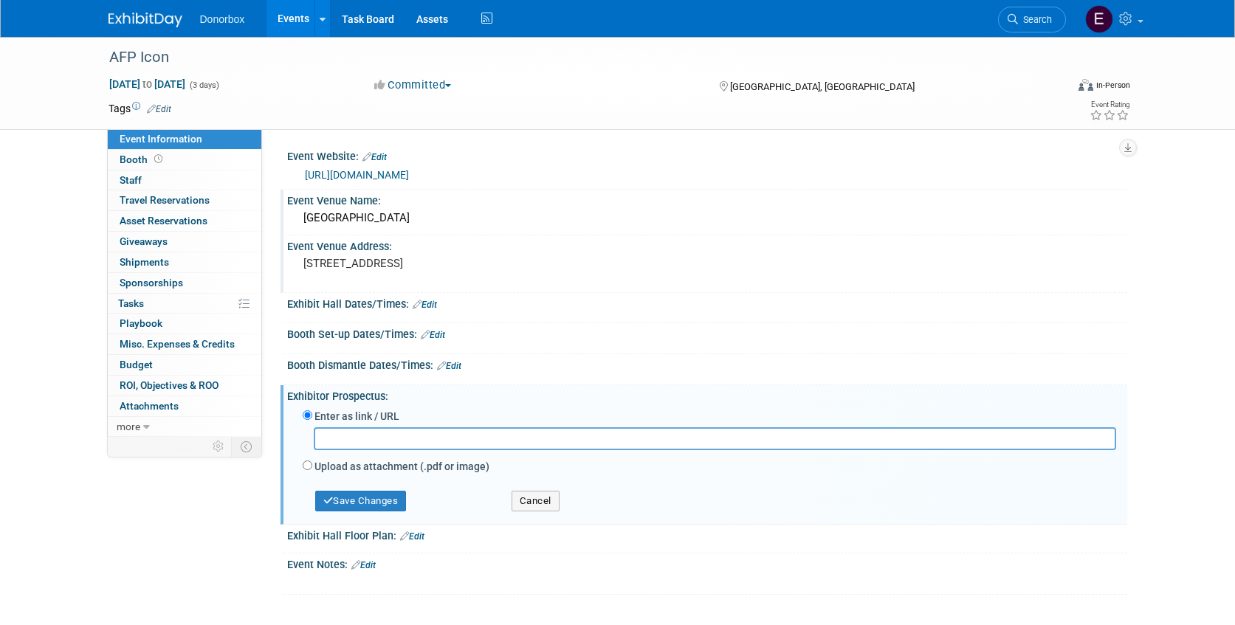
click at [137, 534] on div "Event Information Event Info Booth Booth 0 Staff 0 Staff 0 Travel Reservations …" at bounding box center [617, 316] width 1041 height 558
click at [522, 502] on button "Cancel" at bounding box center [536, 501] width 48 height 21
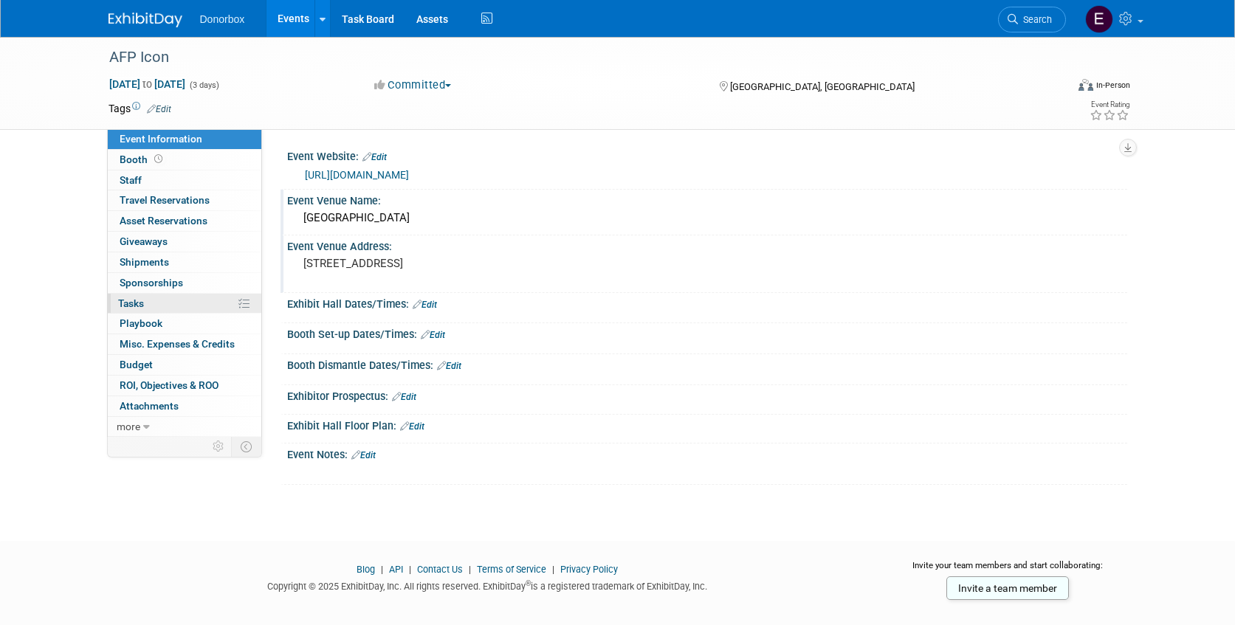
click at [153, 299] on link "0% Tasks 0%" at bounding box center [185, 304] width 154 height 20
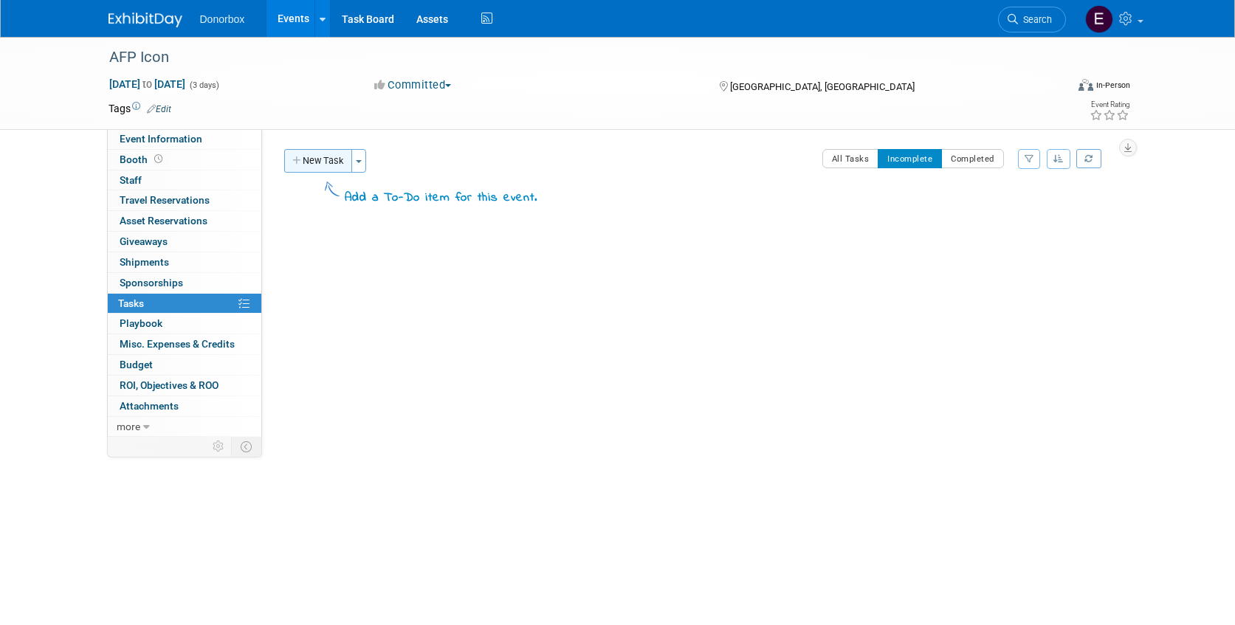
click at [328, 161] on button "New Task" at bounding box center [318, 161] width 68 height 24
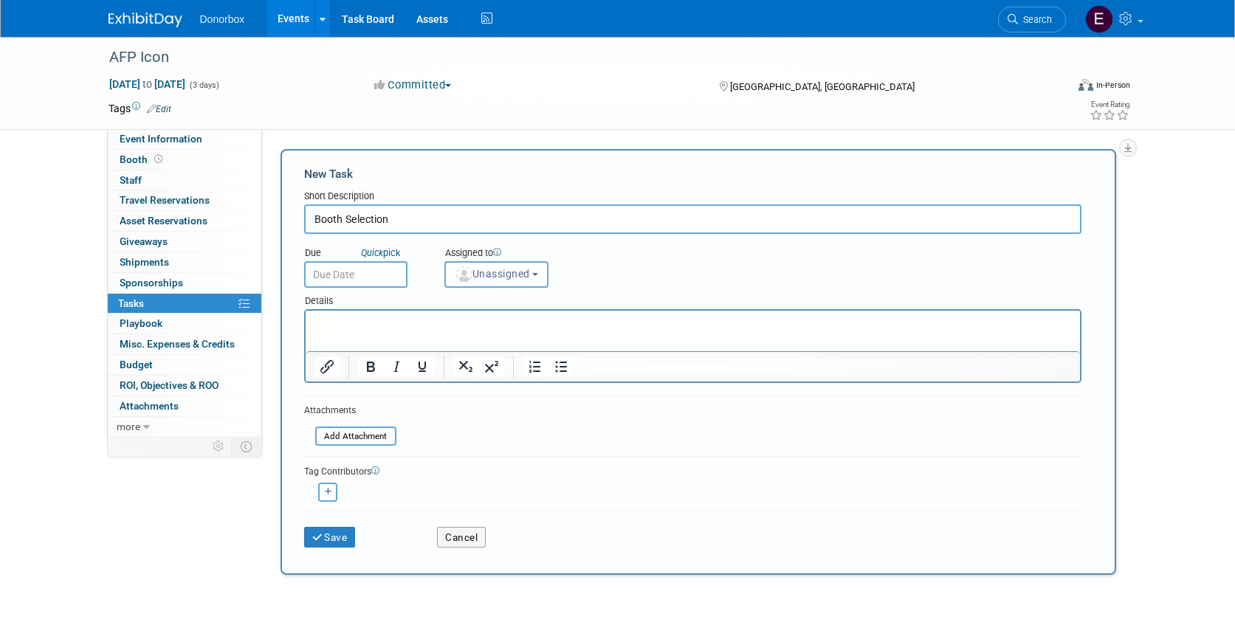
type input "Booth Selection"
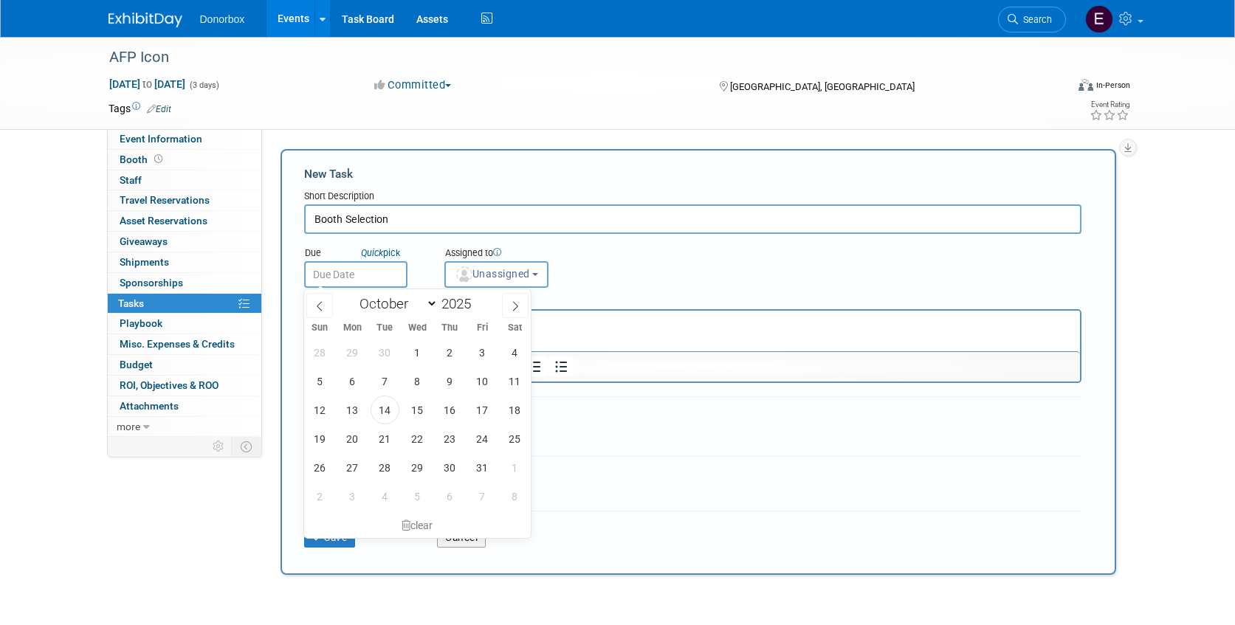
click at [365, 275] on input "text" at bounding box center [355, 274] width 103 height 27
click at [453, 416] on span "16" at bounding box center [450, 410] width 29 height 29
type input "Oct 16, 2025"
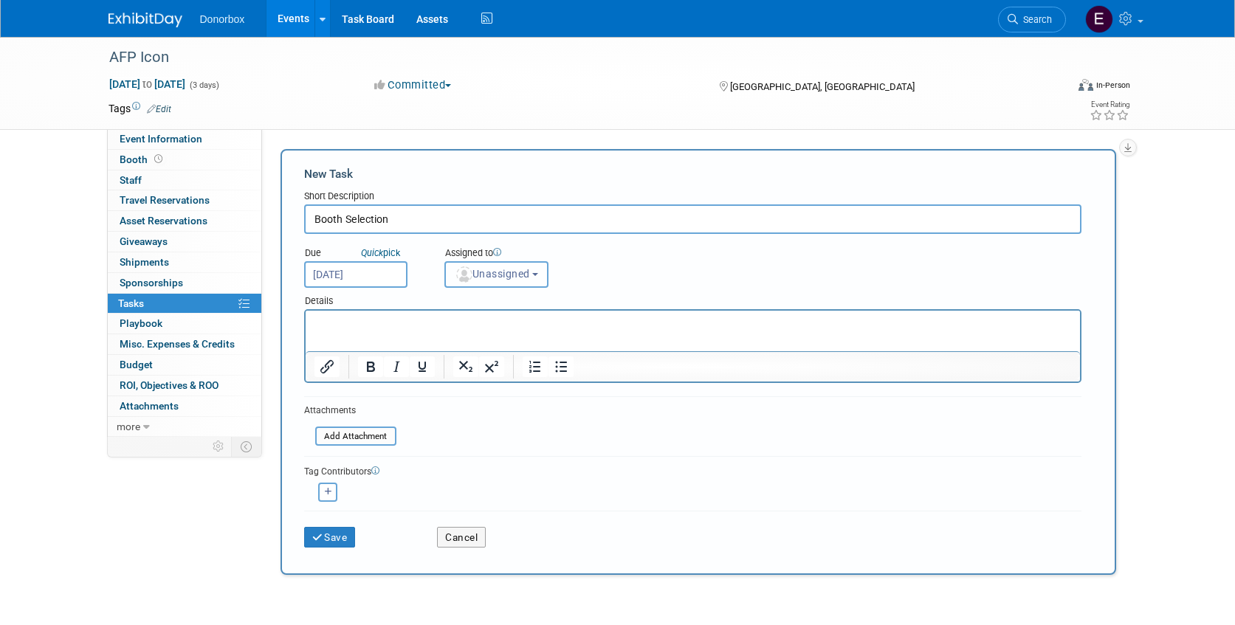
click at [523, 275] on span "Unassigned" at bounding box center [492, 274] width 75 height 12
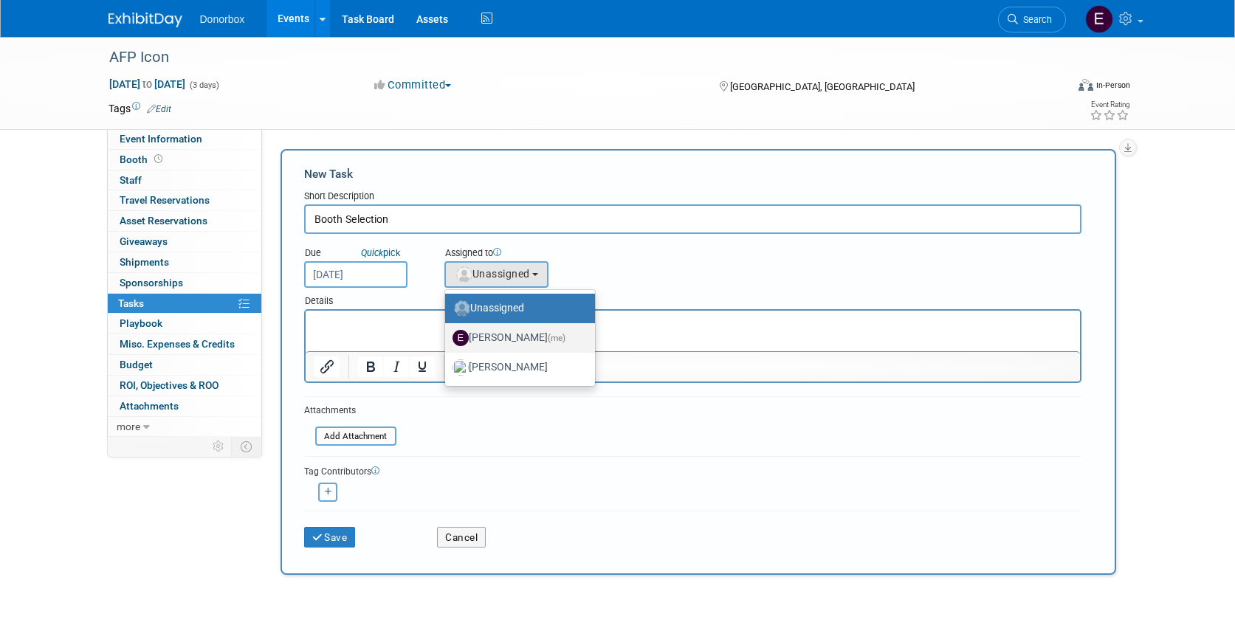
click at [499, 341] on label "Emily Sanders (me)" at bounding box center [517, 338] width 128 height 24
click at [447, 341] on input "Emily Sanders (me)" at bounding box center [443, 336] width 10 height 10
select select "27097461-78c8-4440-923a-39e31810bbea"
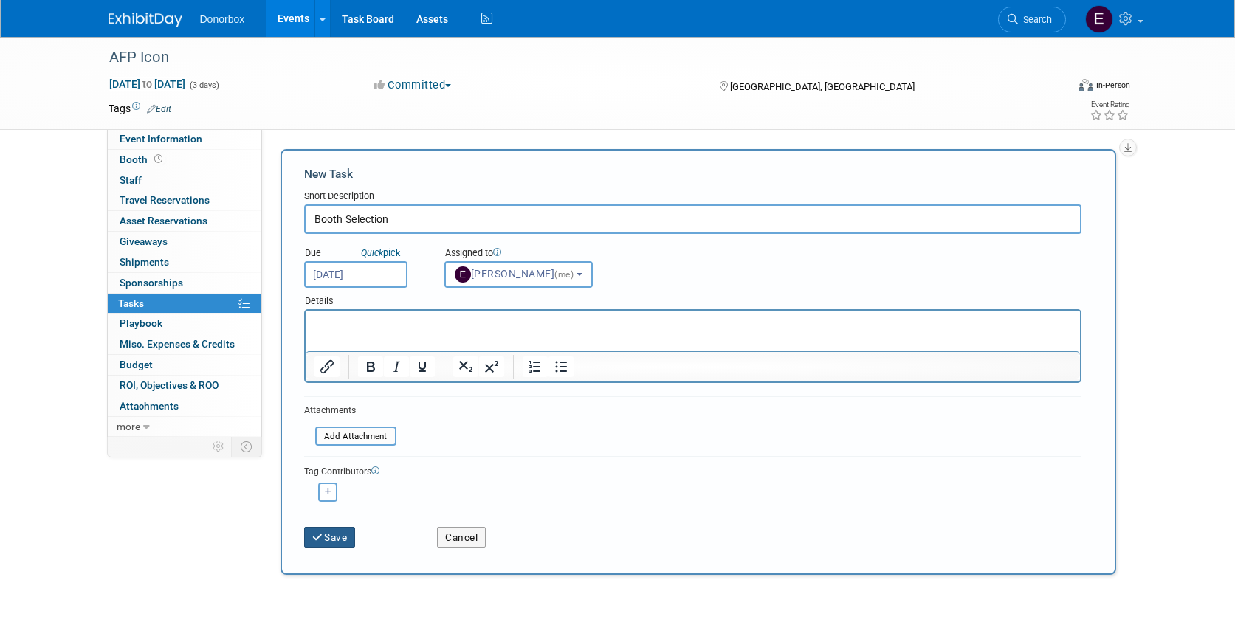
click at [330, 541] on button "Save" at bounding box center [330, 537] width 52 height 21
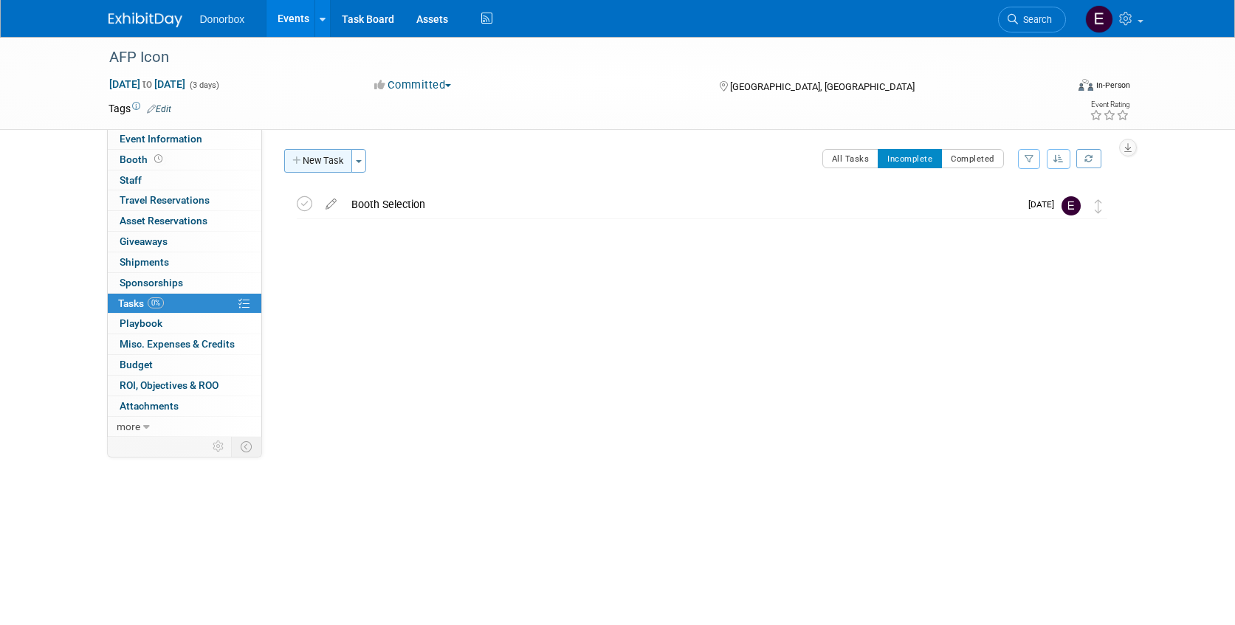
click at [332, 159] on button "New Task" at bounding box center [318, 161] width 68 height 24
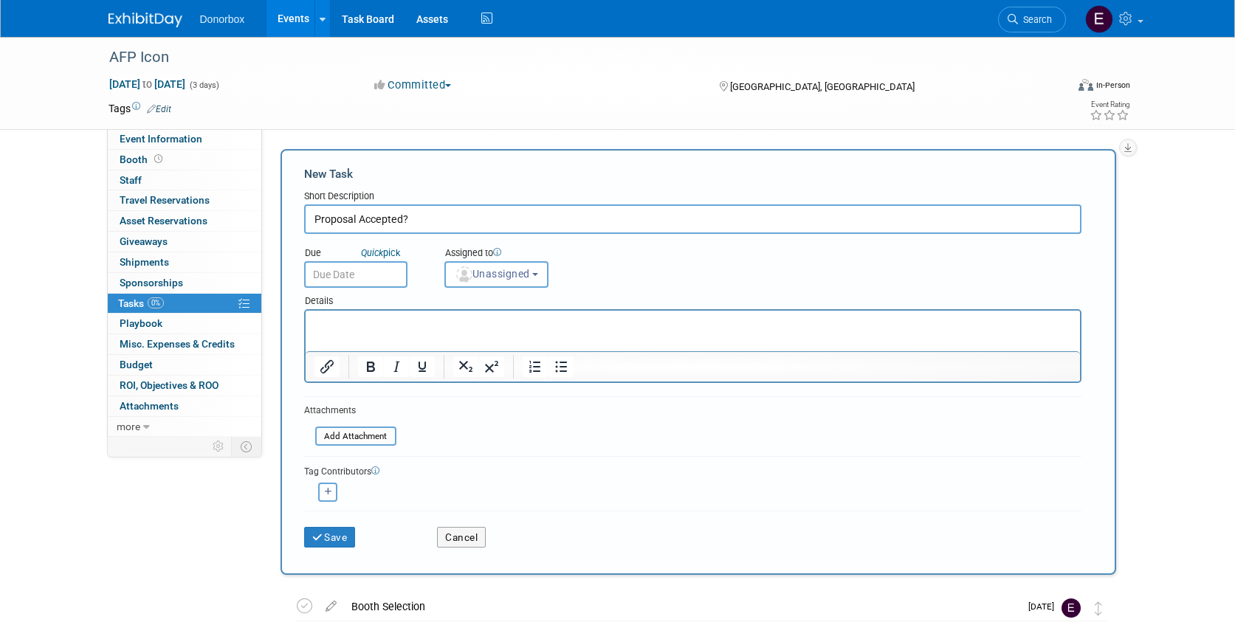
type input "Proposal Accepted?"
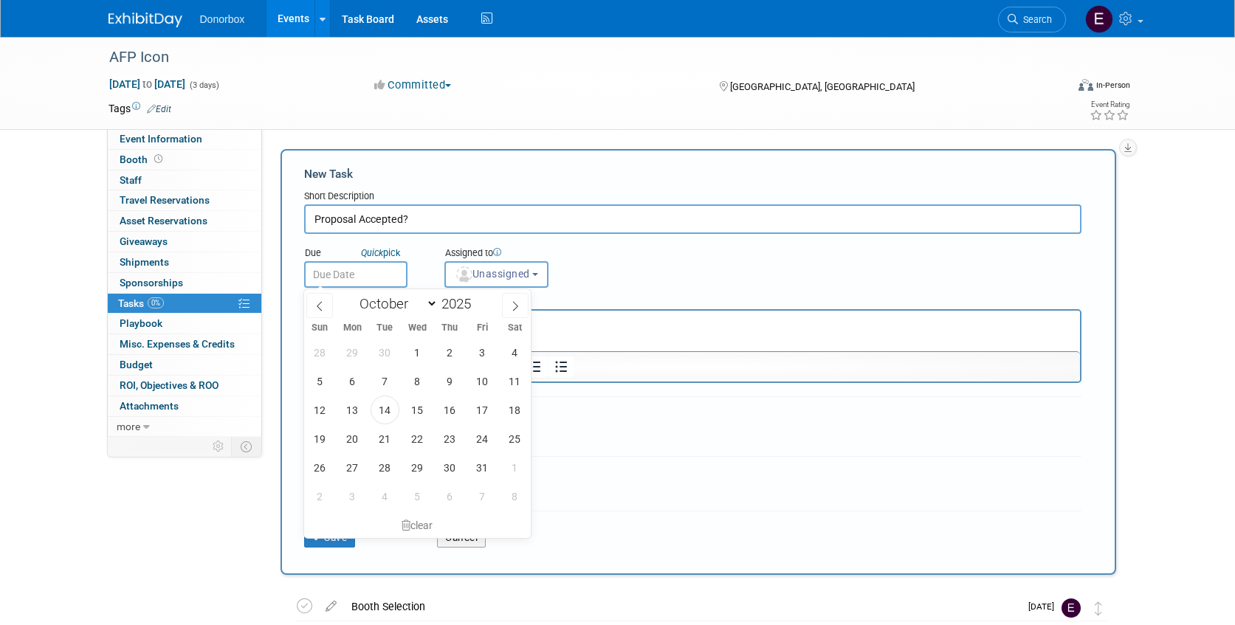
click at [343, 283] on input "text" at bounding box center [355, 274] width 103 height 27
click at [432, 306] on select "January February March April May June July August September October November De…" at bounding box center [395, 304] width 85 height 18
select select "10"
click at [353, 295] on select "January February March April May June July August September October November De…" at bounding box center [395, 304] width 85 height 18
click at [485, 465] on span "28" at bounding box center [482, 467] width 29 height 29
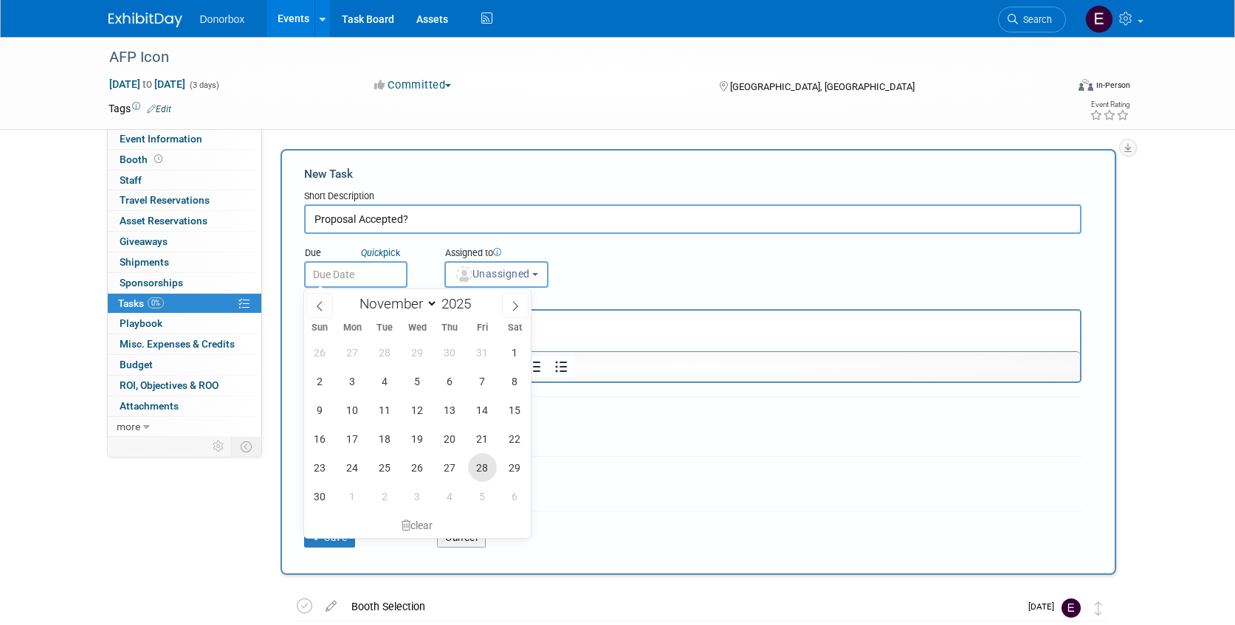
type input "Nov 28, 2025"
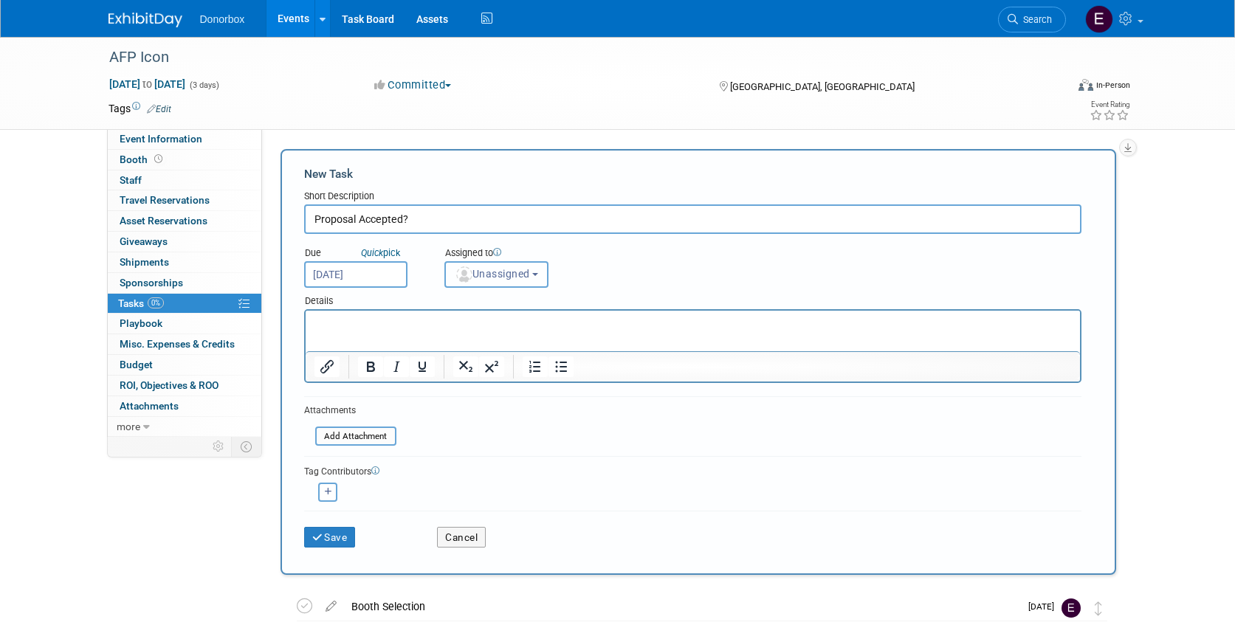
click at [526, 272] on span "Unassigned" at bounding box center [492, 274] width 75 height 12
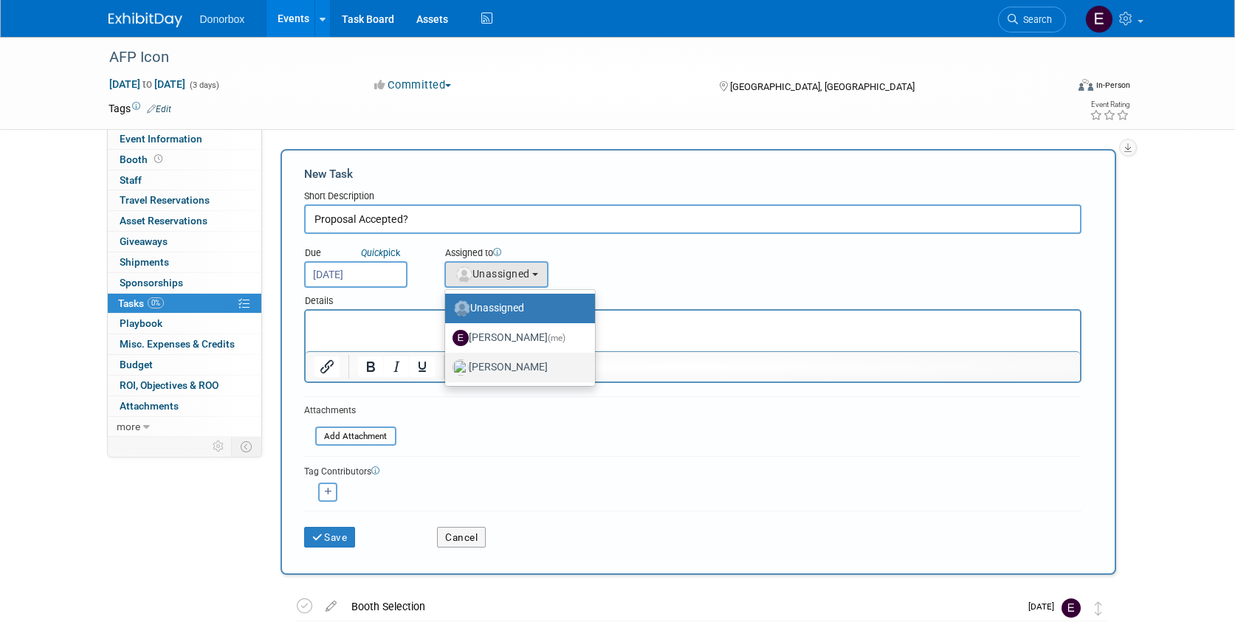
click at [509, 371] on label "[PERSON_NAME]" at bounding box center [517, 368] width 128 height 24
click at [447, 371] on input "[PERSON_NAME]" at bounding box center [443, 366] width 10 height 10
select select "8090a3d8-9a8a-4678-8293-271434dd6e36"
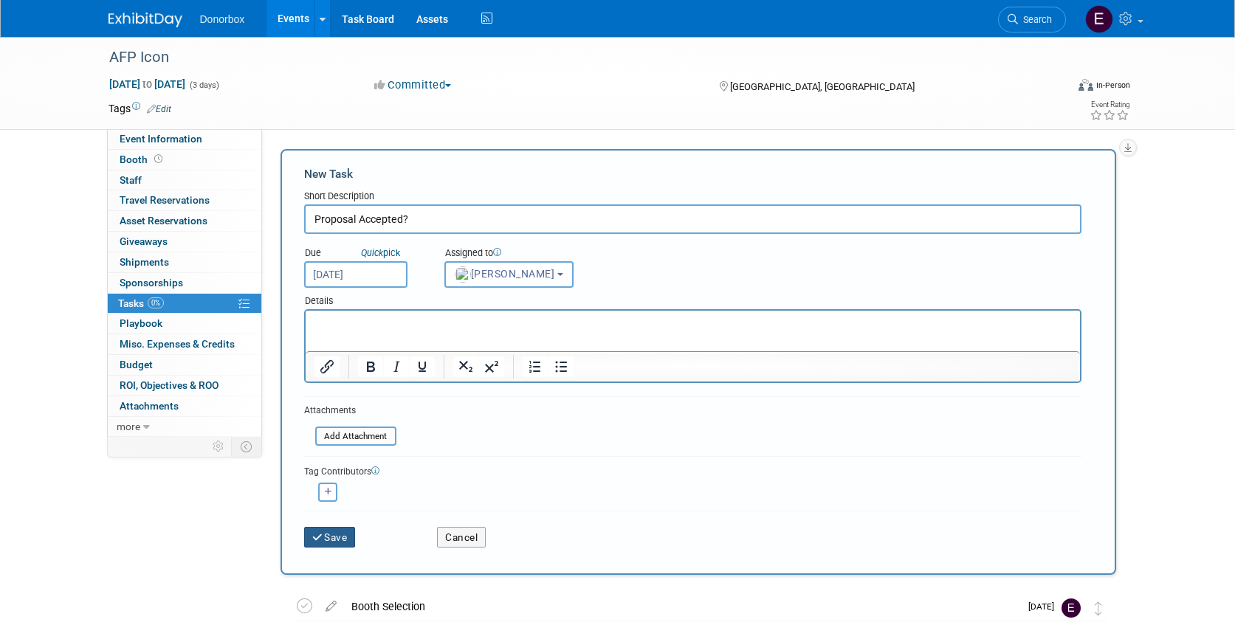
click at [329, 544] on button "Save" at bounding box center [330, 537] width 52 height 21
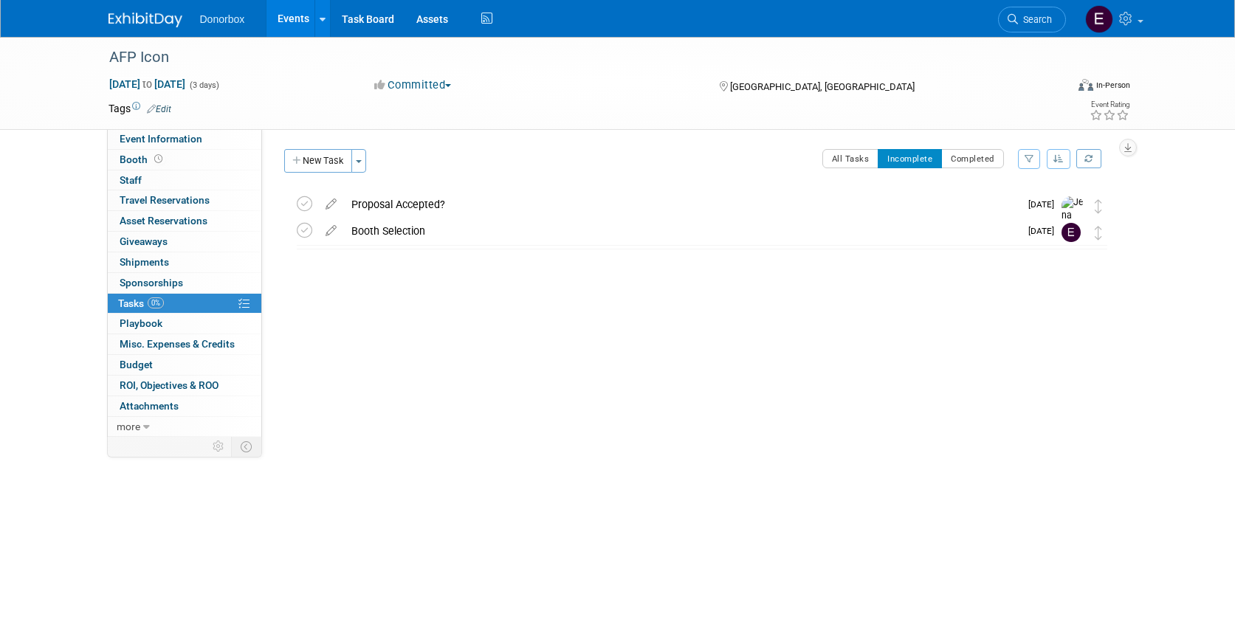
click at [295, 16] on link "Events" at bounding box center [294, 18] width 54 height 37
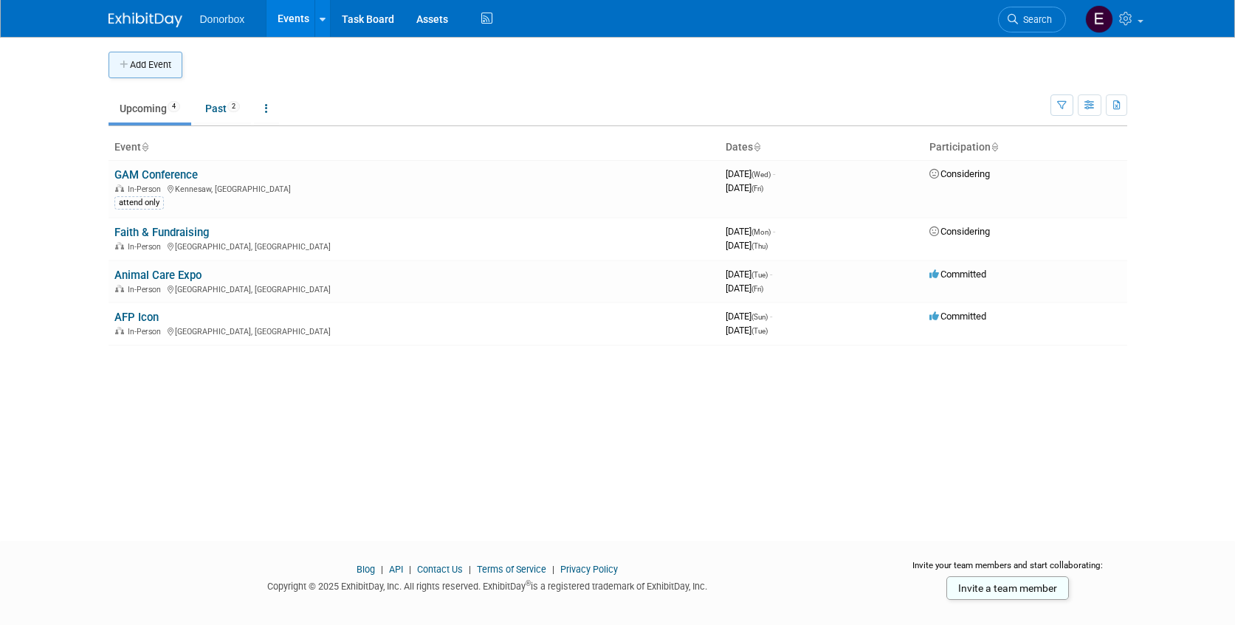
click at [159, 63] on button "Add Event" at bounding box center [146, 65] width 74 height 27
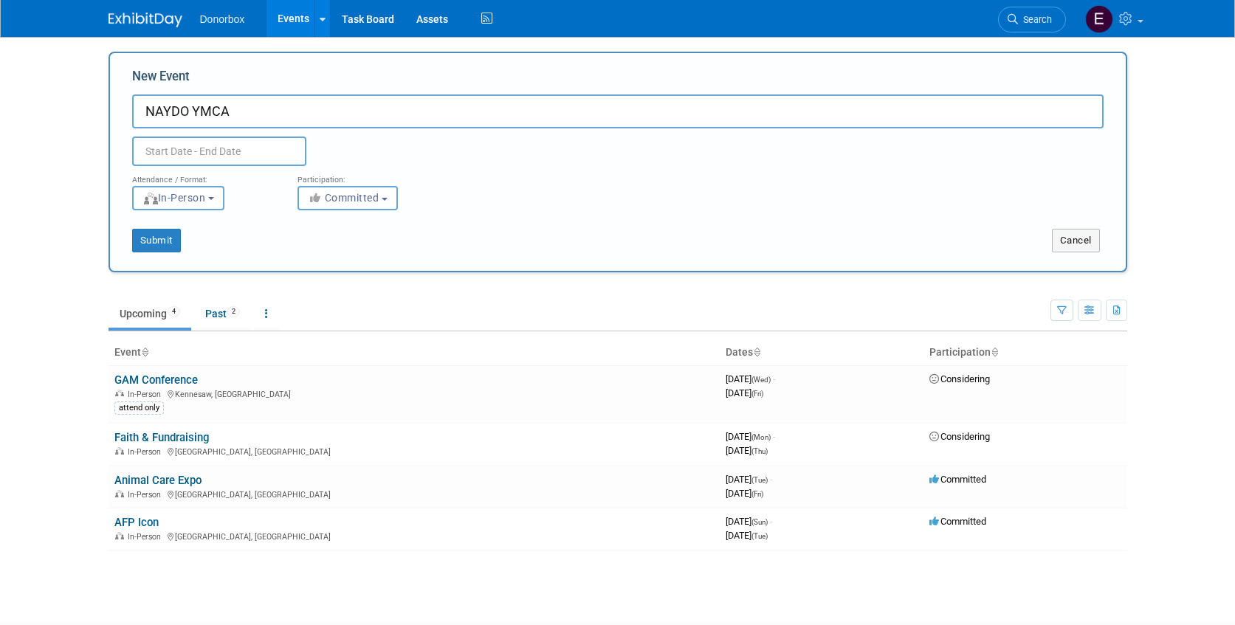
type input "NAYDO YMCA"
click at [244, 145] on input "text" at bounding box center [219, 152] width 174 height 30
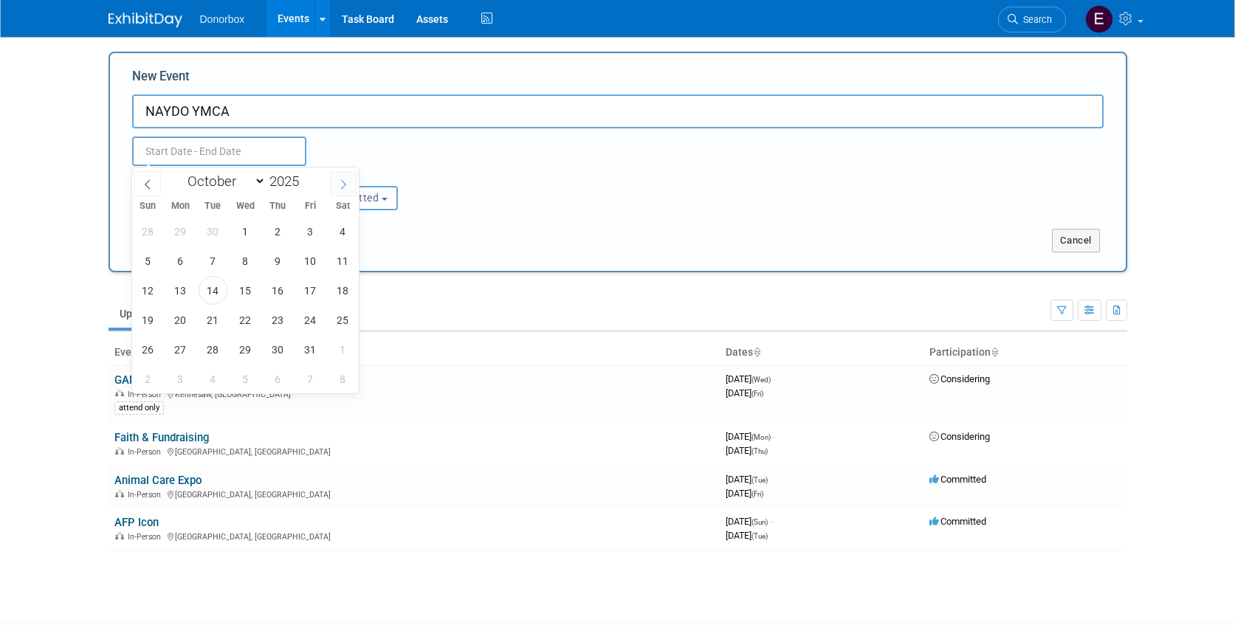
click at [342, 188] on icon at bounding box center [343, 184] width 5 height 10
select select "11"
click at [342, 188] on icon at bounding box center [343, 184] width 5 height 10
type input "2026"
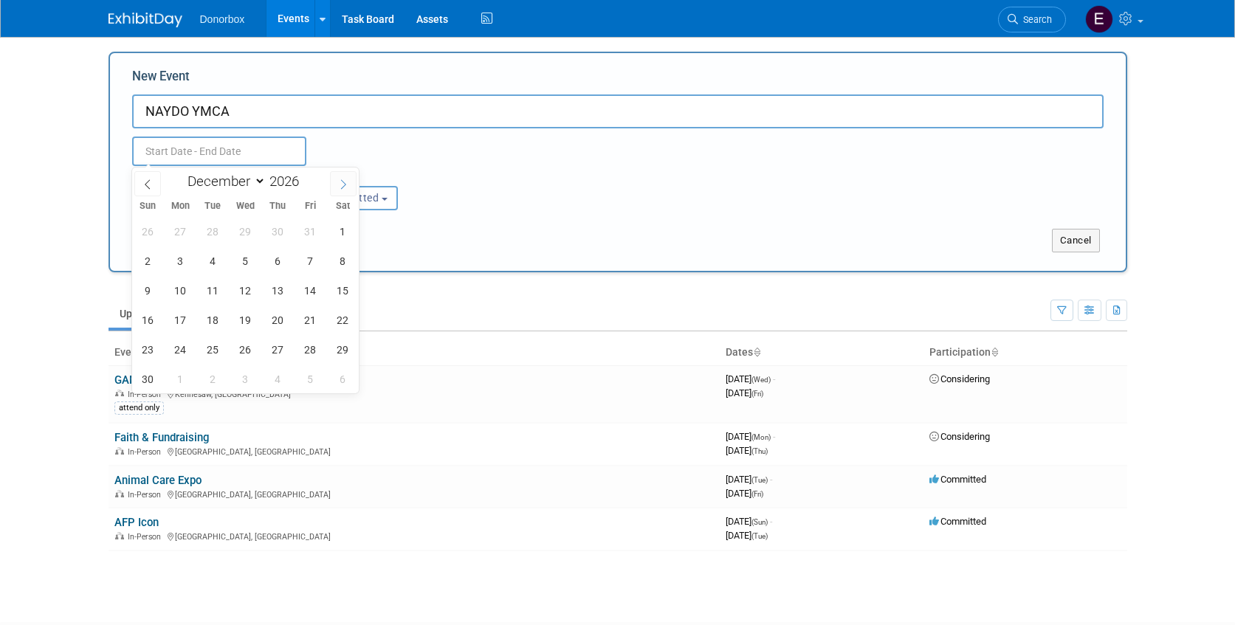
click at [342, 188] on icon at bounding box center [343, 184] width 5 height 10
select select "4"
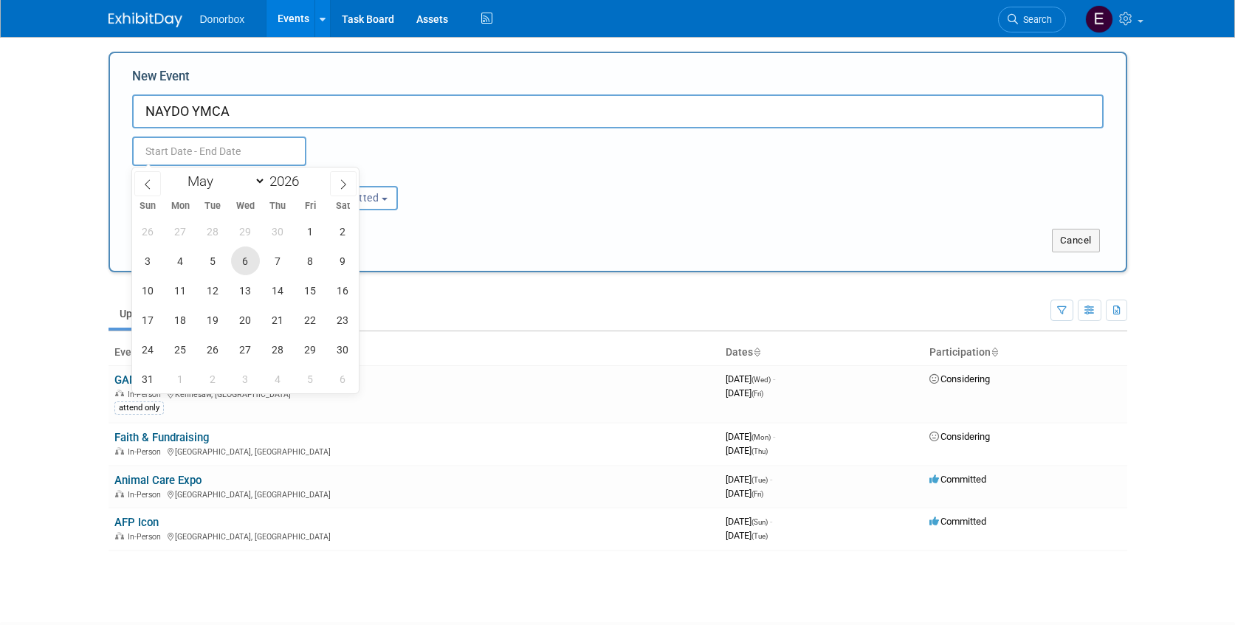
click at [241, 267] on span "6" at bounding box center [245, 261] width 29 height 29
click at [337, 274] on span "9" at bounding box center [343, 261] width 29 height 29
type input "[DATE] to [DATE]"
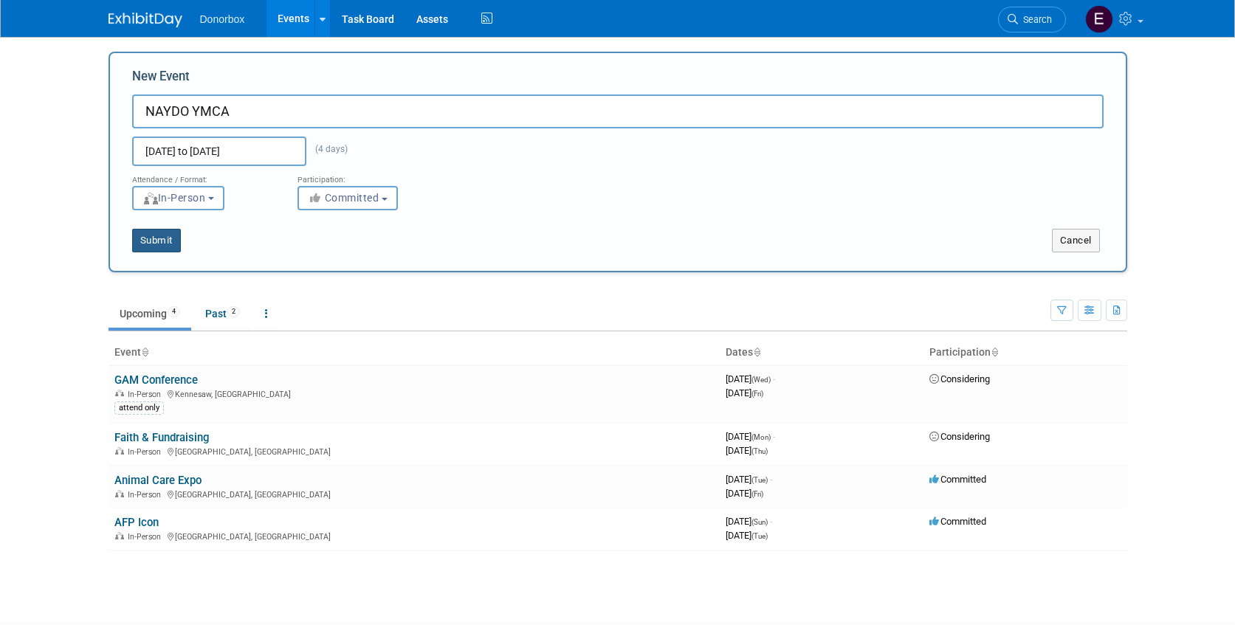
click at [165, 235] on button "Submit" at bounding box center [156, 241] width 49 height 24
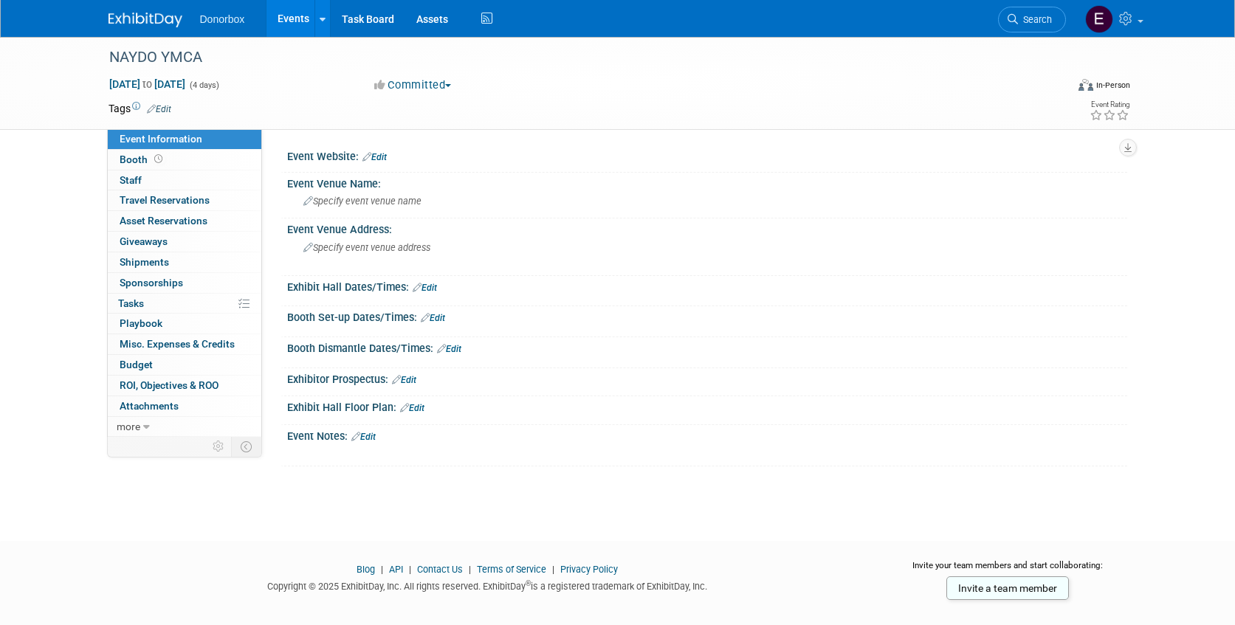
click at [382, 156] on link "Edit" at bounding box center [374, 157] width 24 height 10
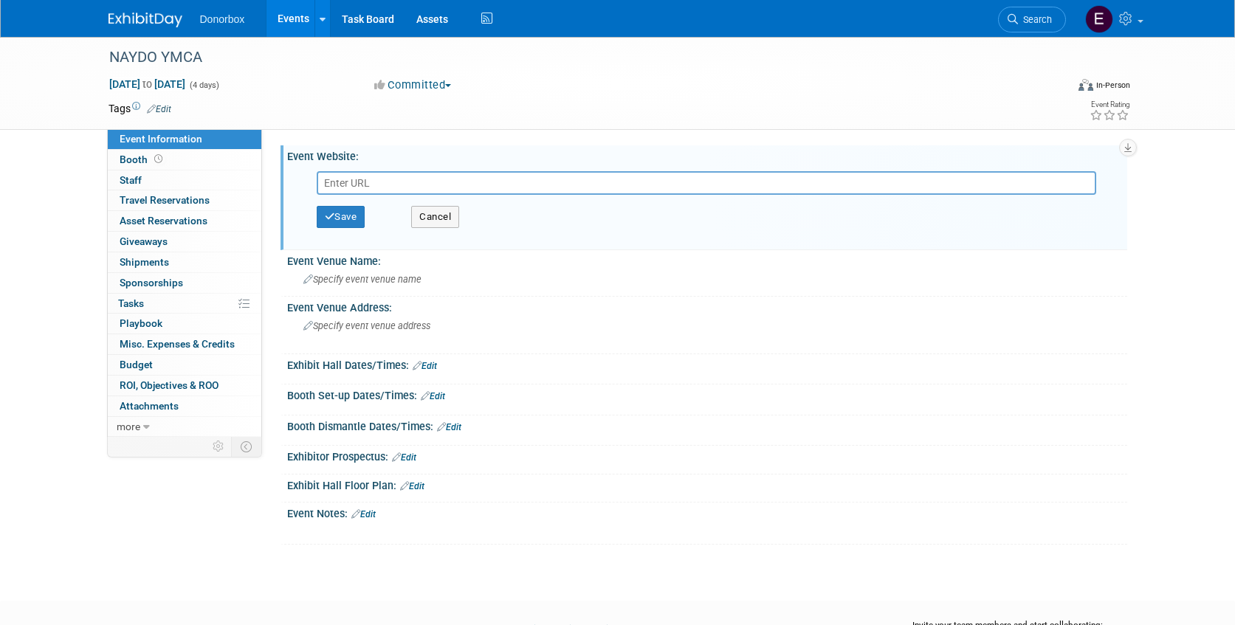
paste input "[URL][DOMAIN_NAME]"
type input "[URL][DOMAIN_NAME]"
click at [354, 215] on button "Save" at bounding box center [341, 217] width 49 height 22
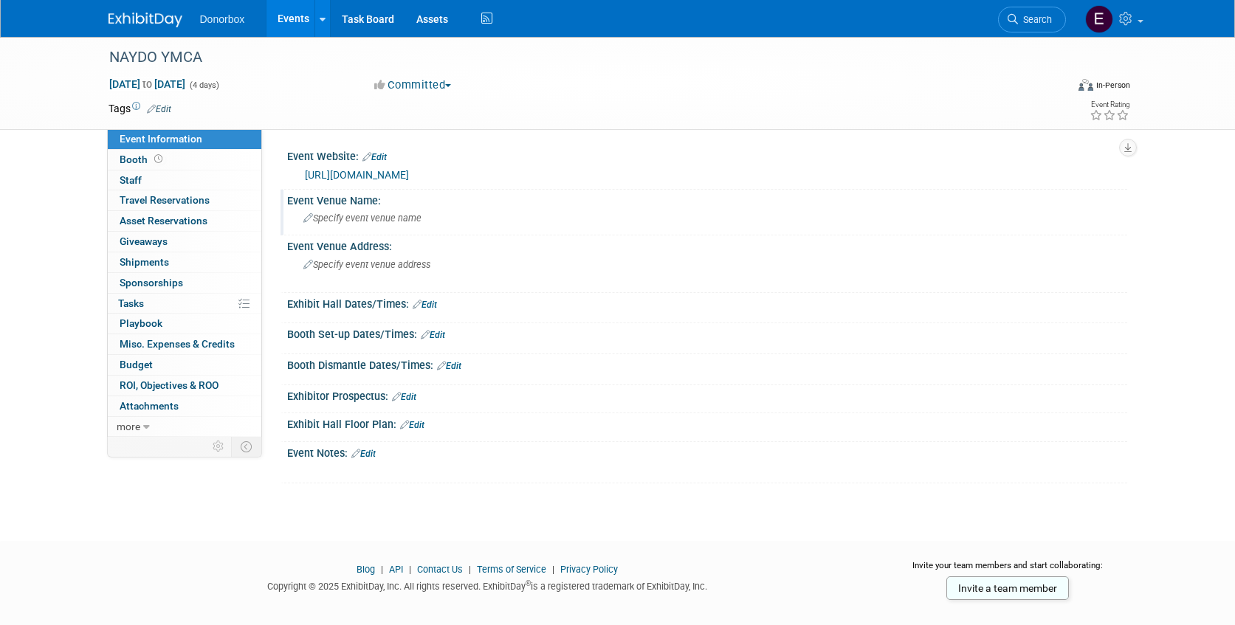
click at [388, 221] on span "Specify event venue name" at bounding box center [362, 218] width 118 height 11
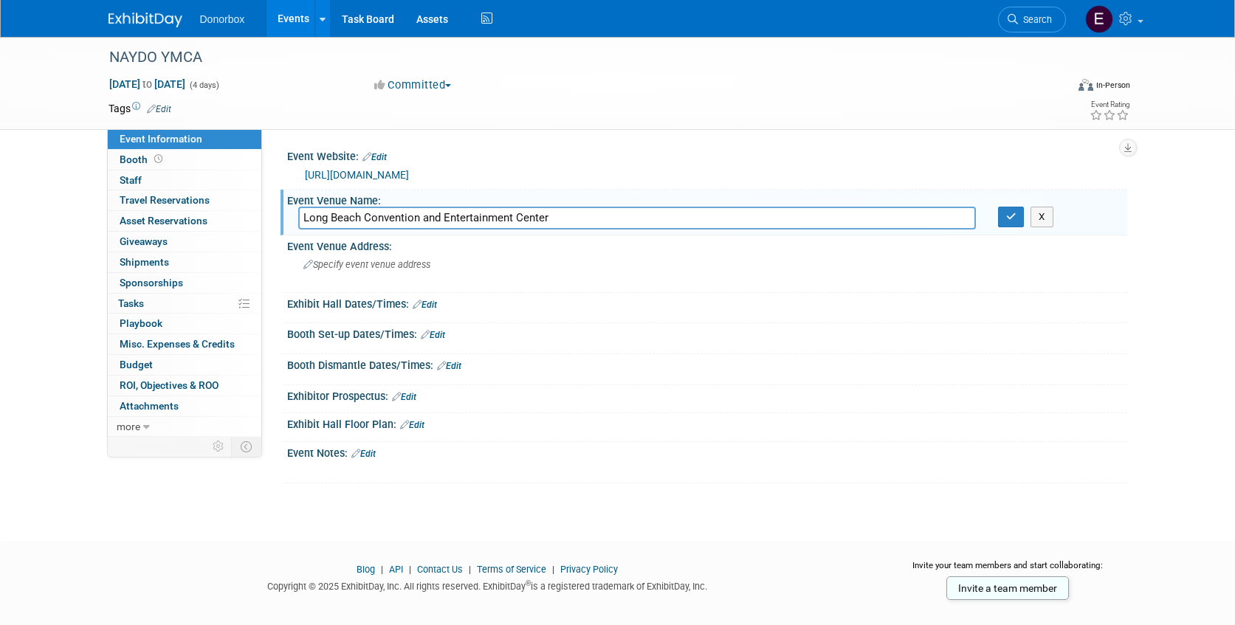
type input "Long Beach Convention and Entertainment Center"
click at [1006, 216] on icon "button" at bounding box center [1011, 217] width 10 height 10
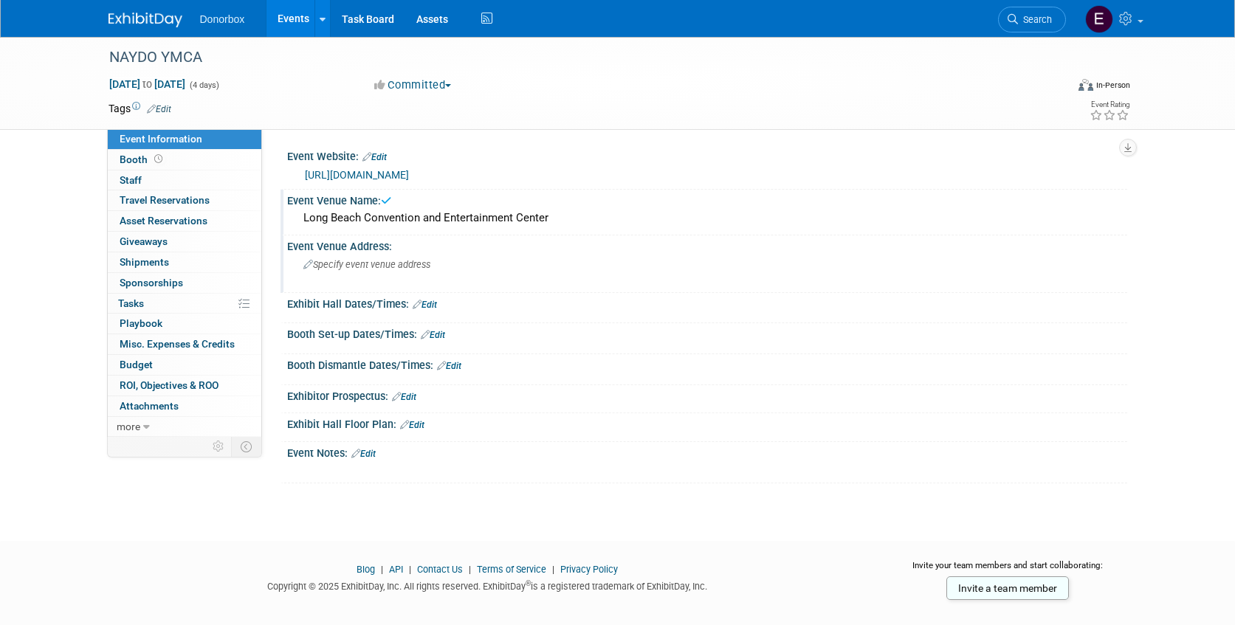
click at [426, 267] on span "Specify event venue address" at bounding box center [366, 264] width 127 height 11
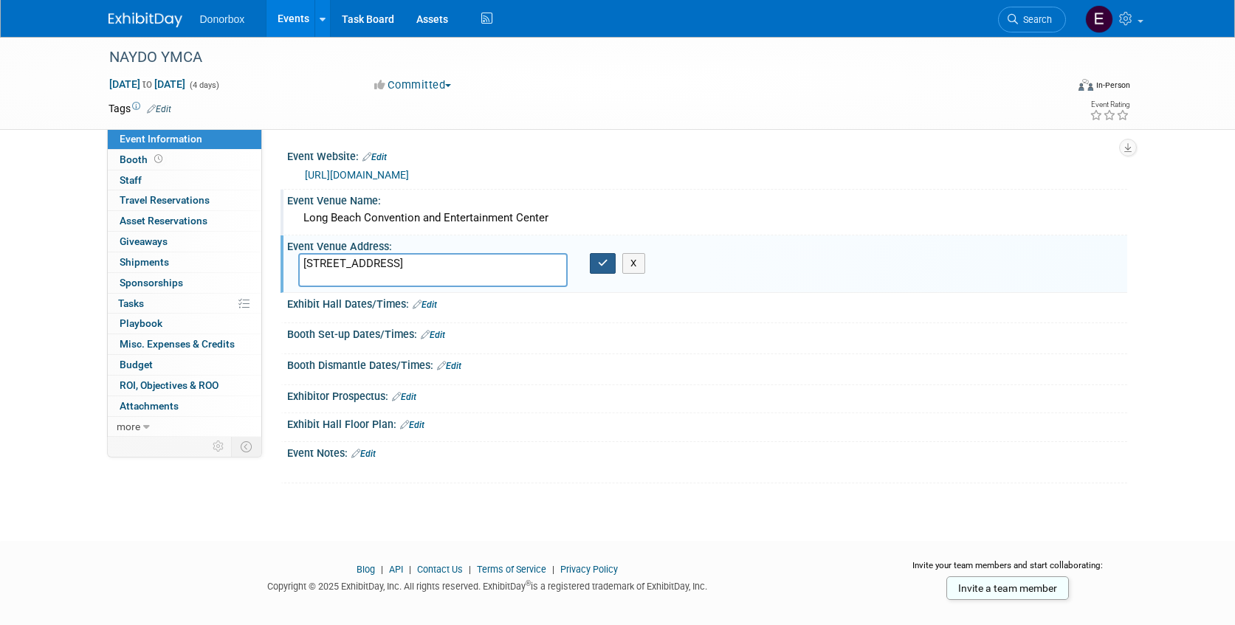
type textarea "[STREET_ADDRESS]"
click at [599, 264] on icon "button" at bounding box center [603, 263] width 10 height 10
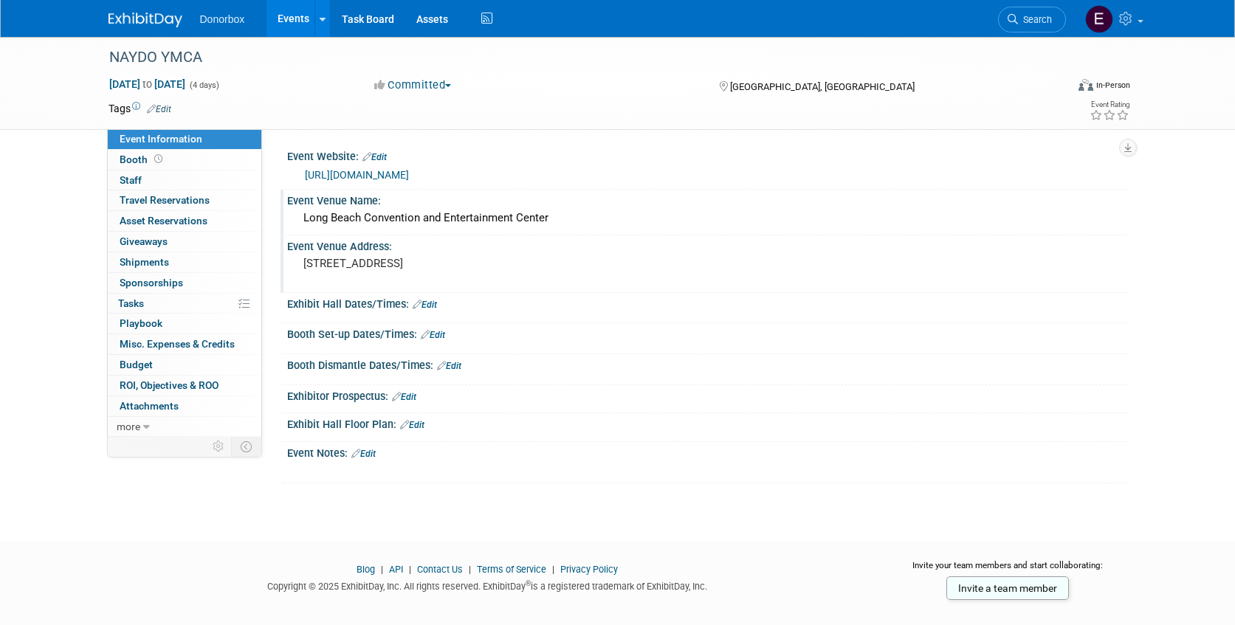
click at [413, 393] on link "Edit" at bounding box center [404, 397] width 24 height 10
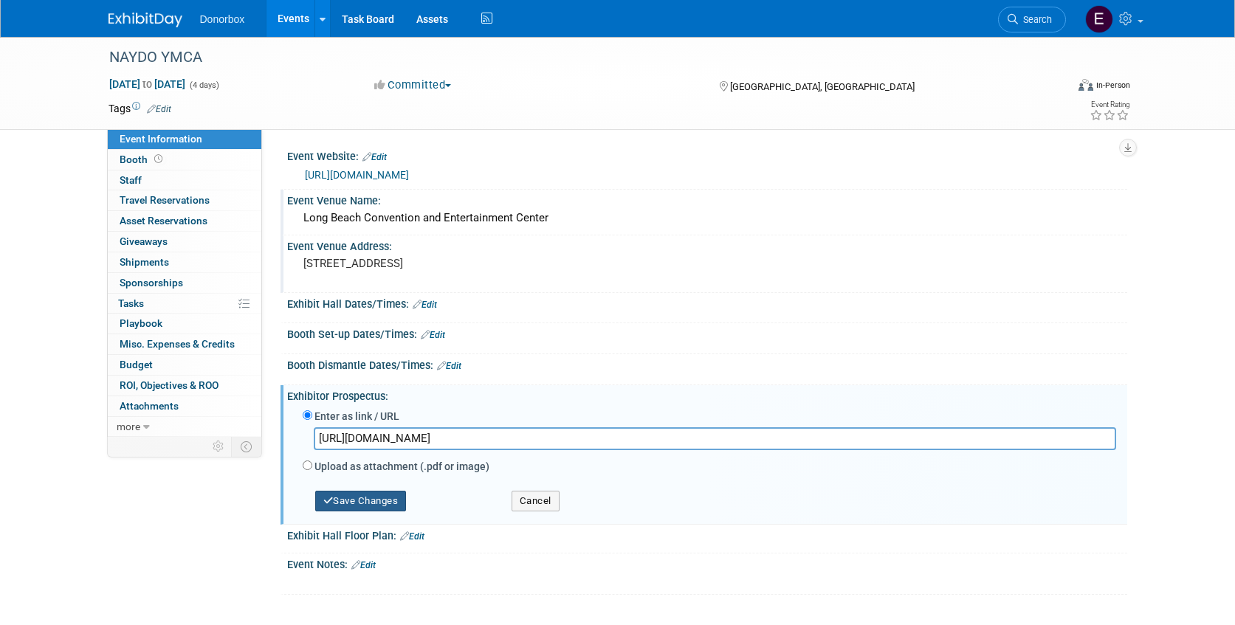
type input "[URL][DOMAIN_NAME]"
click at [359, 499] on button "Save Changes" at bounding box center [361, 501] width 92 height 21
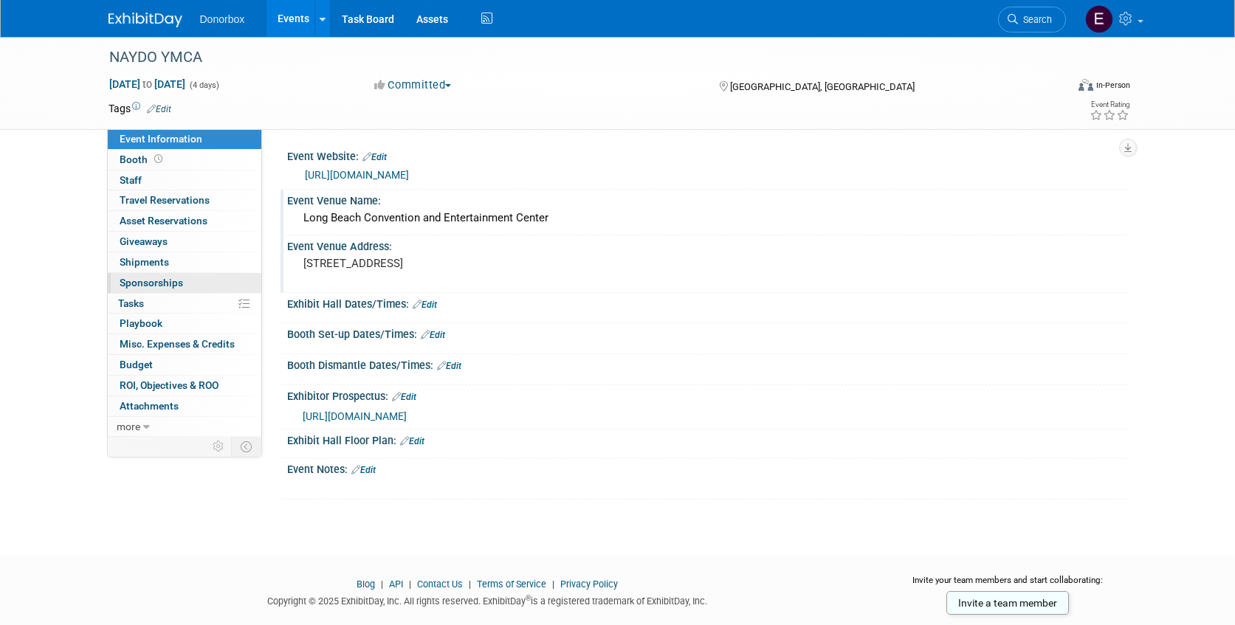
click at [158, 281] on span "Sponsorships 0" at bounding box center [151, 283] width 63 height 12
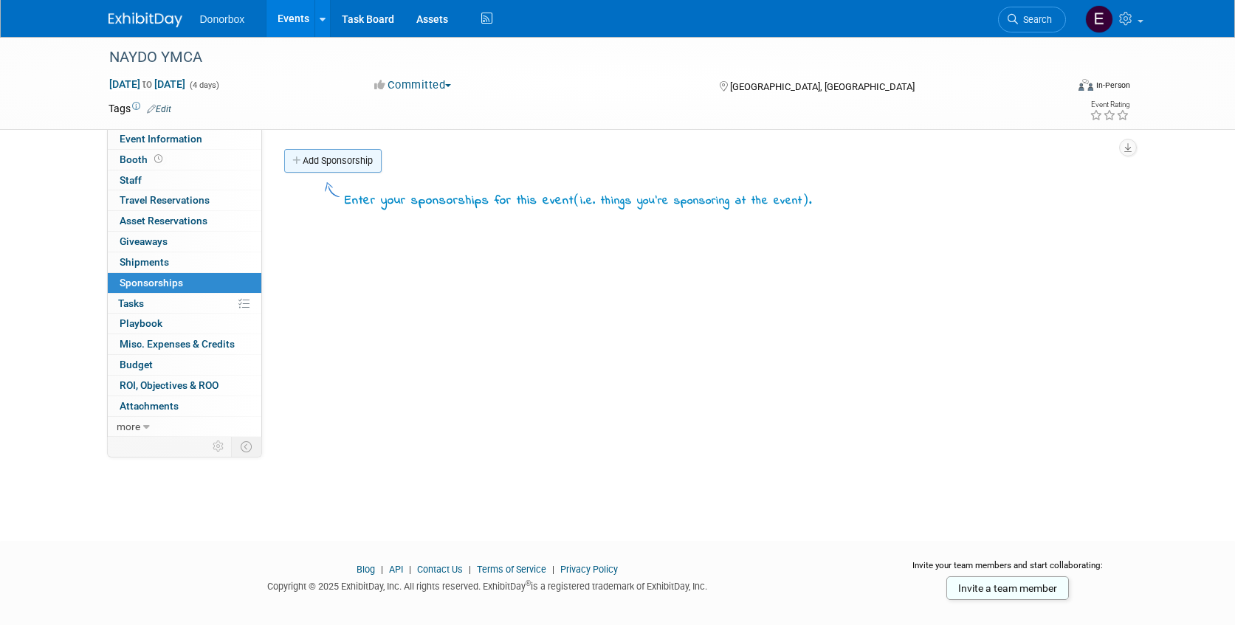
click at [342, 157] on link "Add Sponsorship" at bounding box center [332, 161] width 97 height 24
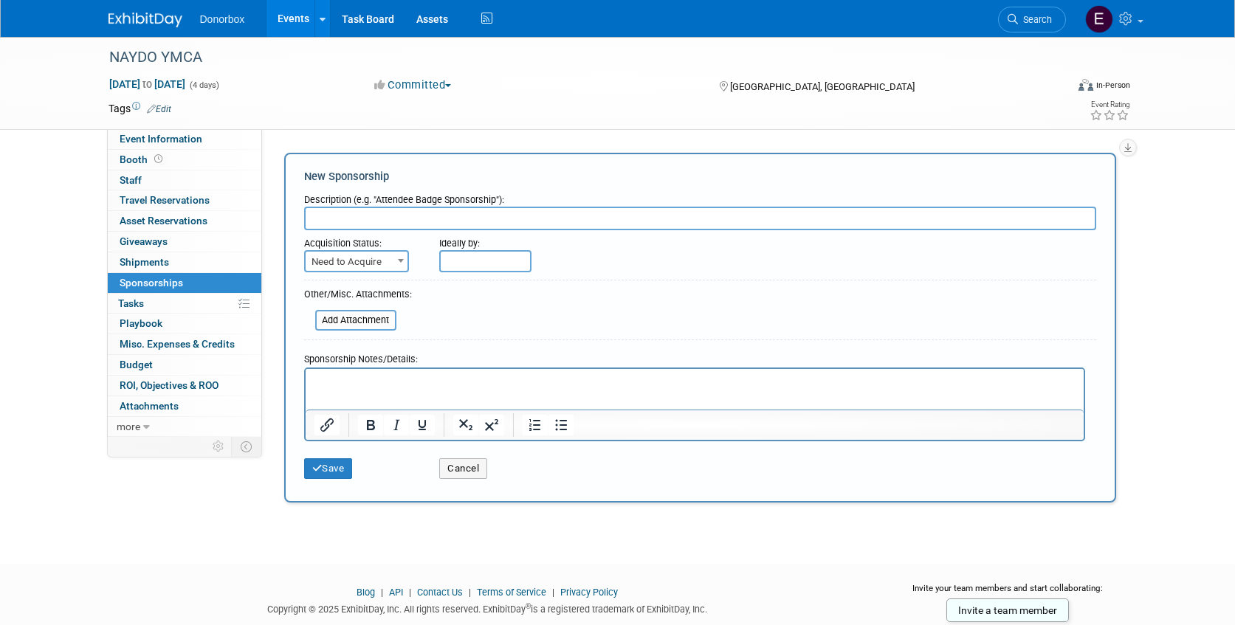
click at [352, 376] on p "Rich Text Area. Press ALT-0 for help." at bounding box center [694, 381] width 761 height 15
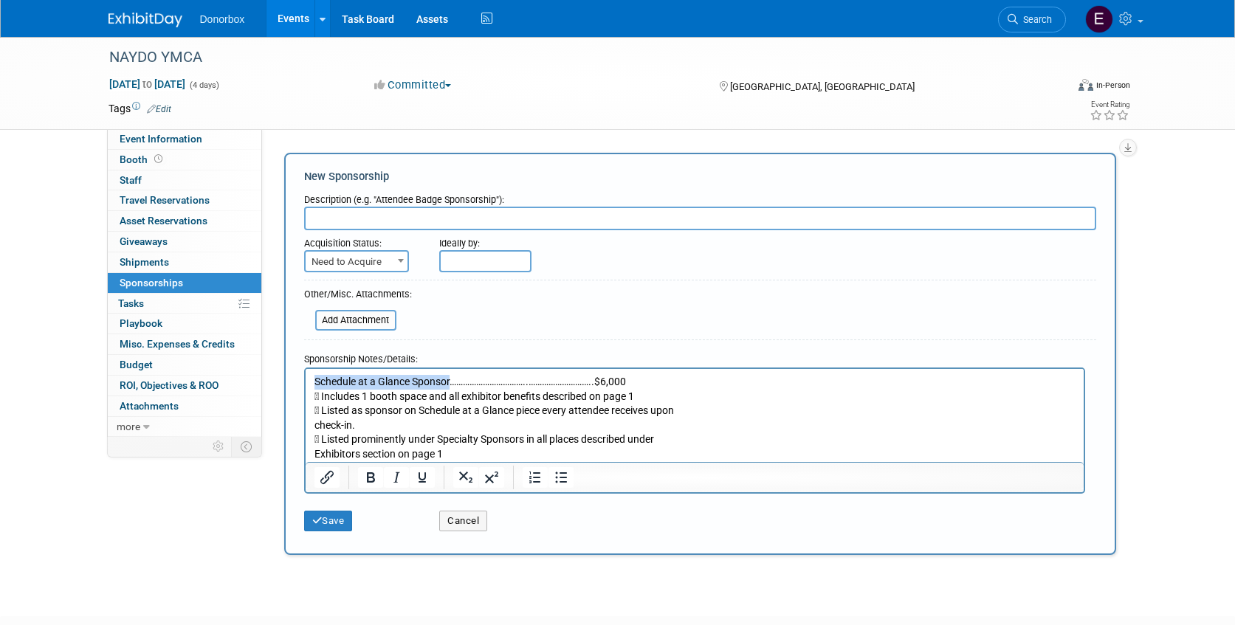
drag, startPoint x: 313, startPoint y: 380, endPoint x: 450, endPoint y: 385, distance: 137.4
click at [450, 385] on body "Schedule at a Glance Sponsor……………………………..………………………..$6,000  Includes 1 booth s…" at bounding box center [694, 417] width 763 height 87
click at [366, 216] on input "text" at bounding box center [700, 219] width 792 height 24
type input "Schedule at a Glance Sponsor"
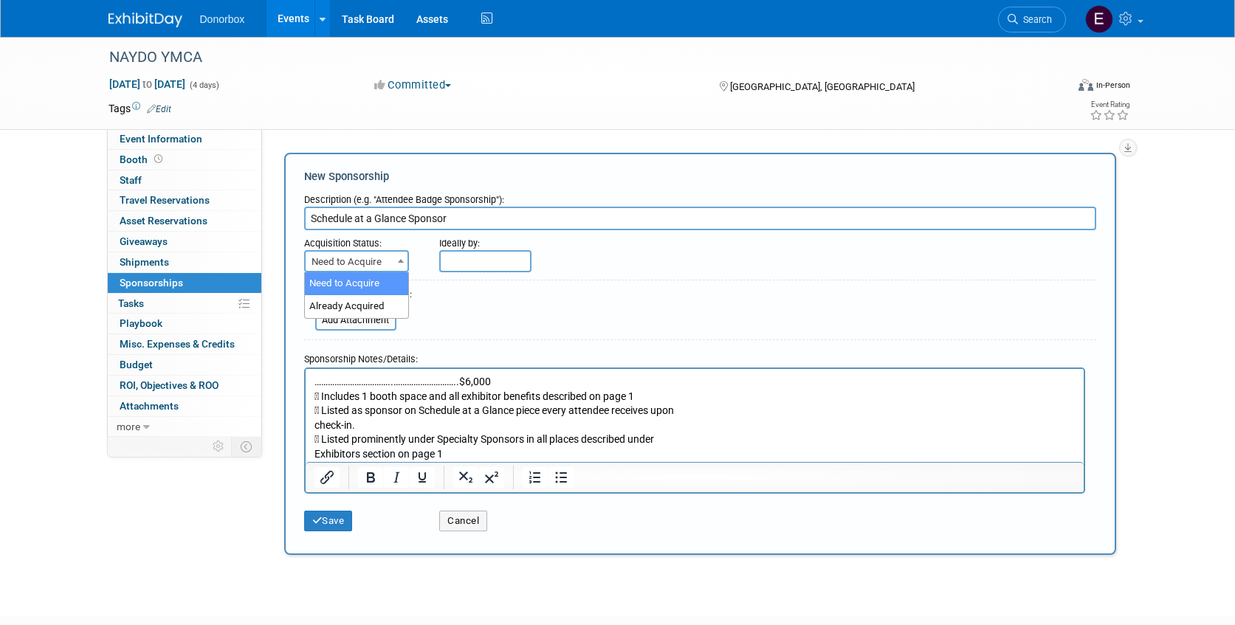
click at [382, 267] on span "Need to Acquire" at bounding box center [357, 262] width 102 height 21
select select "2"
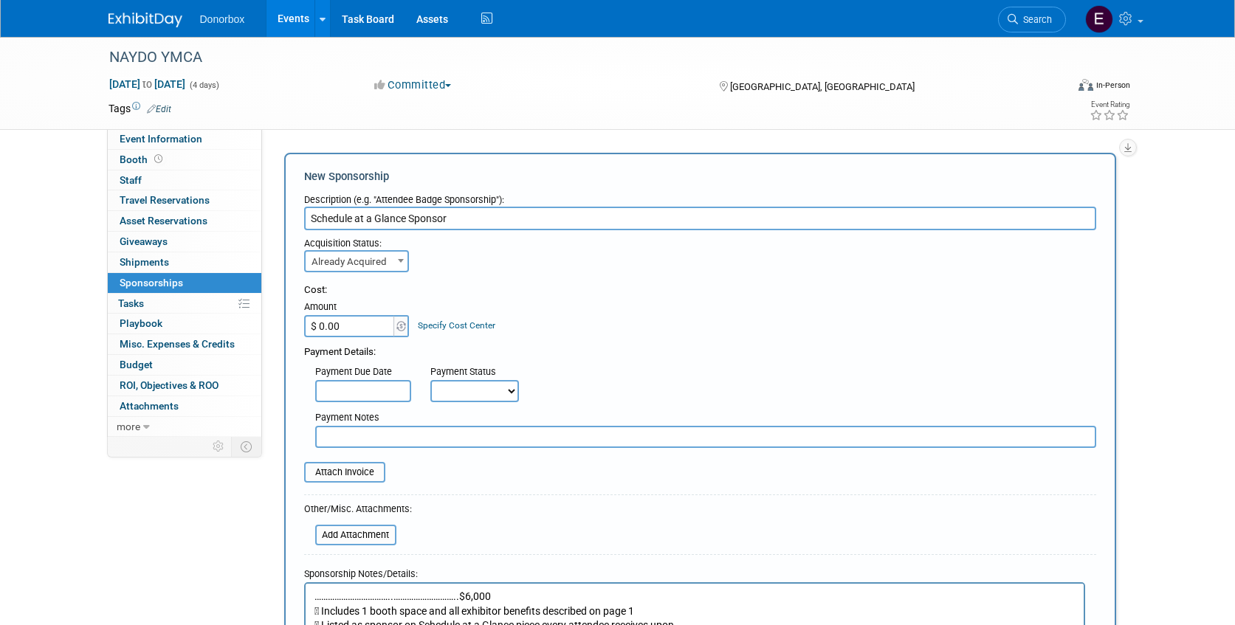
click at [339, 324] on input "$ 0.00" at bounding box center [350, 326] width 92 height 22
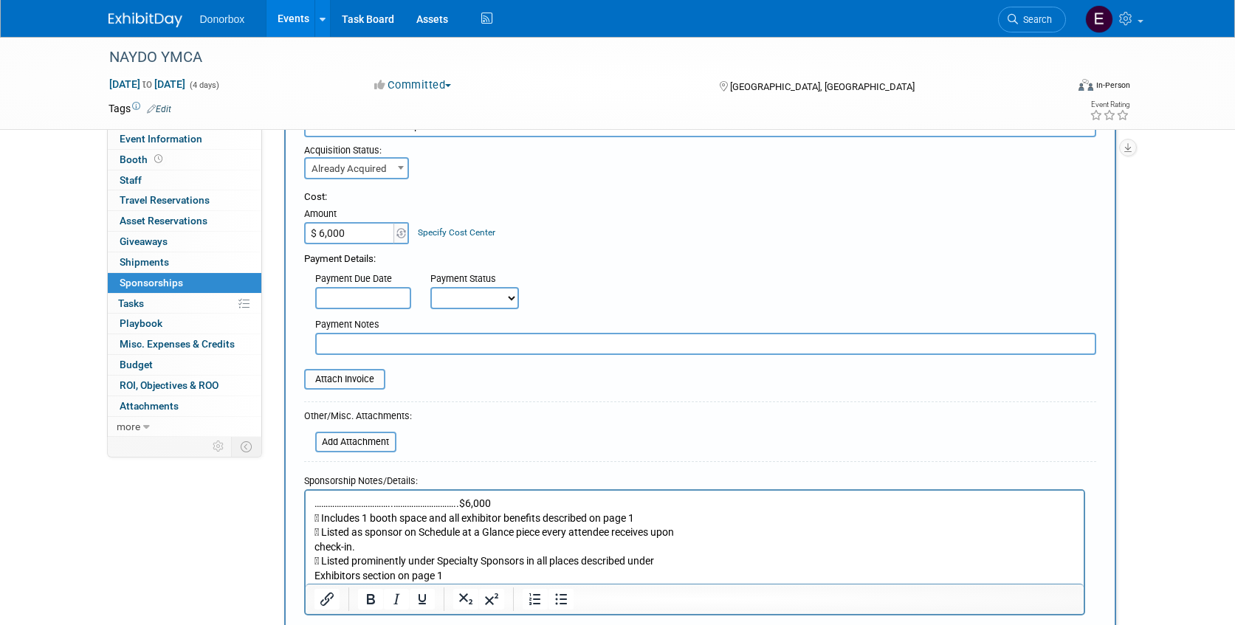
scroll to position [121, 0]
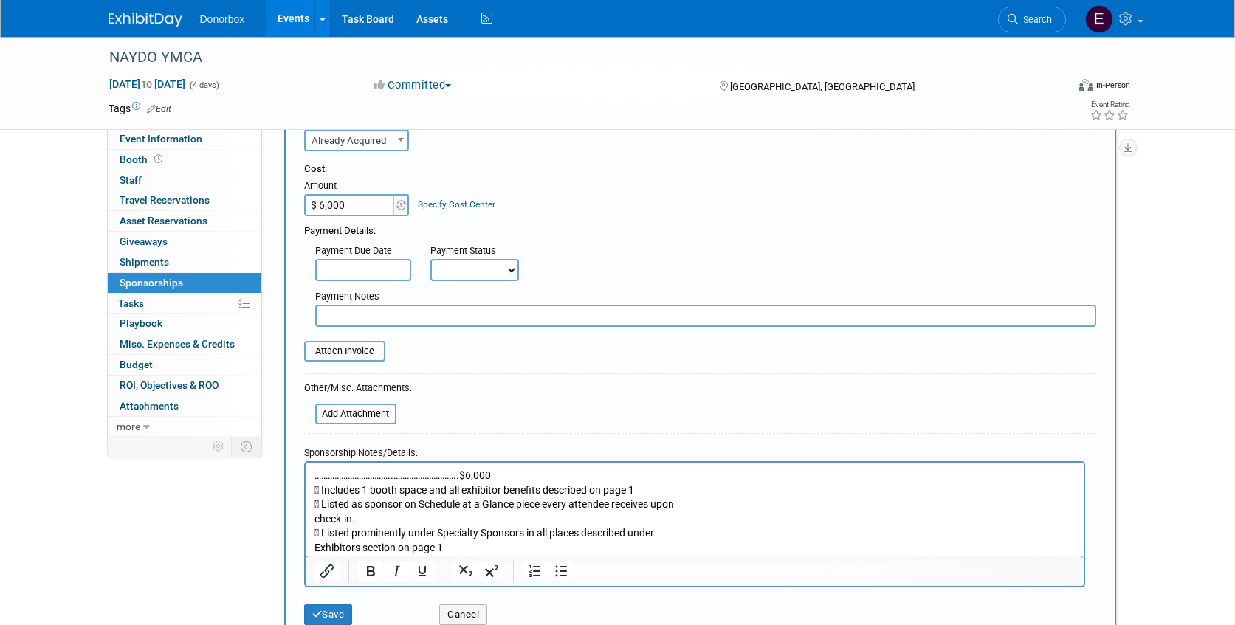
type input "$ 6,000.00"
drag, startPoint x: 504, startPoint y: 472, endPoint x: 282, endPoint y: 467, distance: 222.3
click at [305, 467] on html "……………………………..………………………..$6,000  Includes 1 booth space and all exhibitor benef…" at bounding box center [694, 508] width 778 height 93
click at [314, 489] on p " Includes 1 booth space and all exhibitor benefits described on page 1  Liste…" at bounding box center [694, 511] width 761 height 87
click at [320, 489] on p " Includes 1 booth space and all exhibitor benefits described on page 1  Liste…" at bounding box center [694, 511] width 761 height 87
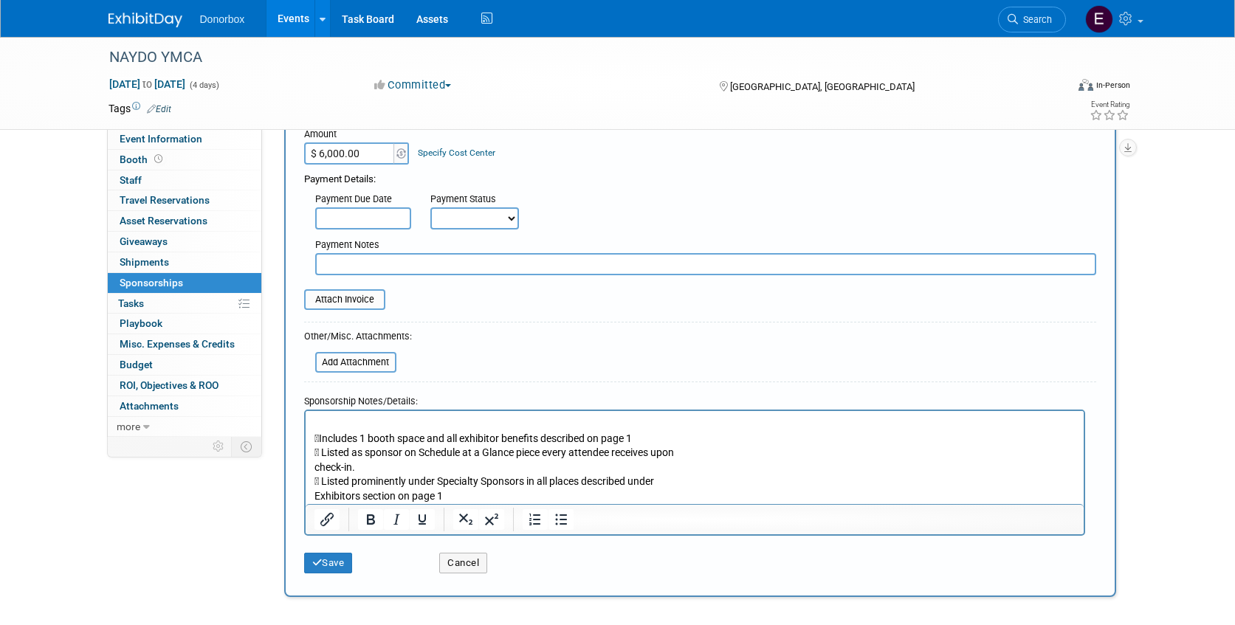
scroll to position [174, 0]
click at [325, 450] on p "Includes 1 booth space and all exhibitor benefits described on page 1  Listed…" at bounding box center [694, 458] width 761 height 87
click at [318, 452] on p "Includes 1 booth space and all exhibitor benefits described on page 1  Listed…" at bounding box center [694, 458] width 761 height 87
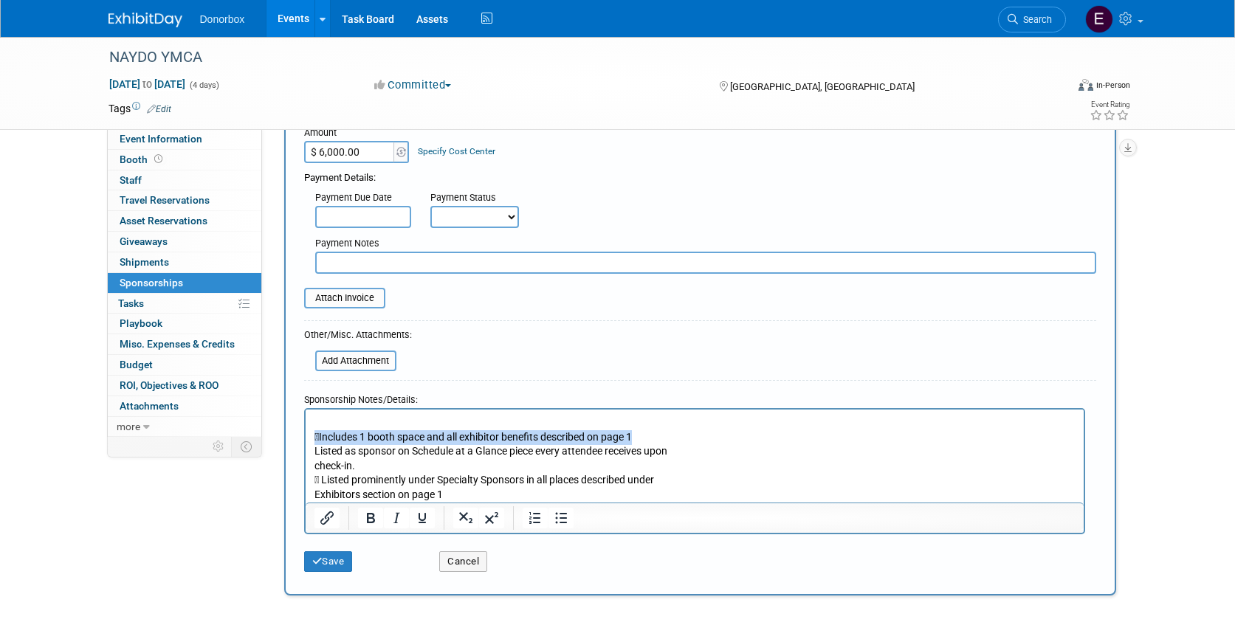
drag, startPoint x: 653, startPoint y: 436, endPoint x: 273, endPoint y: 433, distance: 380.2
click at [305, 433] on html "Includes 1 booth space and all exhibitor benefits described on page 1 Listed a…" at bounding box center [694, 455] width 778 height 93
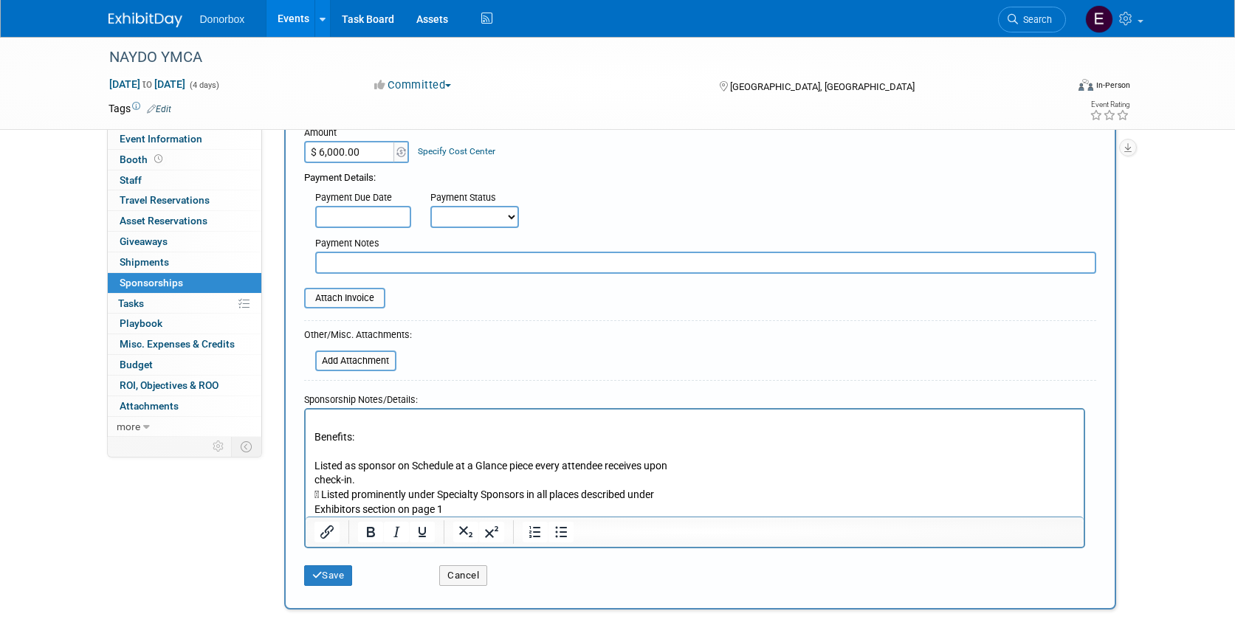
click at [322, 492] on p "Listed as sponsor on Schedule at a Glance piece every attendee receives upon ch…" at bounding box center [694, 487] width 761 height 58
click at [315, 506] on p "Listed as sponsor on Schedule at a Glance piece every attendee receives upon ch…" at bounding box center [694, 487] width 761 height 58
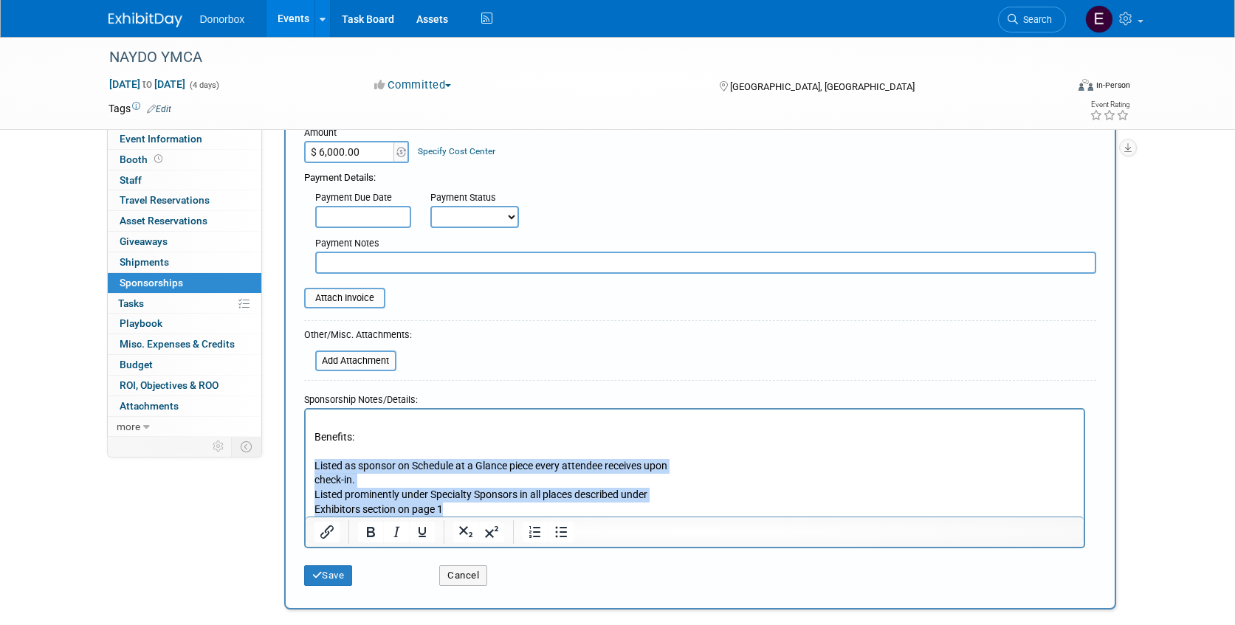
drag, startPoint x: 447, startPoint y: 512, endPoint x: 305, endPoint y: 465, distance: 149.9
click at [305, 465] on html "Benefits: Listed as sponsor on Schedule at a Glance piece every attendee receiv…" at bounding box center [694, 462] width 778 height 107
click at [557, 534] on icon "Bullet list" at bounding box center [561, 532] width 18 height 18
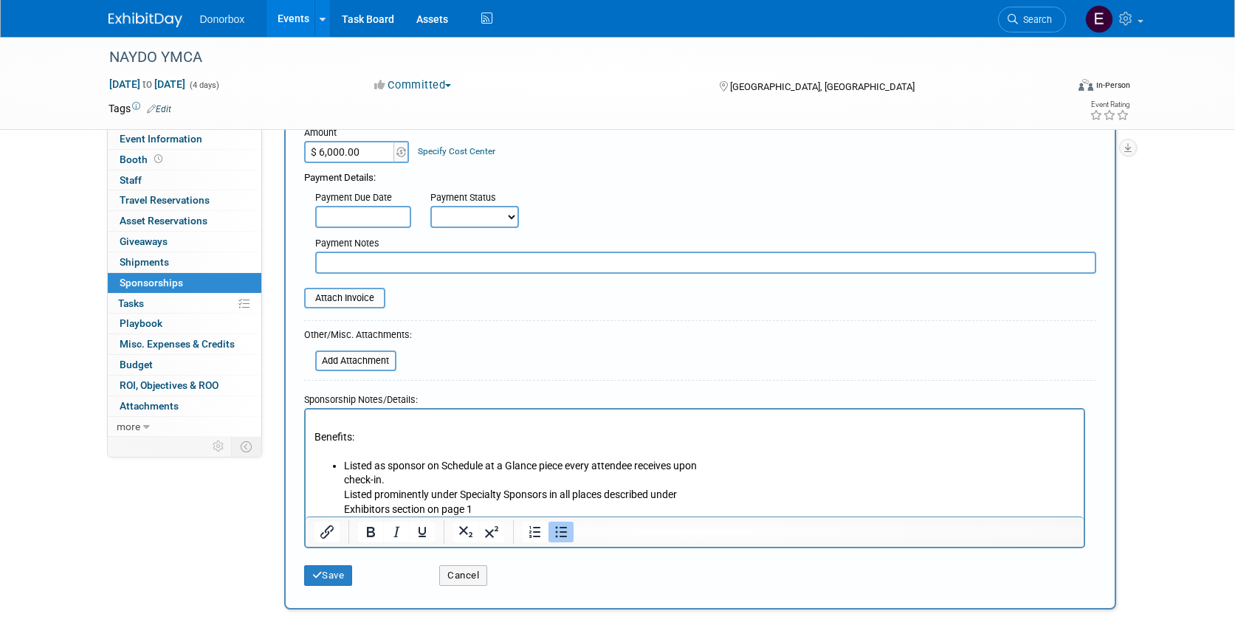
click at [360, 498] on li "Listed as sponsor on Schedule at a Glance piece every attendee receives upon ch…" at bounding box center [709, 487] width 732 height 58
click at [343, 495] on li "Listed as sponsor on Schedule at a Glance piece every attendee receives upon ch…" at bounding box center [709, 487] width 732 height 58
click at [340, 450] on p "Rich Text Area. Press ALT-0 for help." at bounding box center [694, 451] width 761 height 15
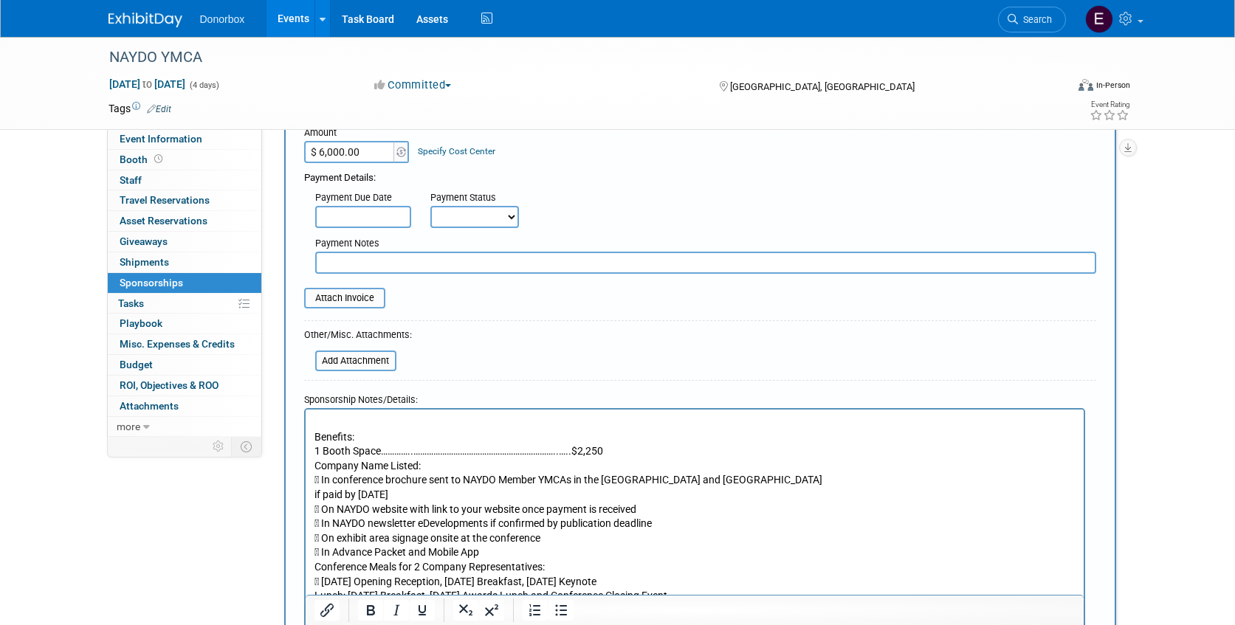
scroll to position [183, 0]
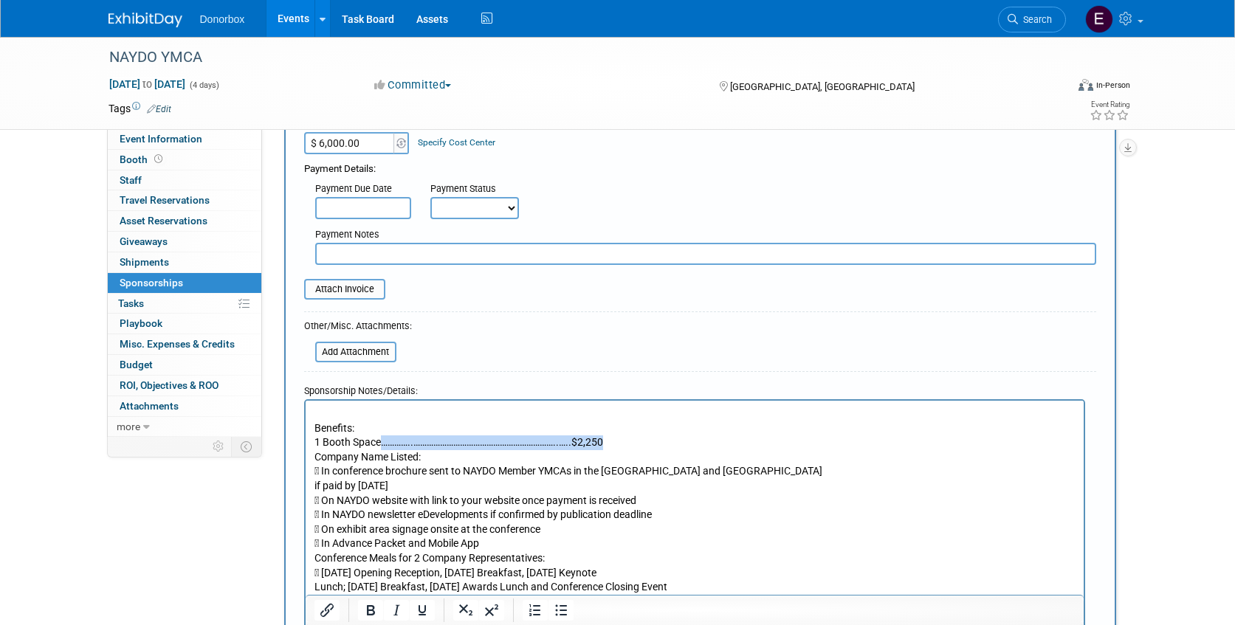
drag, startPoint x: 622, startPoint y: 443, endPoint x: 379, endPoint y: 444, distance: 242.9
click at [379, 443] on p "1 Booth Space…………..………………………………………………………..…..$2,250 Company Name Listed:  In c…" at bounding box center [694, 514] width 761 height 159
click at [313, 443] on body "Benefits: 1 Booth Space Company Name Listed:  In conference brochure sent to N…" at bounding box center [694, 529] width 763 height 246
click at [555, 612] on icon "Bullet list" at bounding box center [561, 611] width 18 height 18
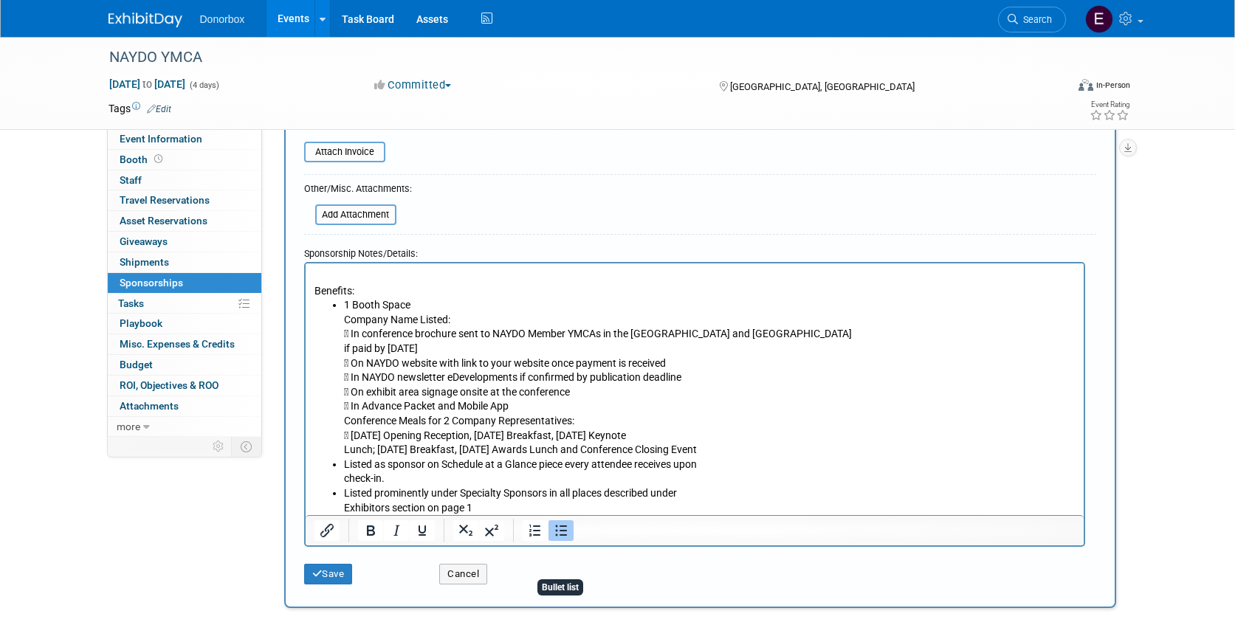
scroll to position [329, 0]
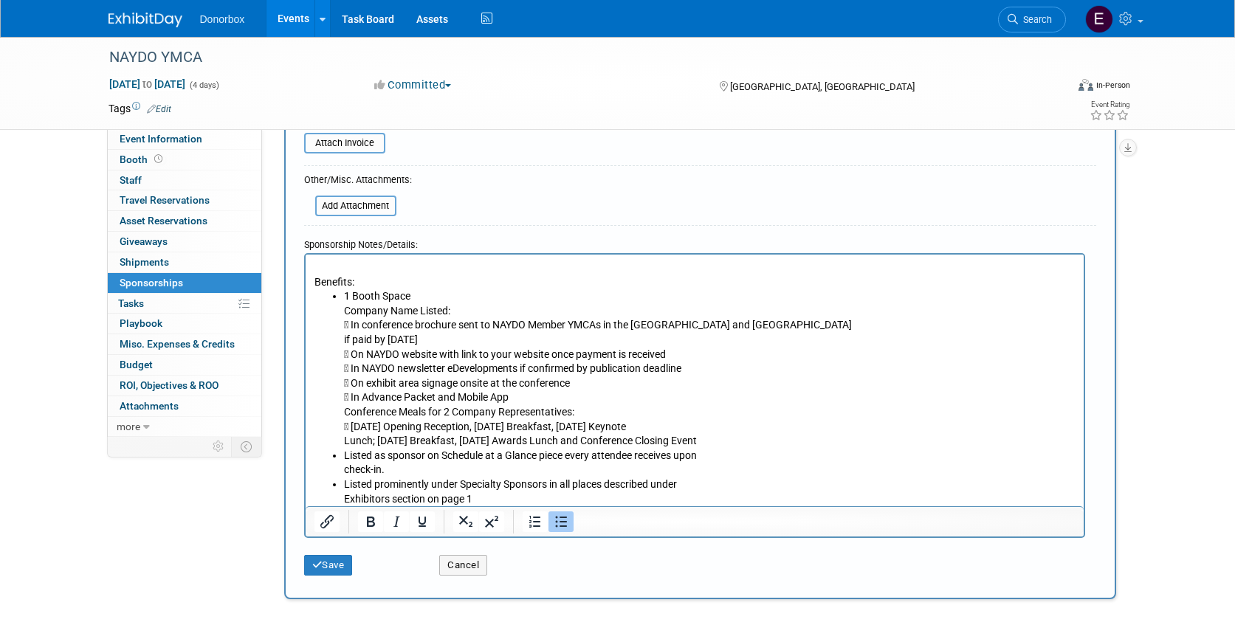
click at [343, 309] on li "1 Booth Space Company Name Listed:  In conference brochure sent to NAYDO Membe…" at bounding box center [709, 368] width 732 height 159
click at [352, 329] on li "Company Name Listed:  In conference brochure sent to NAYDO Member YMCAs in the…" at bounding box center [709, 375] width 732 height 145
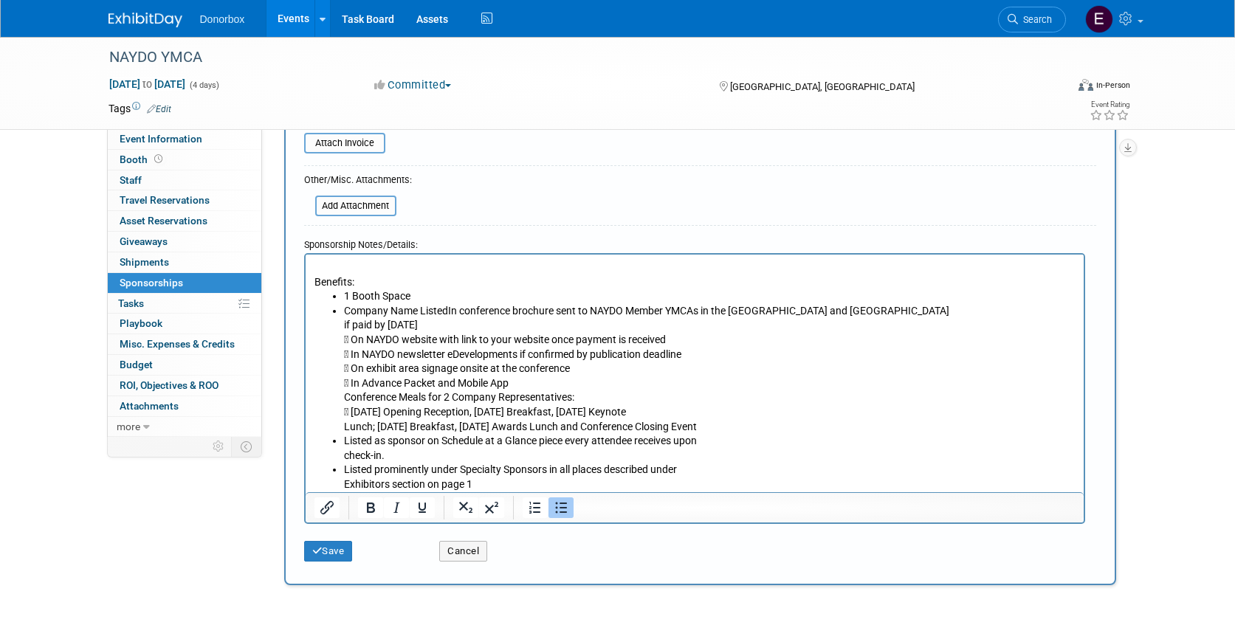
drag, startPoint x: 457, startPoint y: 323, endPoint x: 300, endPoint y: 320, distance: 156.5
click at [305, 320] on html "Benefits: 1 Booth Space Company Name Listed In conference brochure sent to NAYD…" at bounding box center [694, 373] width 778 height 238
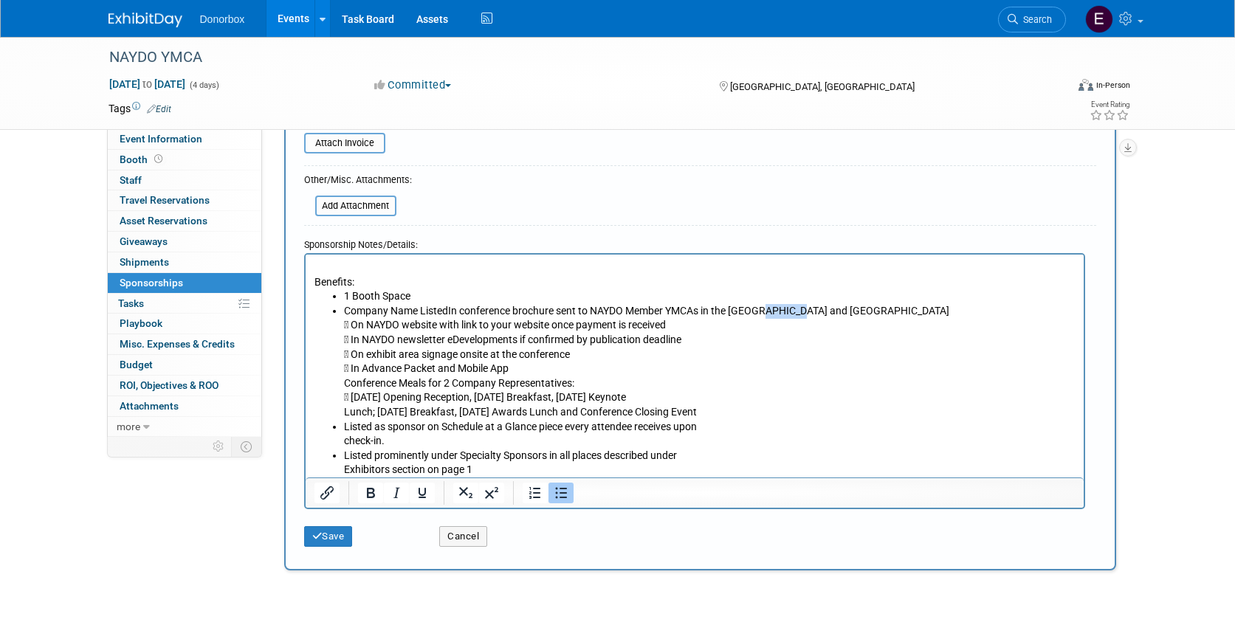
drag, startPoint x: 836, startPoint y: 315, endPoint x: 766, endPoint y: 312, distance: 70.9
click at [766, 312] on li "Company Name Listed In conference brochure sent to NAYDO Member YMCAs in the [G…" at bounding box center [709, 361] width 732 height 116
click at [353, 326] on li "Company Name Listed In conference brochure sent to NAYDO Member YMCAs in the [G…" at bounding box center [709, 361] width 732 height 116
click at [448, 312] on li "Company Name Listed In conference brochure sent to NAYDO Member [DEMOGRAPHIC_DA…" at bounding box center [709, 310] width 732 height 15
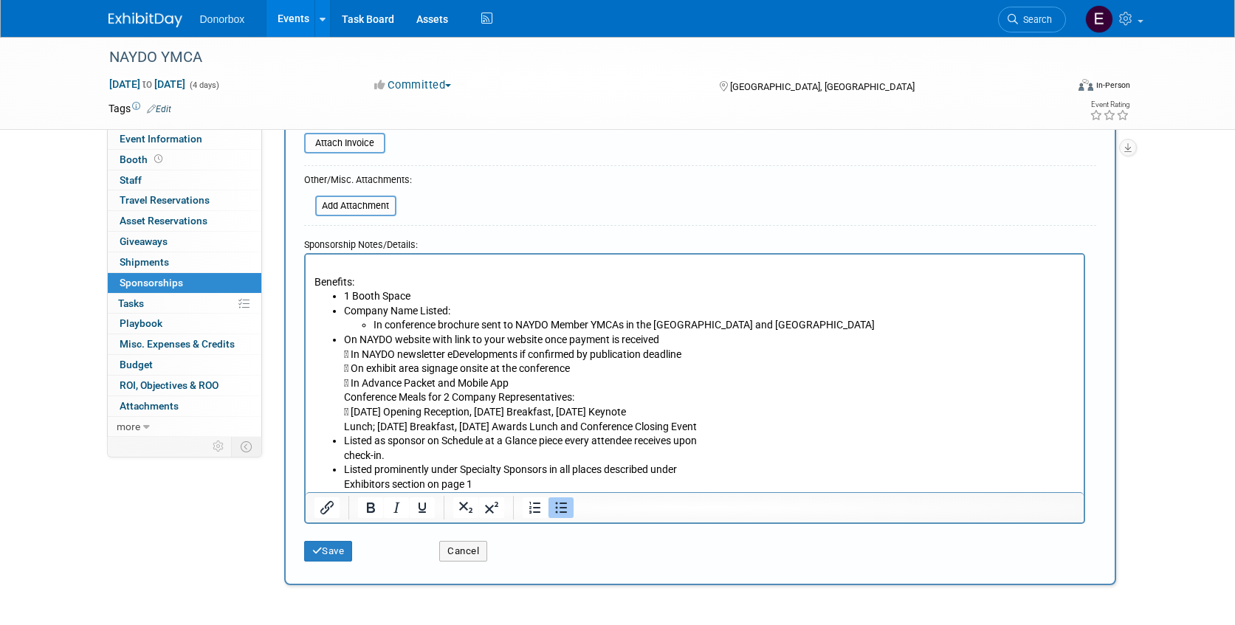
click at [345, 340] on li "On NAYDO website with link to your website once payment is received  In NAYDO …" at bounding box center [709, 382] width 732 height 101
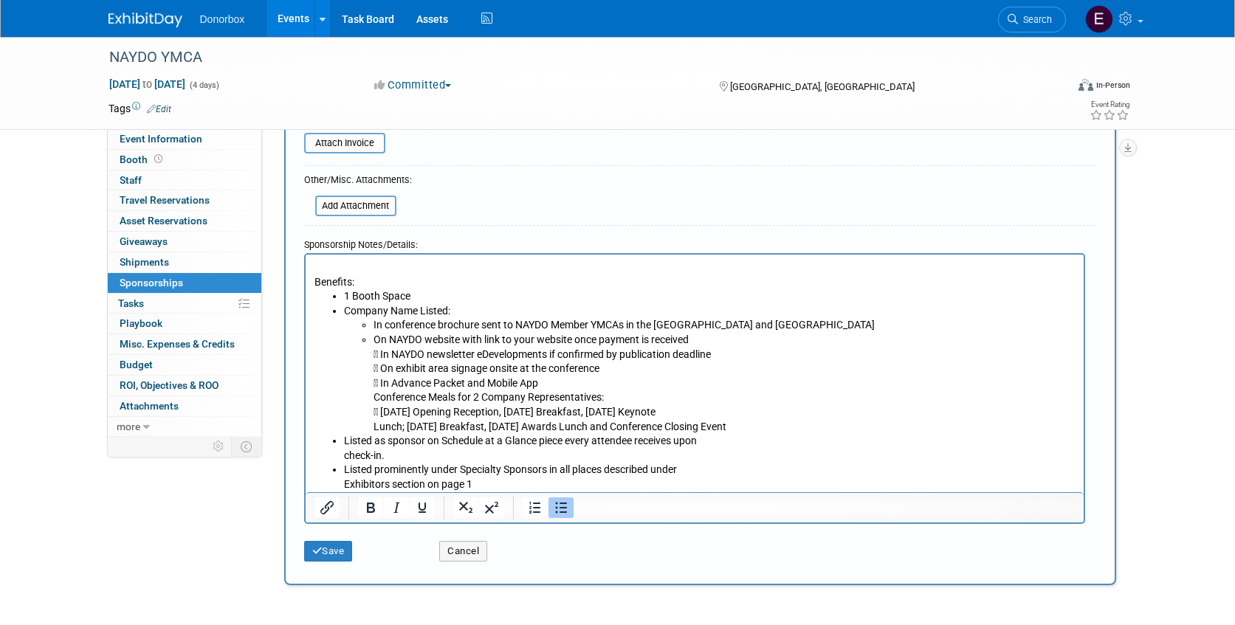
click at [381, 355] on li "On NAYDO website with link to your website once payment is received  In NAYDO …" at bounding box center [724, 382] width 702 height 101
click at [382, 371] on li "In NAYDO newsletter eDevelopments if confirmed by publication deadline  On exh…" at bounding box center [724, 390] width 702 height 87
click at [381, 381] on li "On exhibit area signage onsite at the conference  In Advance Packet and Mobile…" at bounding box center [724, 397] width 702 height 72
click at [374, 399] on li "In Advance Packet and Mobile App Conference Meals for 2 Company Representatives…" at bounding box center [724, 405] width 702 height 58
click at [532, 379] on li "In Advance Packet and Mobile Ap" at bounding box center [724, 383] width 702 height 15
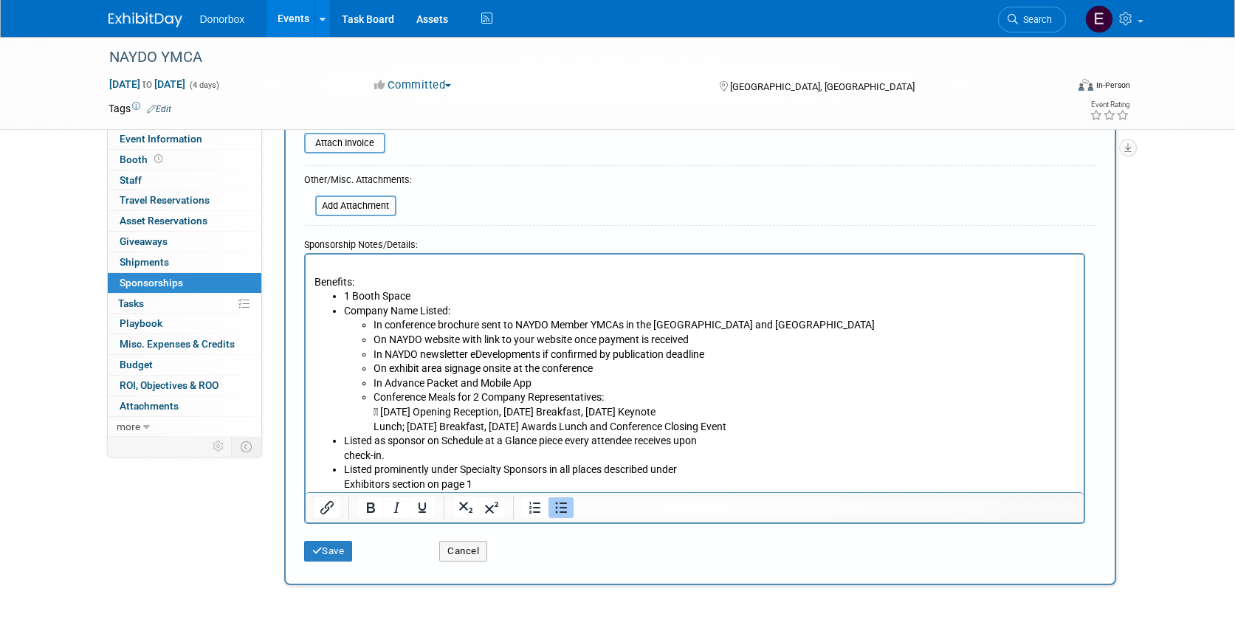
click at [382, 412] on li "Conference Meals for 2 Company Representatives:  [DATE] Opening Reception, [DA…" at bounding box center [724, 412] width 702 height 44
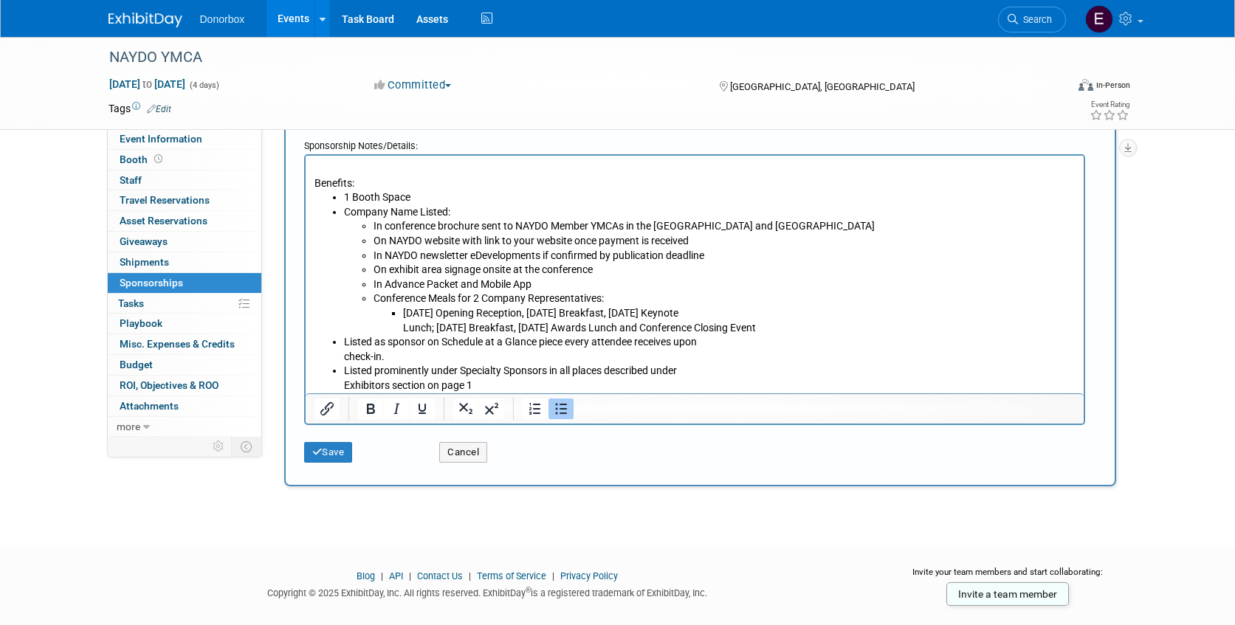
scroll to position [433, 0]
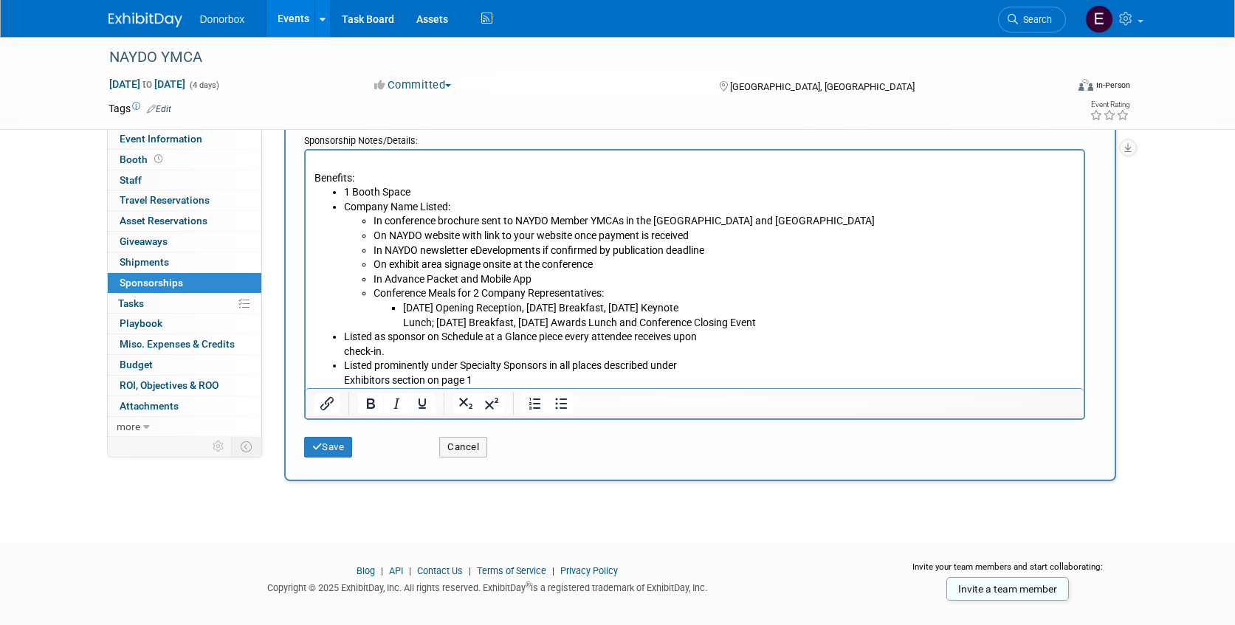
click at [315, 172] on p "Benefits:" at bounding box center [694, 170] width 761 height 29
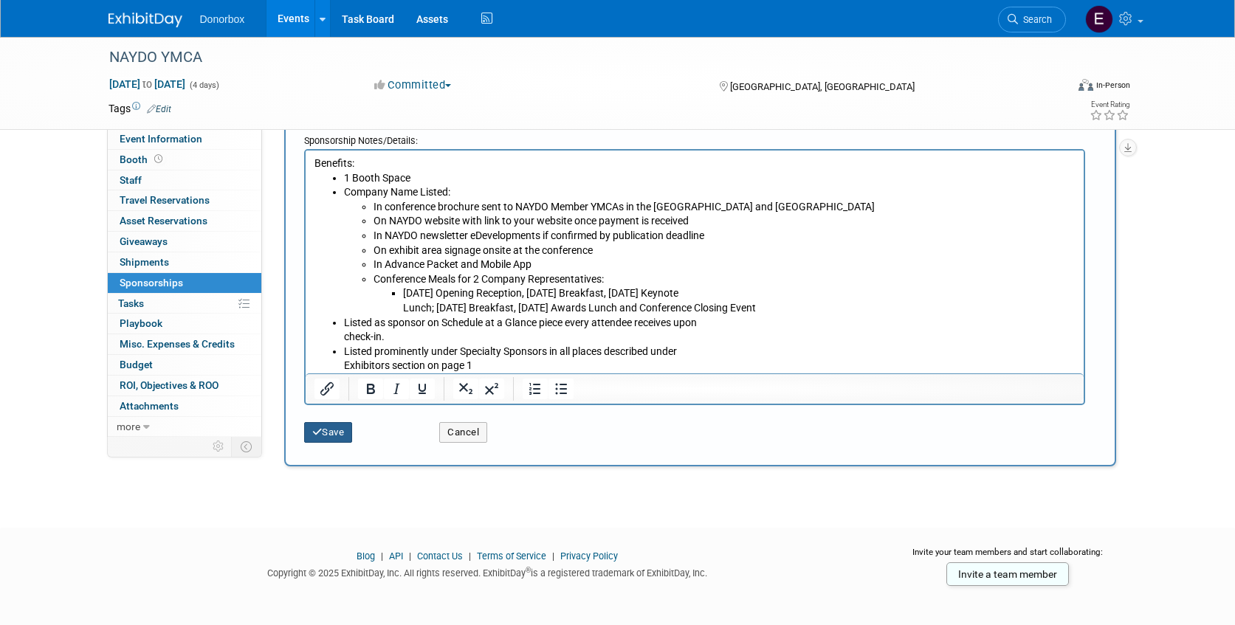
click at [336, 433] on button "Save" at bounding box center [328, 432] width 49 height 21
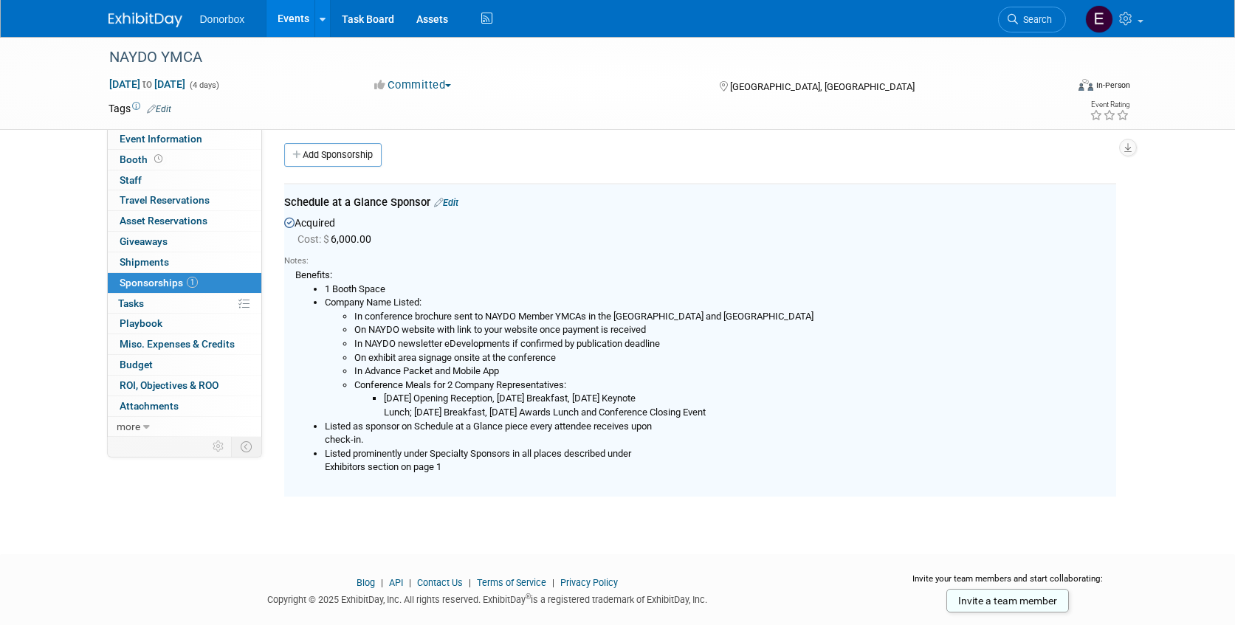
scroll to position [0, 0]
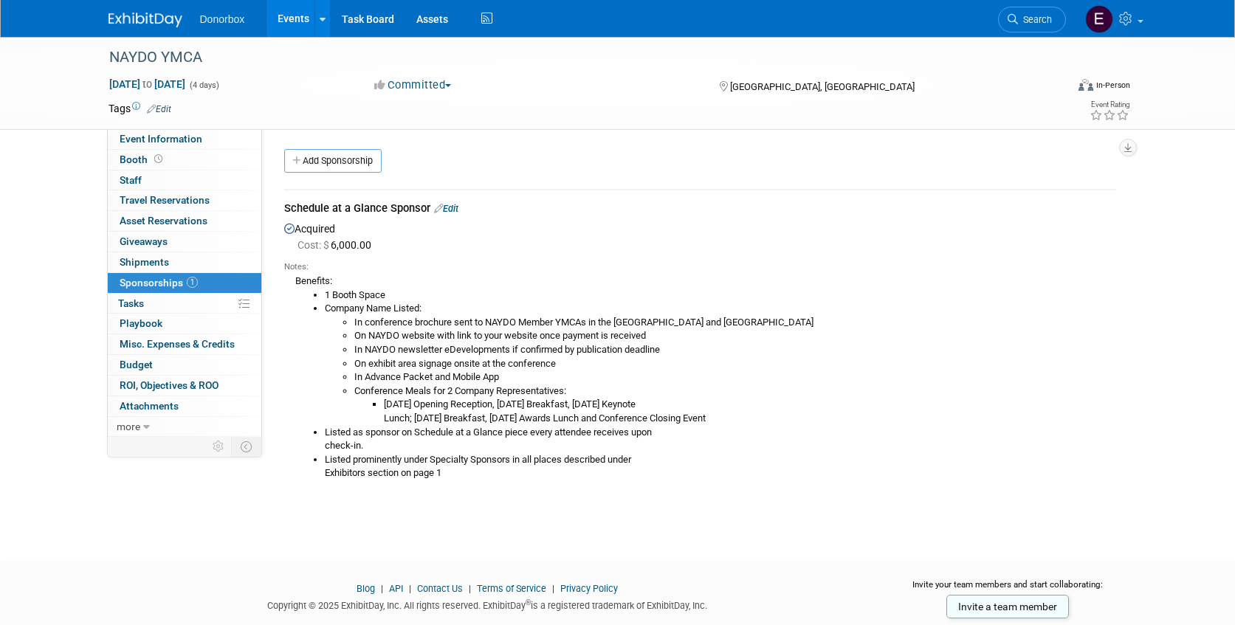
click at [454, 210] on link "Edit" at bounding box center [446, 208] width 24 height 11
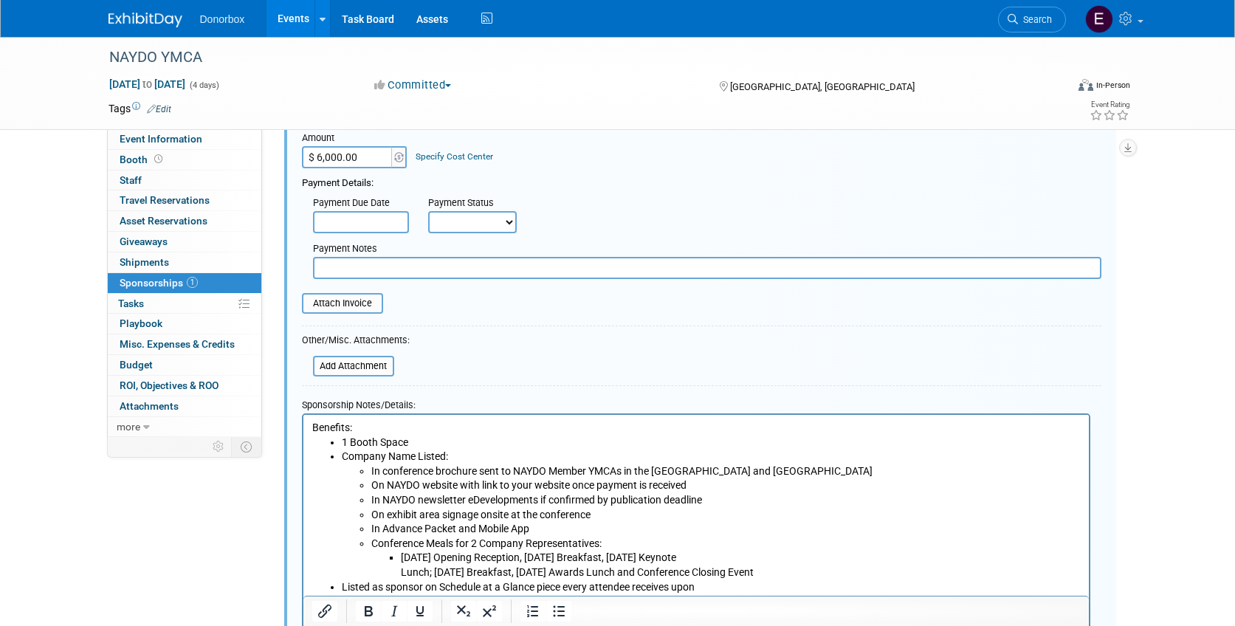
scroll to position [212, 0]
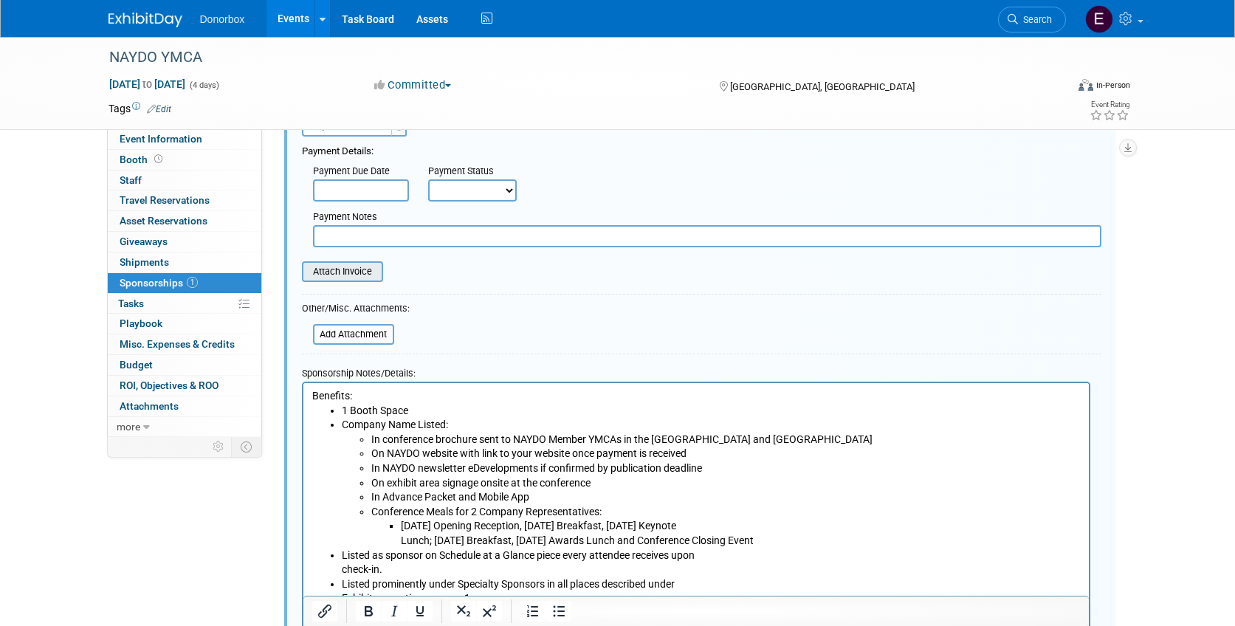
click at [353, 273] on input "file" at bounding box center [294, 272] width 176 height 18
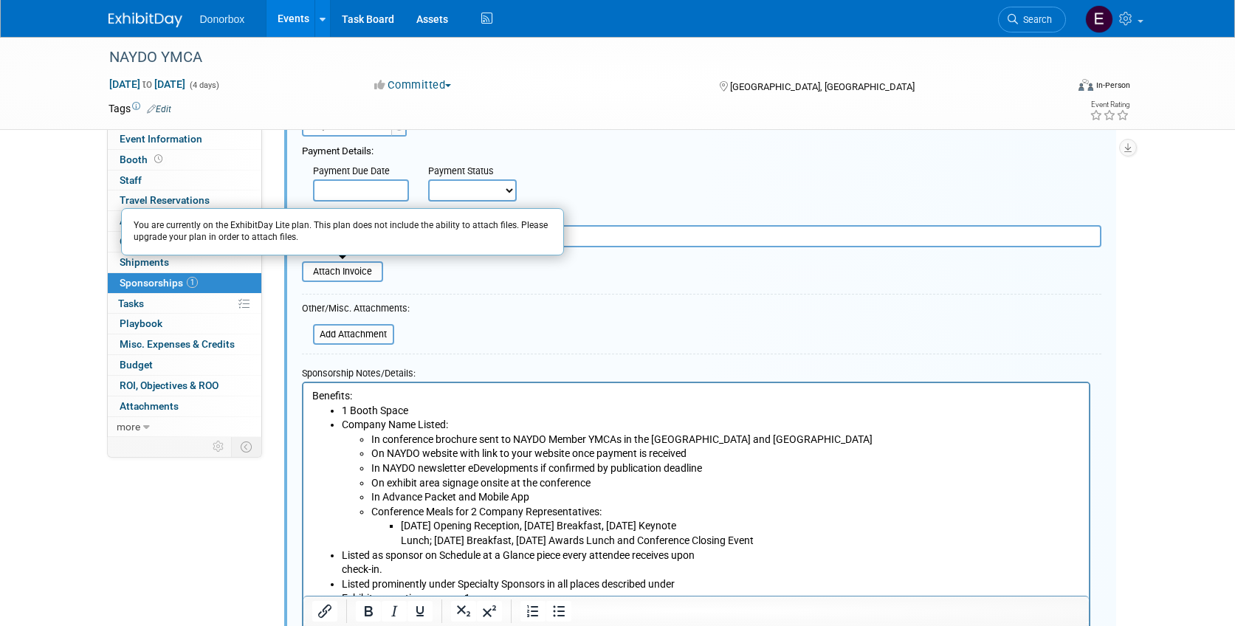
click at [574, 311] on form "Description (e.g. "Attendee Badge Sponsorship"): Schedule at a Glance Sponsor A…" at bounding box center [702, 353] width 800 height 734
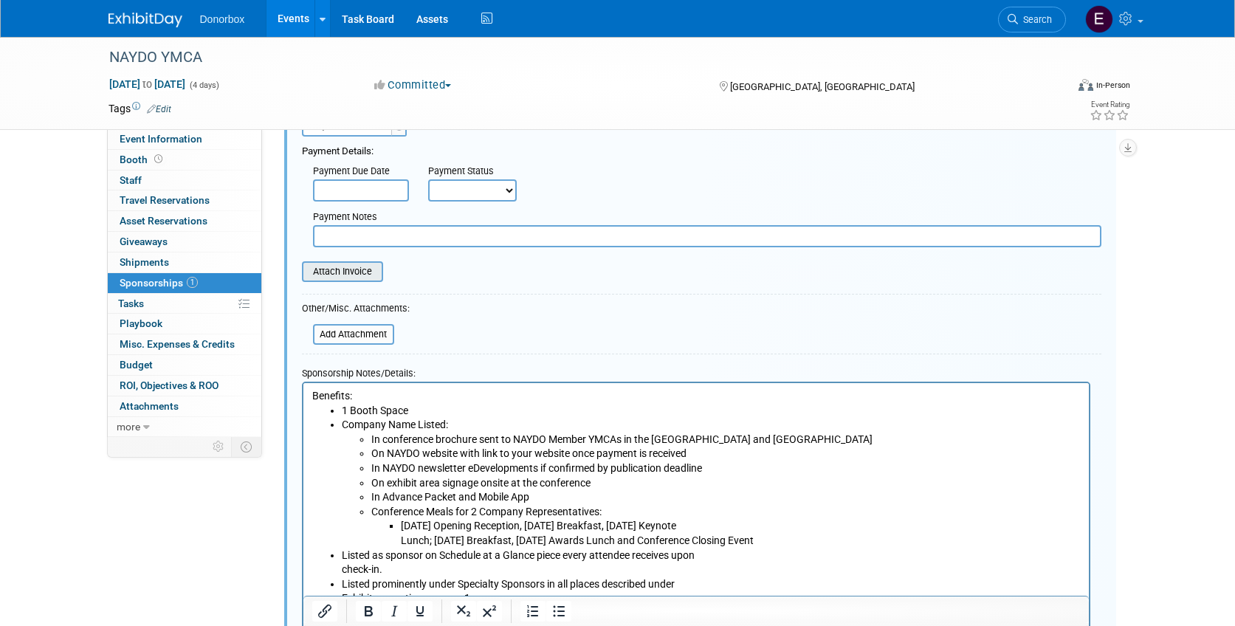
click at [354, 270] on input "file" at bounding box center [294, 272] width 176 height 18
click at [495, 288] on form "Description (e.g. "Attendee Badge Sponsorship"): Schedule at a Glance Sponsor A…" at bounding box center [702, 353] width 800 height 734
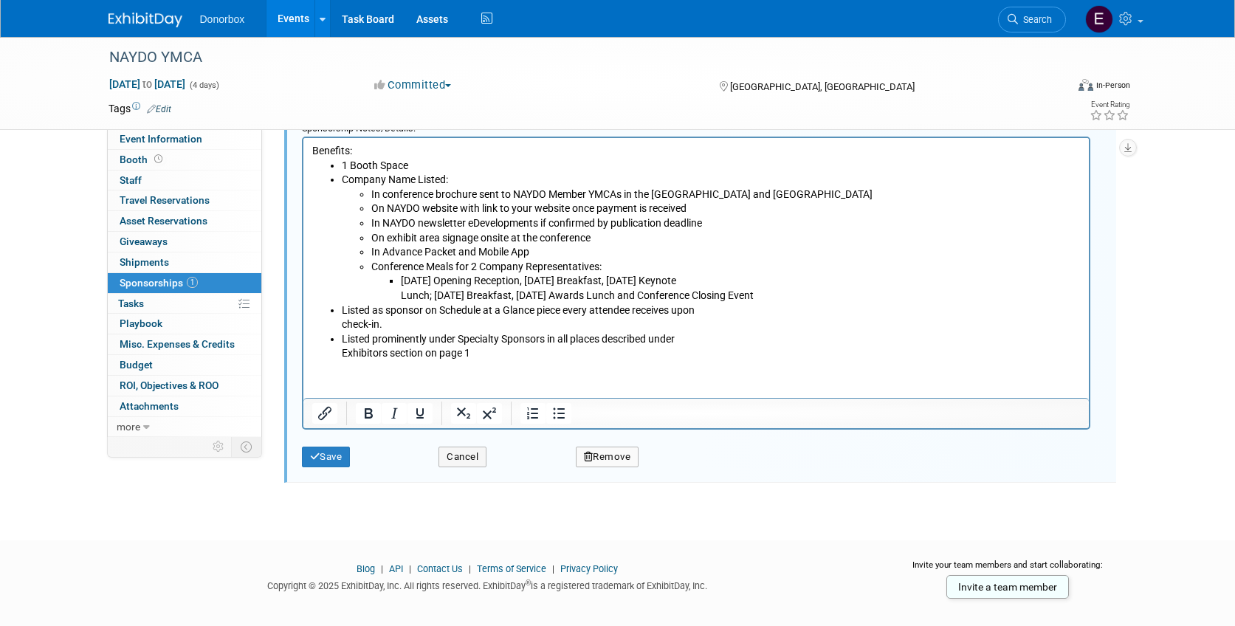
scroll to position [475, 0]
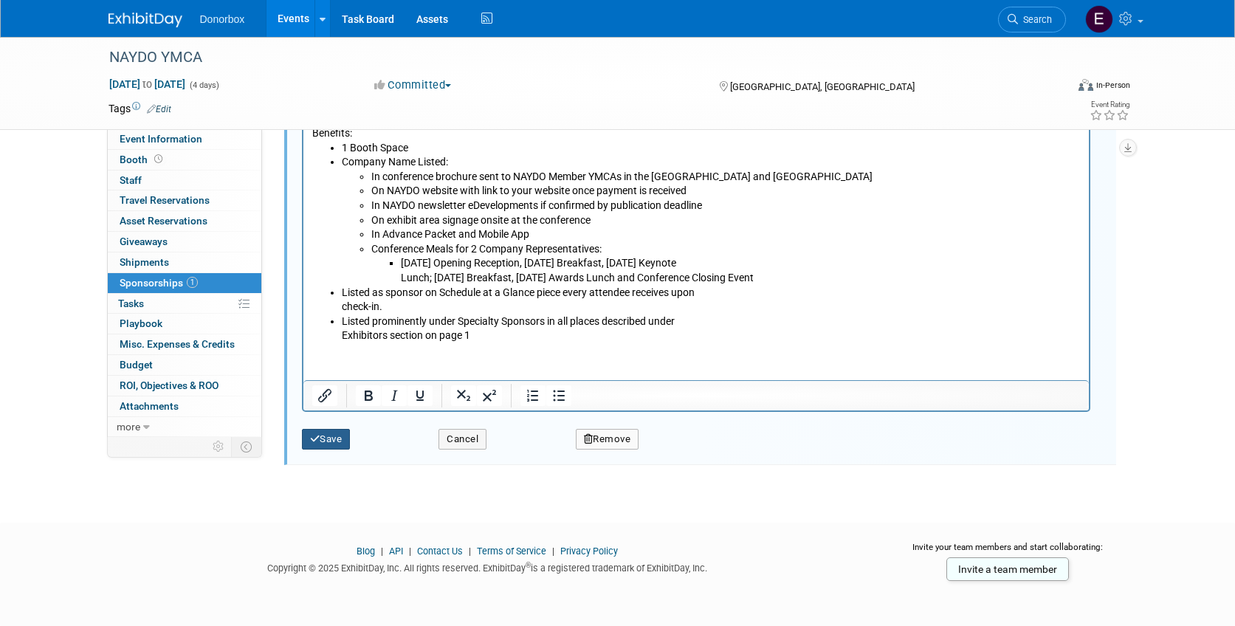
click at [339, 444] on button "Save" at bounding box center [326, 439] width 49 height 21
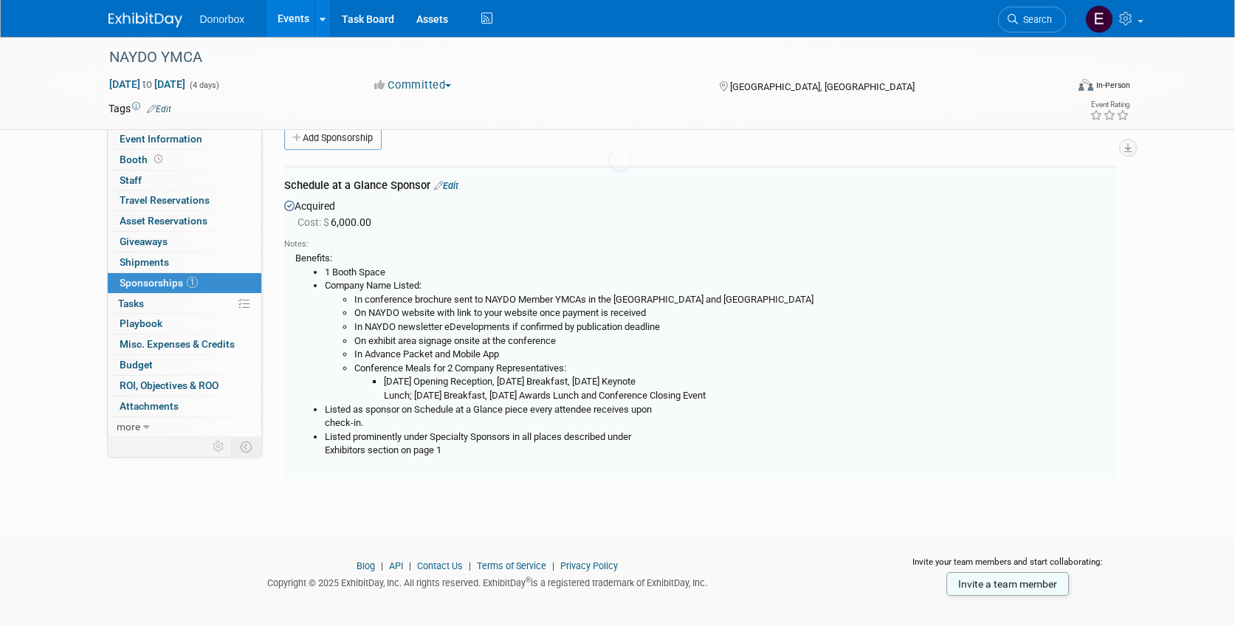
scroll to position [22, 0]
